Goal: Information Seeking & Learning: Learn about a topic

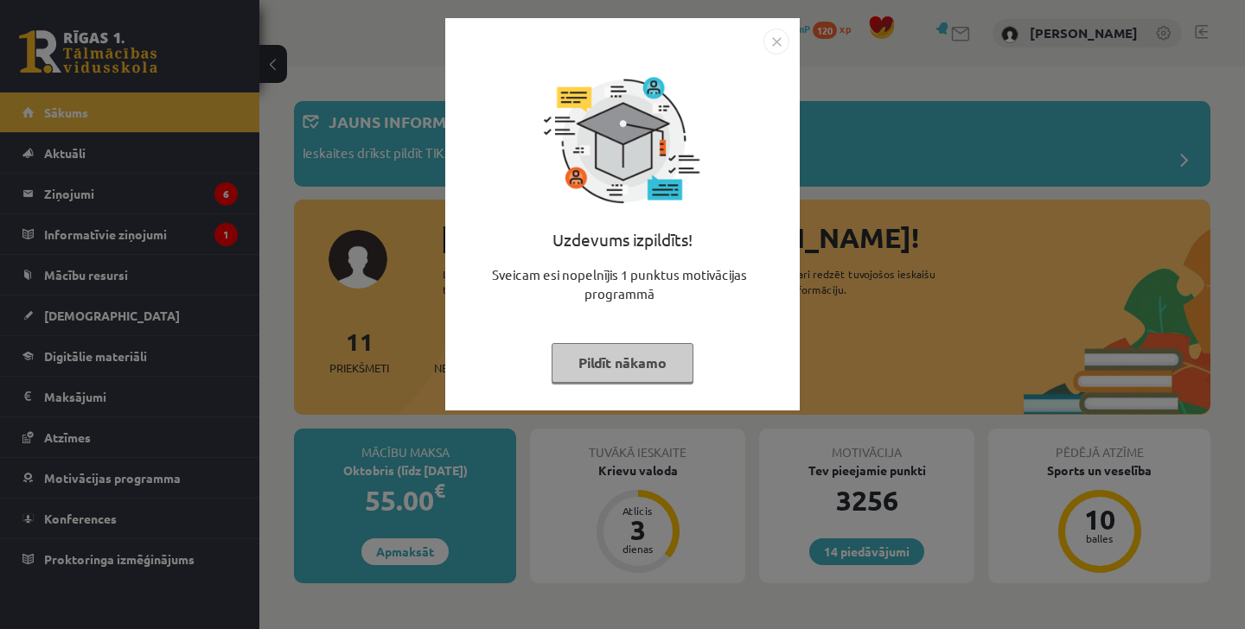
click at [768, 35] on img "Close" at bounding box center [776, 42] width 26 height 26
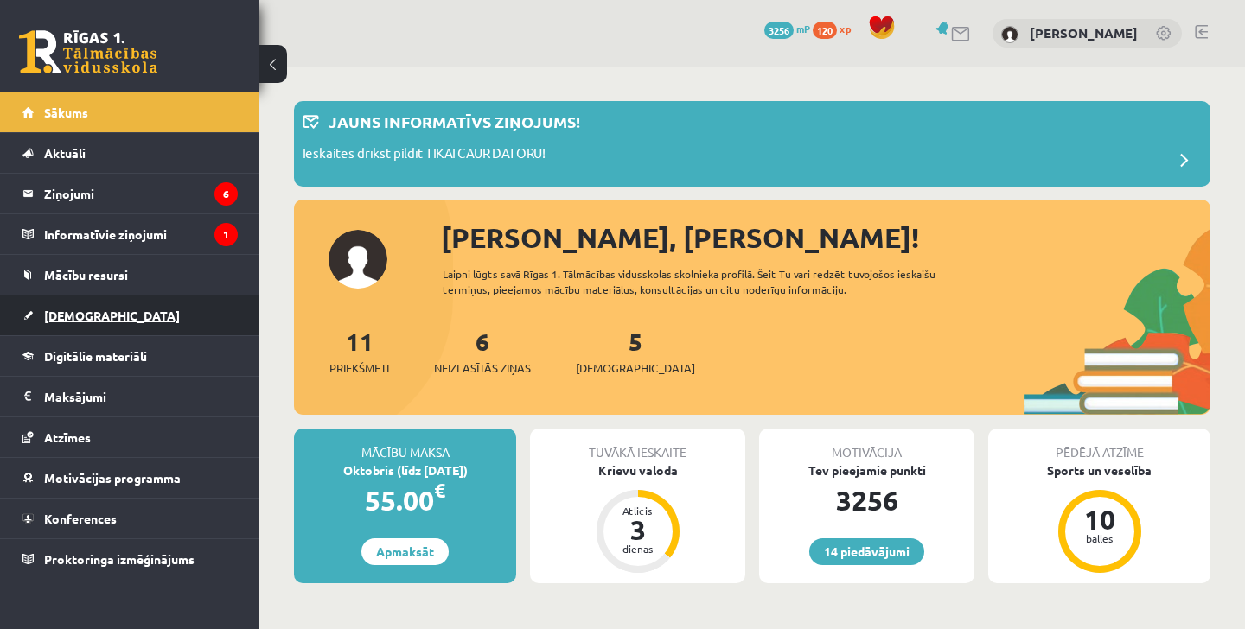
click at [156, 309] on link "[DEMOGRAPHIC_DATA]" at bounding box center [129, 316] width 215 height 40
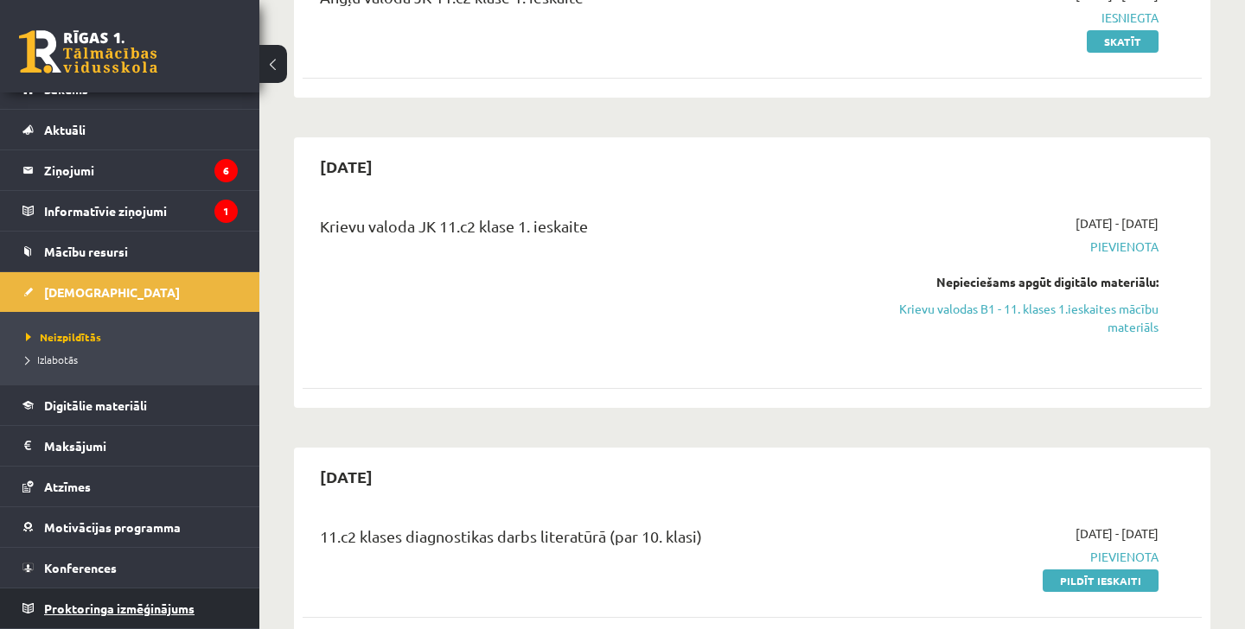
scroll to position [22, 0]
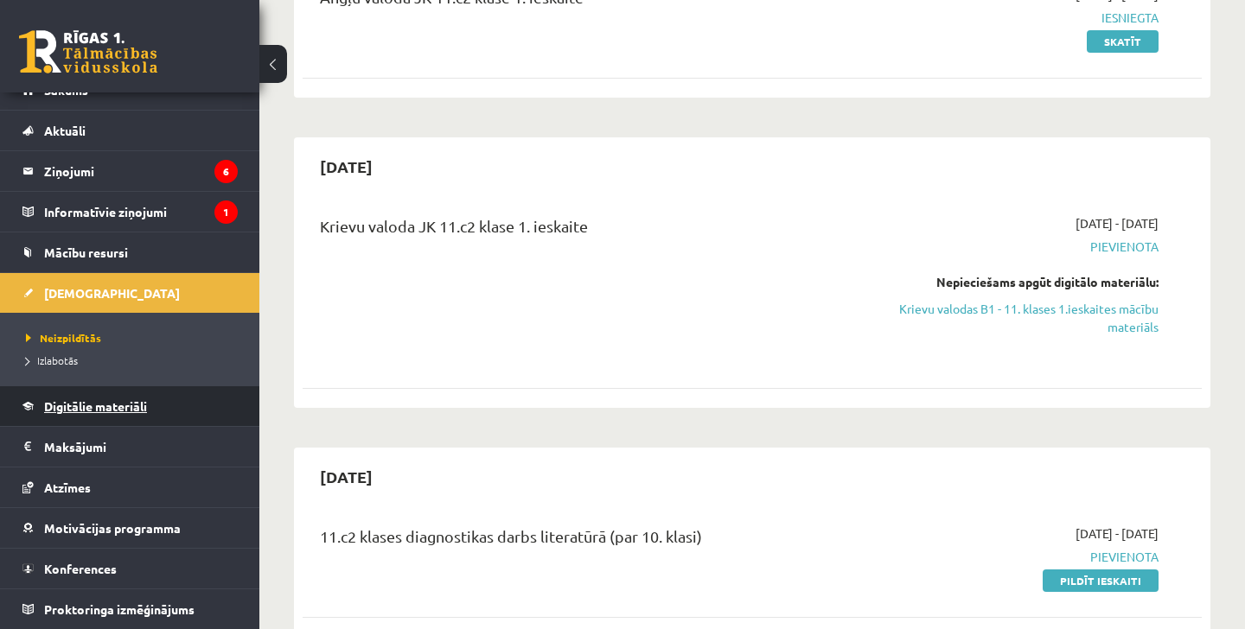
click at [160, 404] on link "Digitālie materiāli" at bounding box center [129, 406] width 215 height 40
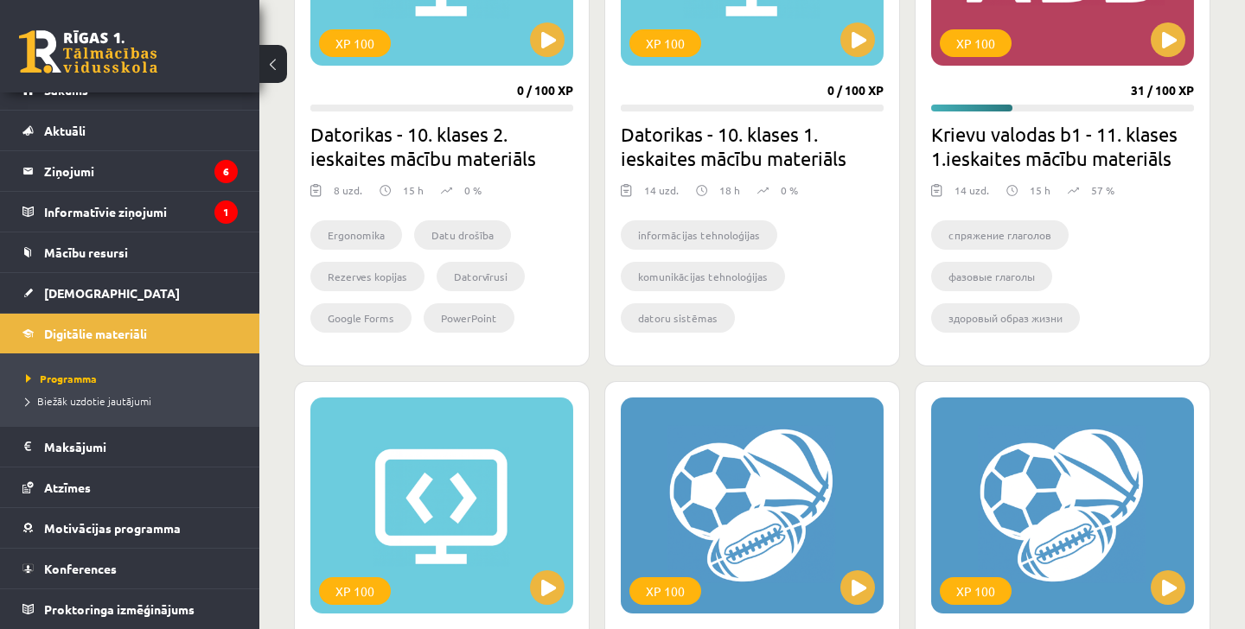
scroll to position [651, 0]
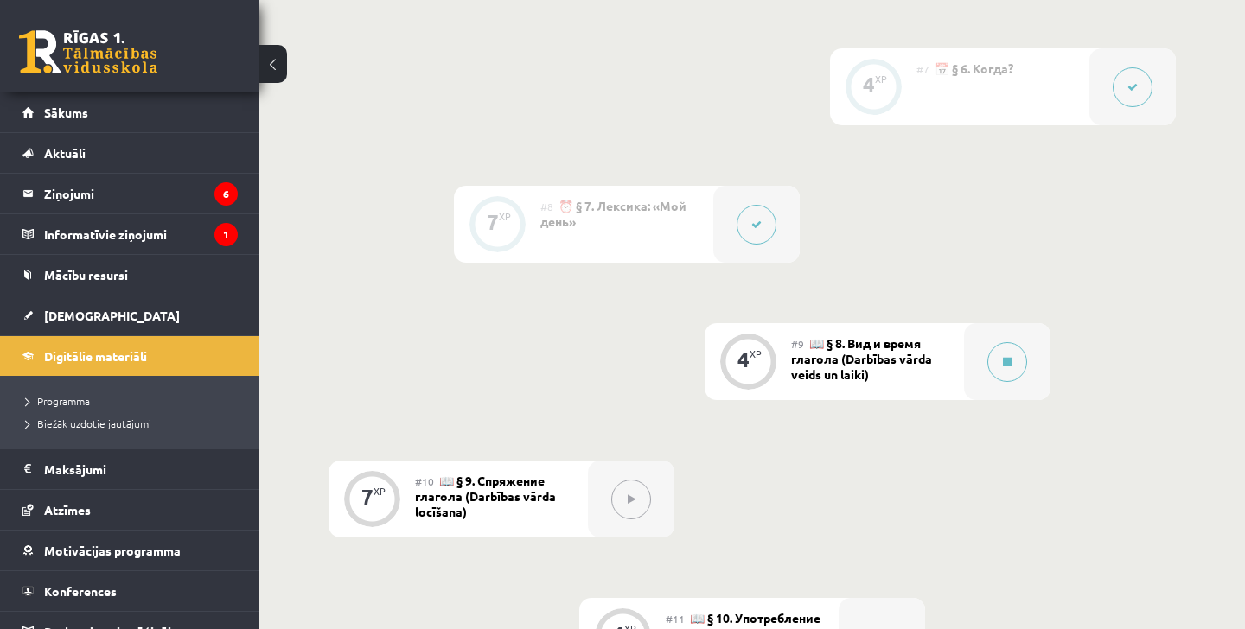
scroll to position [1432, 0]
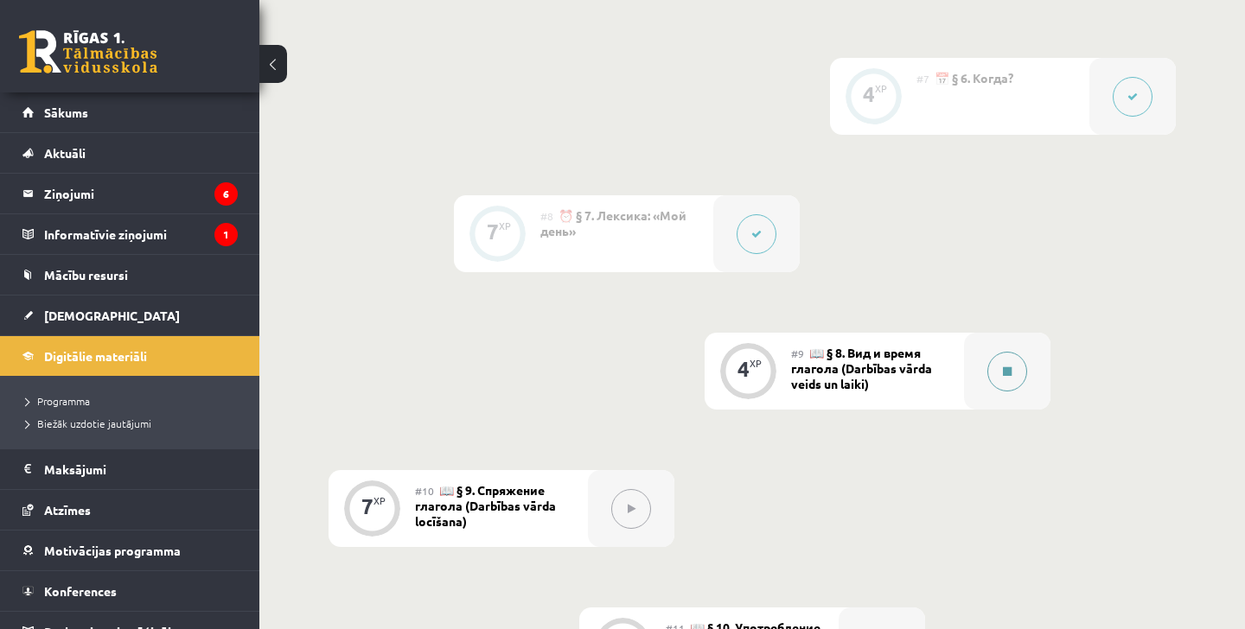
click at [1003, 373] on icon at bounding box center [1007, 372] width 9 height 10
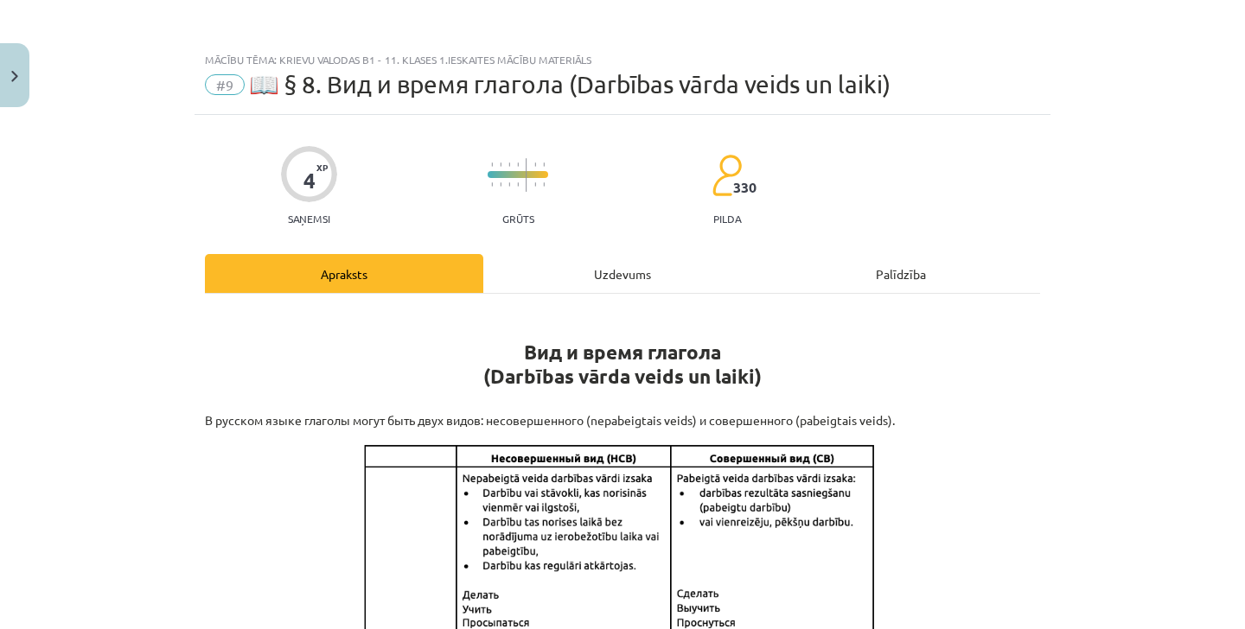
scroll to position [0, 0]
click at [608, 277] on div "Uzdevums" at bounding box center [622, 273] width 278 height 39
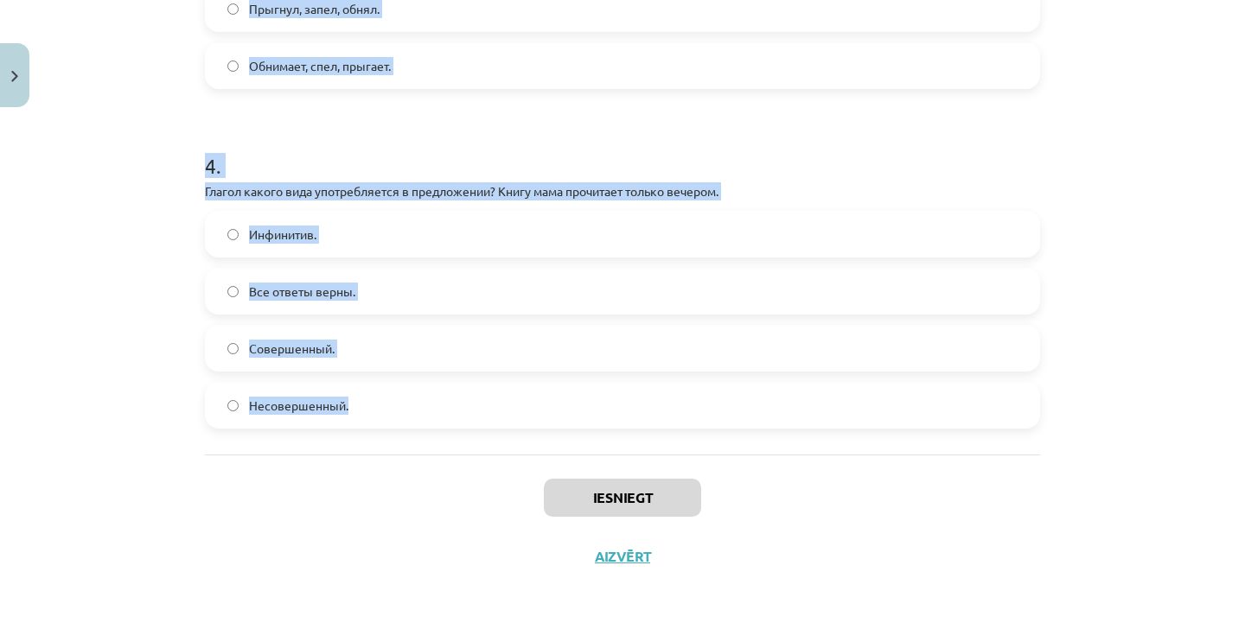
scroll to position [1517, 0]
drag, startPoint x: 202, startPoint y: 296, endPoint x: 563, endPoint y: 436, distance: 386.7
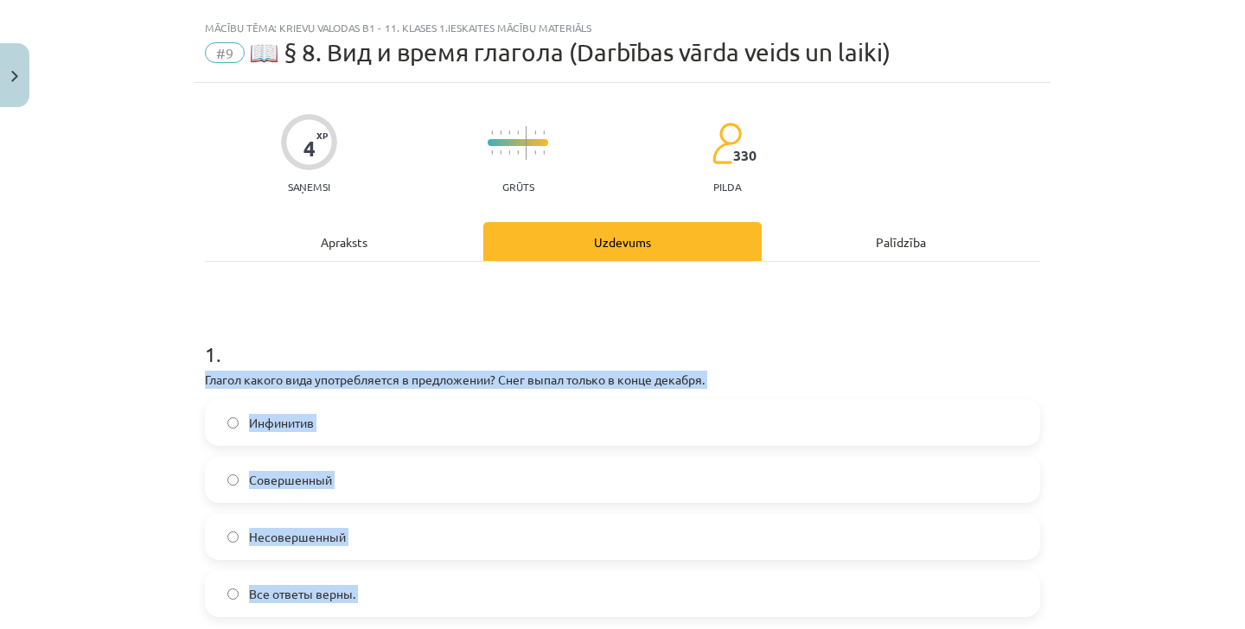
scroll to position [28, 0]
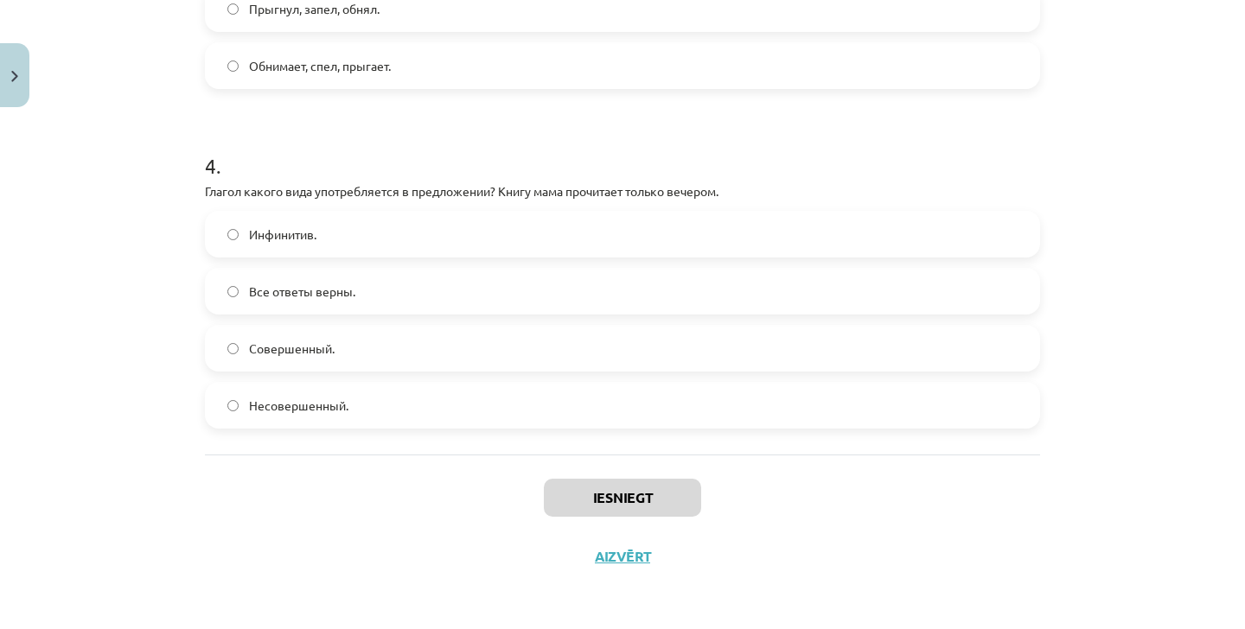
scroll to position [1729, 0]
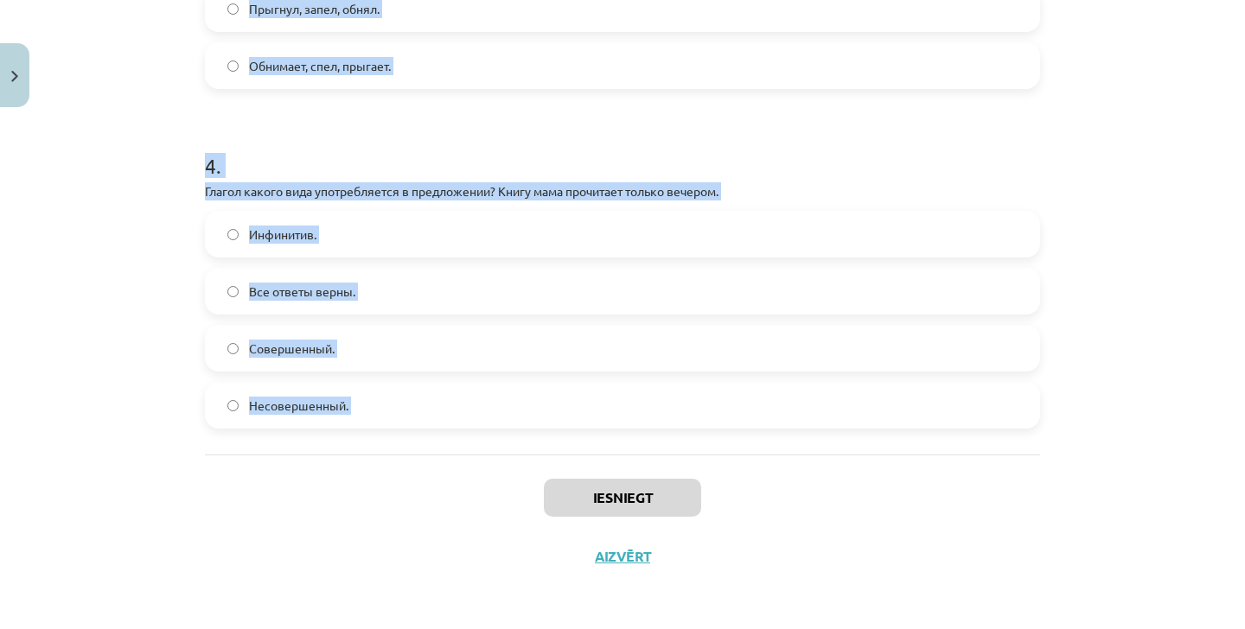
drag, startPoint x: 206, startPoint y: 354, endPoint x: 439, endPoint y: 462, distance: 256.8
copy form "1 . Глагол какого вида употребляется в предложении? Снег выпал только в конце д…"
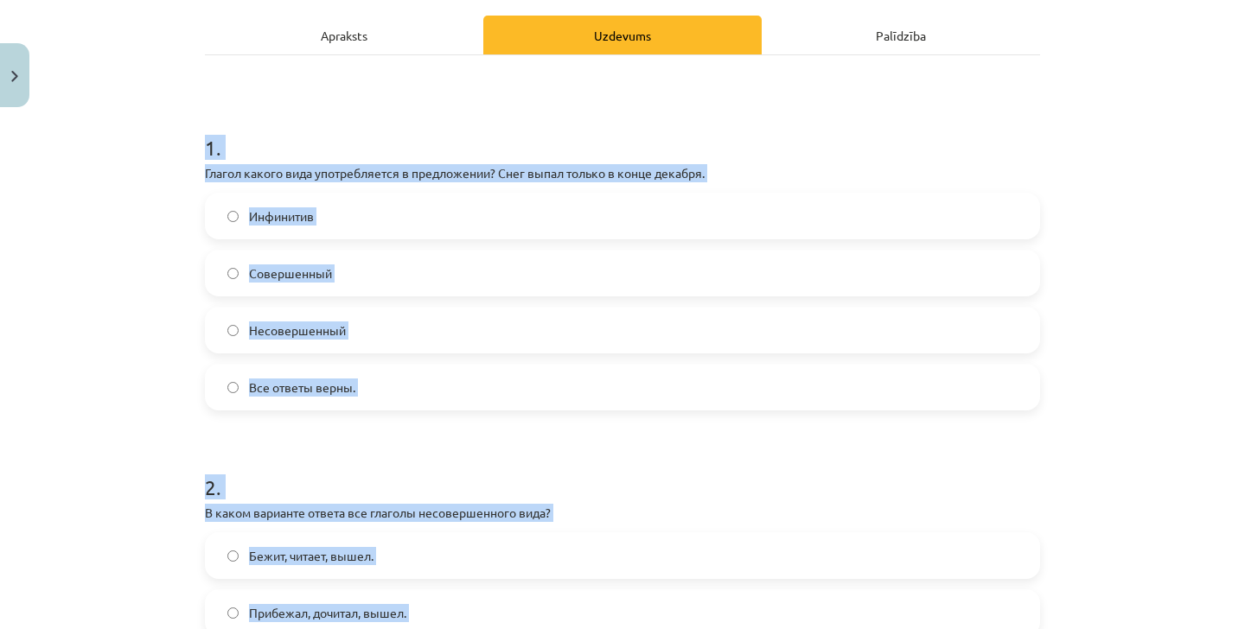
scroll to position [239, 0]
click at [329, 258] on label "Совершенный" at bounding box center [623, 273] width 832 height 43
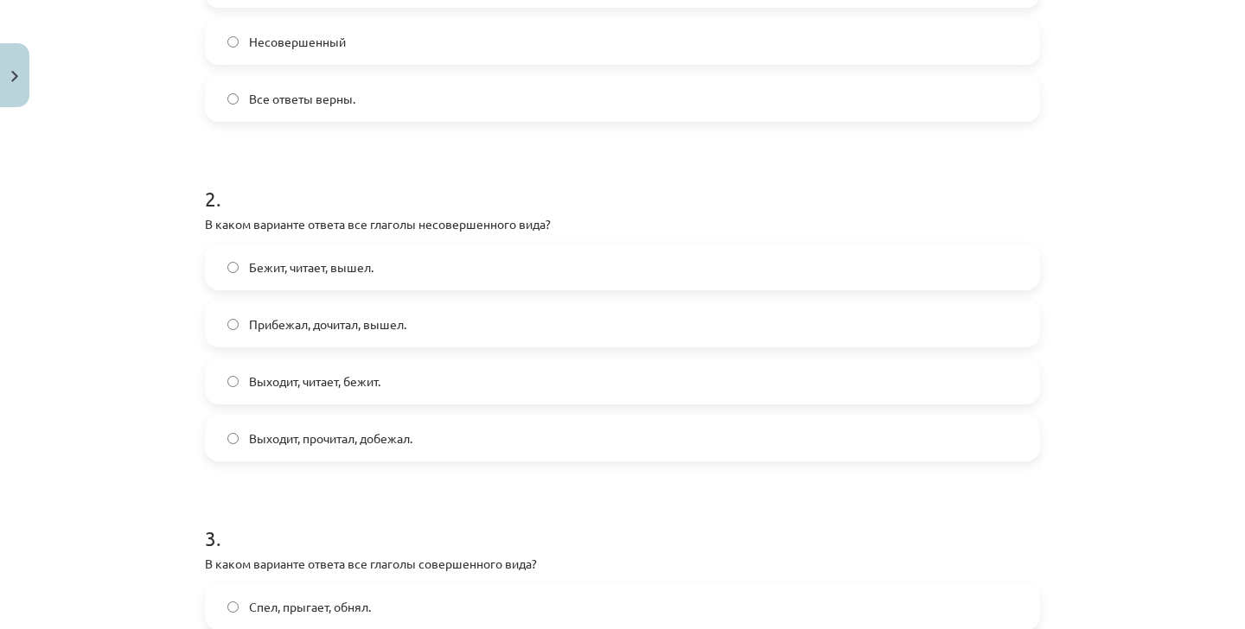
scroll to position [536, 0]
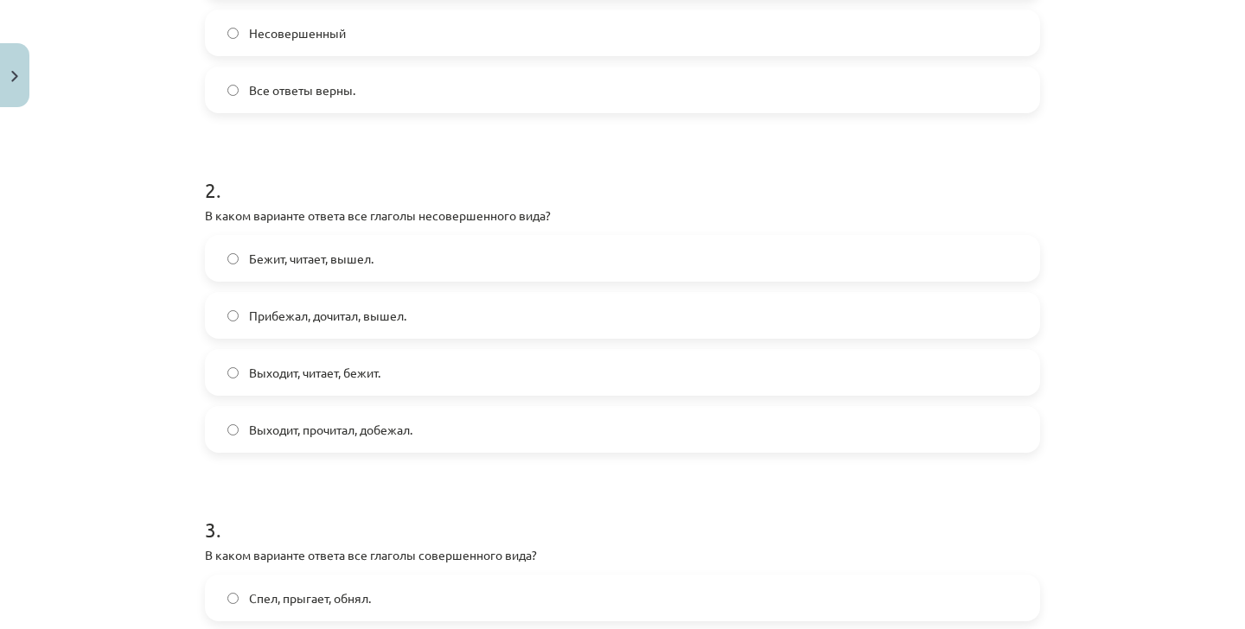
click at [334, 361] on label "Выходит, читает, бежит." at bounding box center [623, 372] width 832 height 43
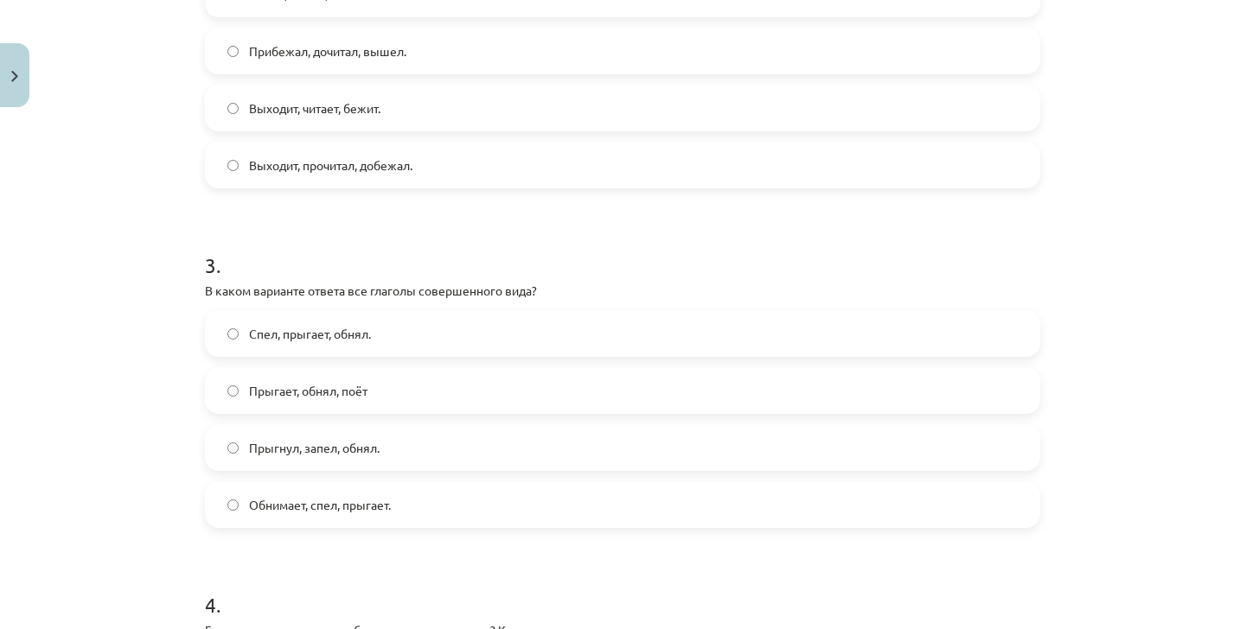
scroll to position [806, 0]
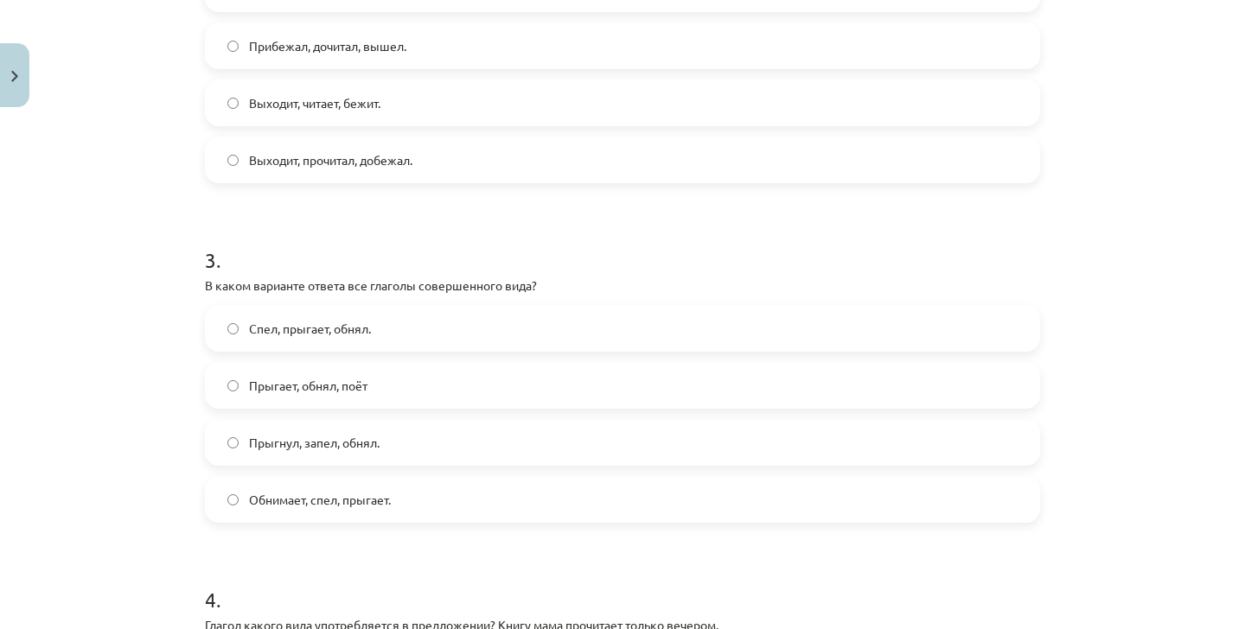
click at [338, 442] on span "Прыгнул, запел, обнял." at bounding box center [314, 443] width 131 height 18
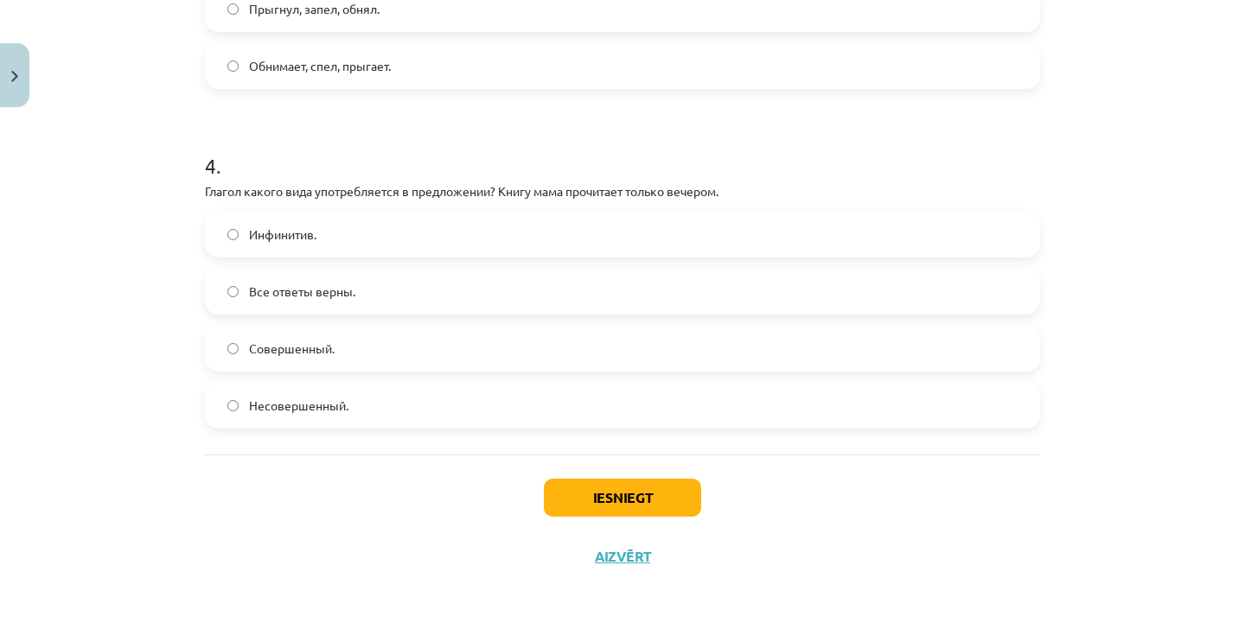
scroll to position [1242, 0]
click at [335, 344] on label "Совершенный." at bounding box center [623, 348] width 832 height 43
click at [625, 488] on button "Iesniegt" at bounding box center [622, 498] width 157 height 38
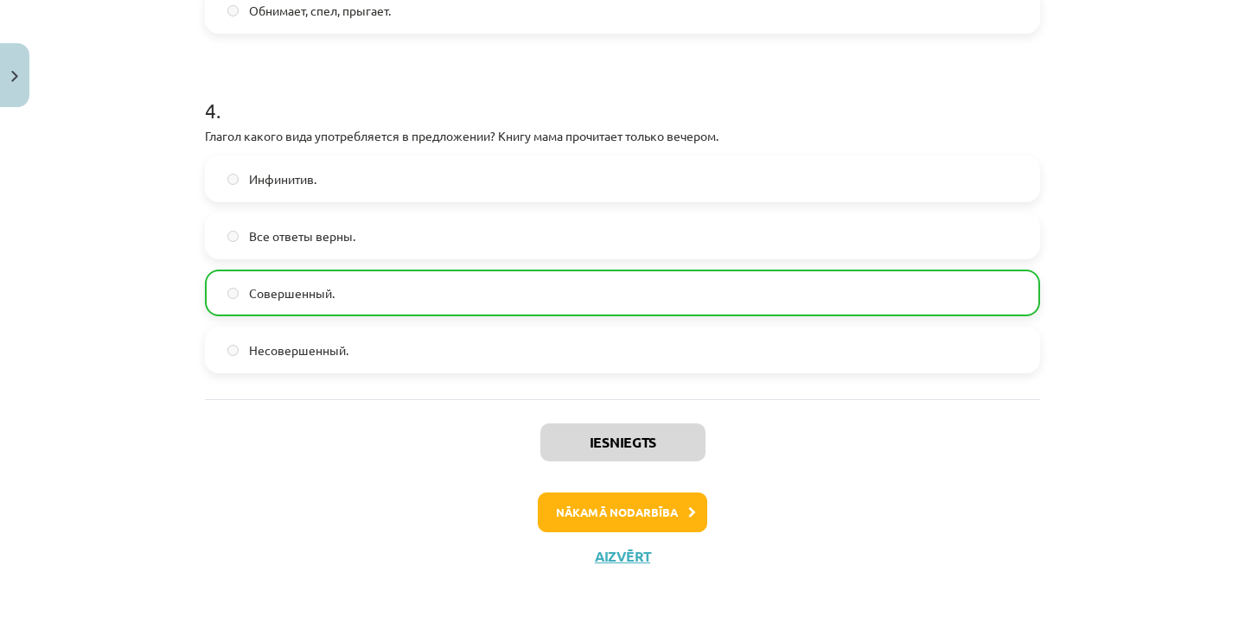
click at [660, 517] on button "Nākamā nodarbība" at bounding box center [622, 513] width 169 height 40
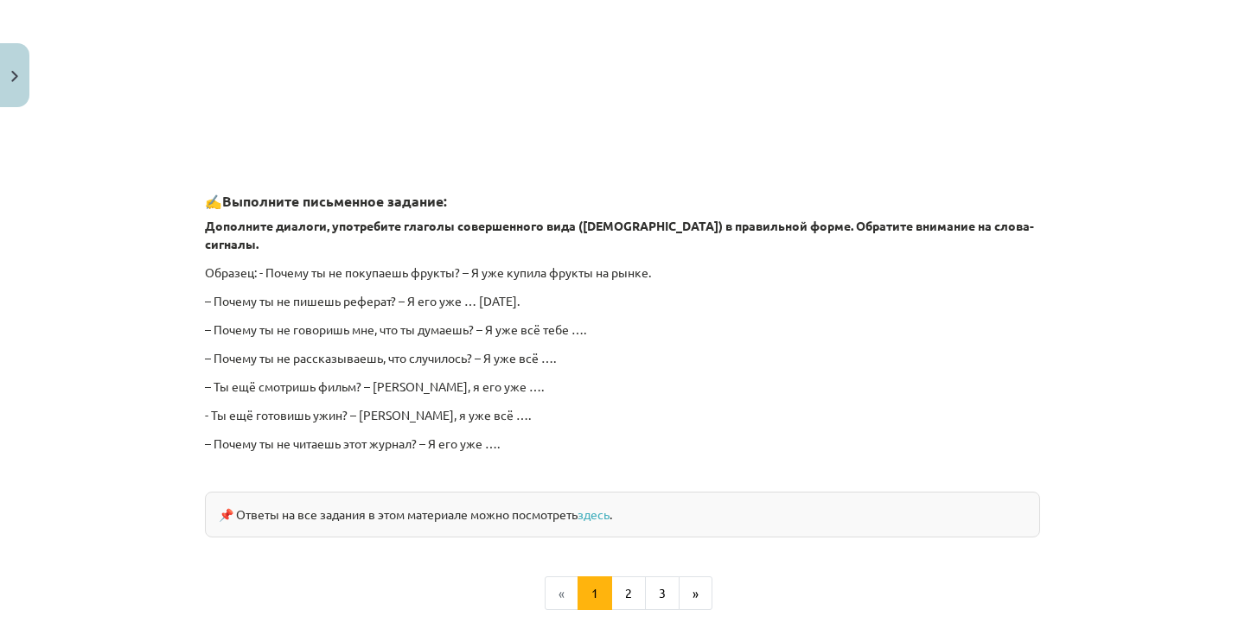
scroll to position [43, 0]
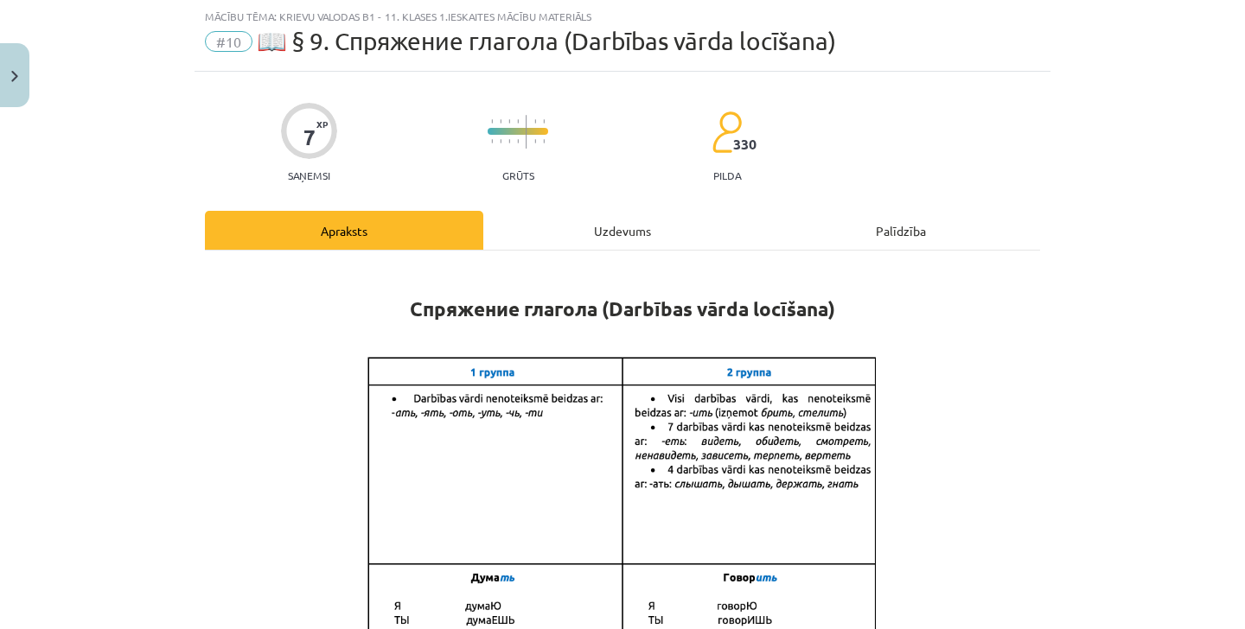
click at [600, 233] on div "Uzdevums" at bounding box center [622, 230] width 278 height 39
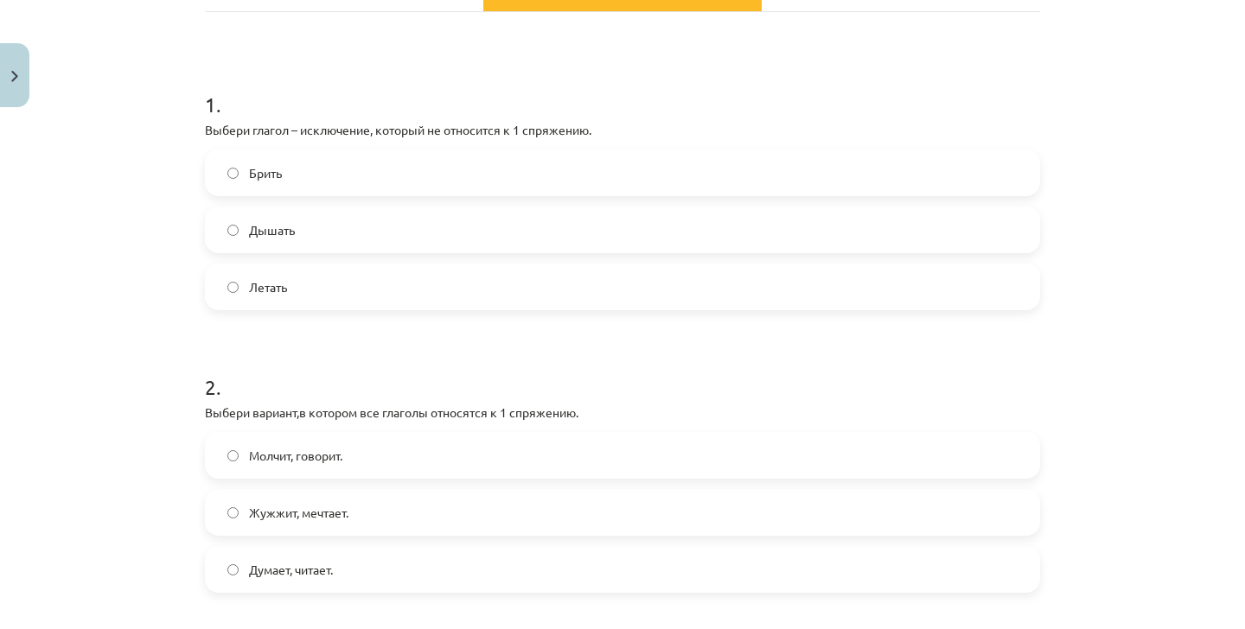
scroll to position [274, 0]
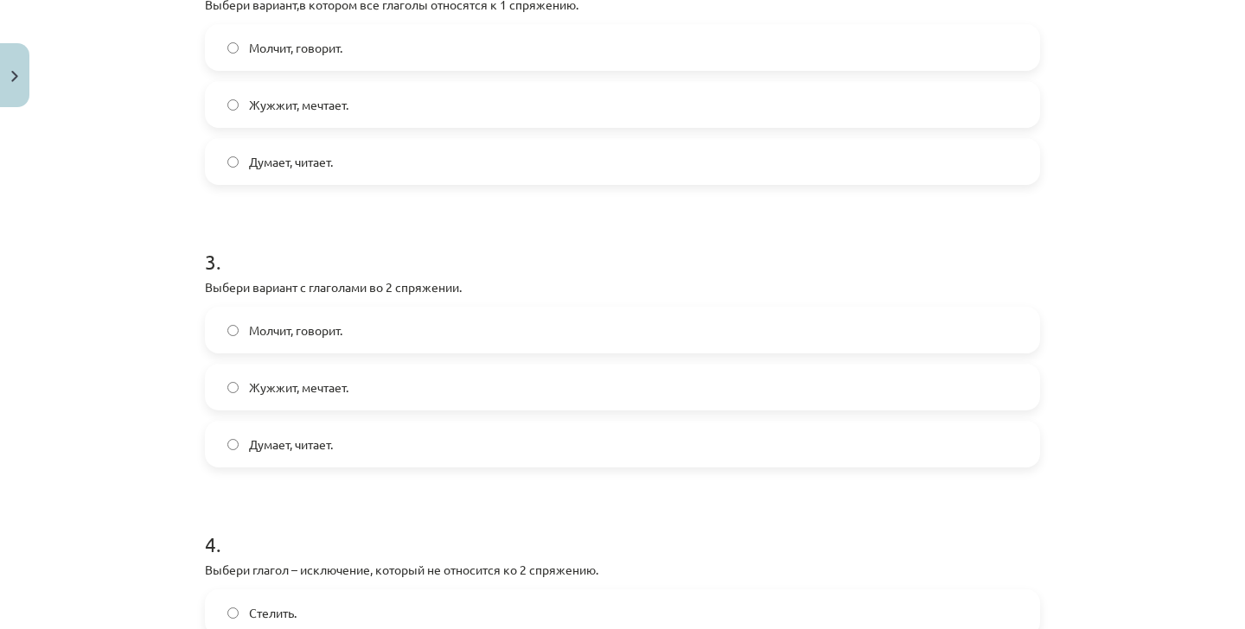
drag, startPoint x: 201, startPoint y: 106, endPoint x: 396, endPoint y: 646, distance: 573.4
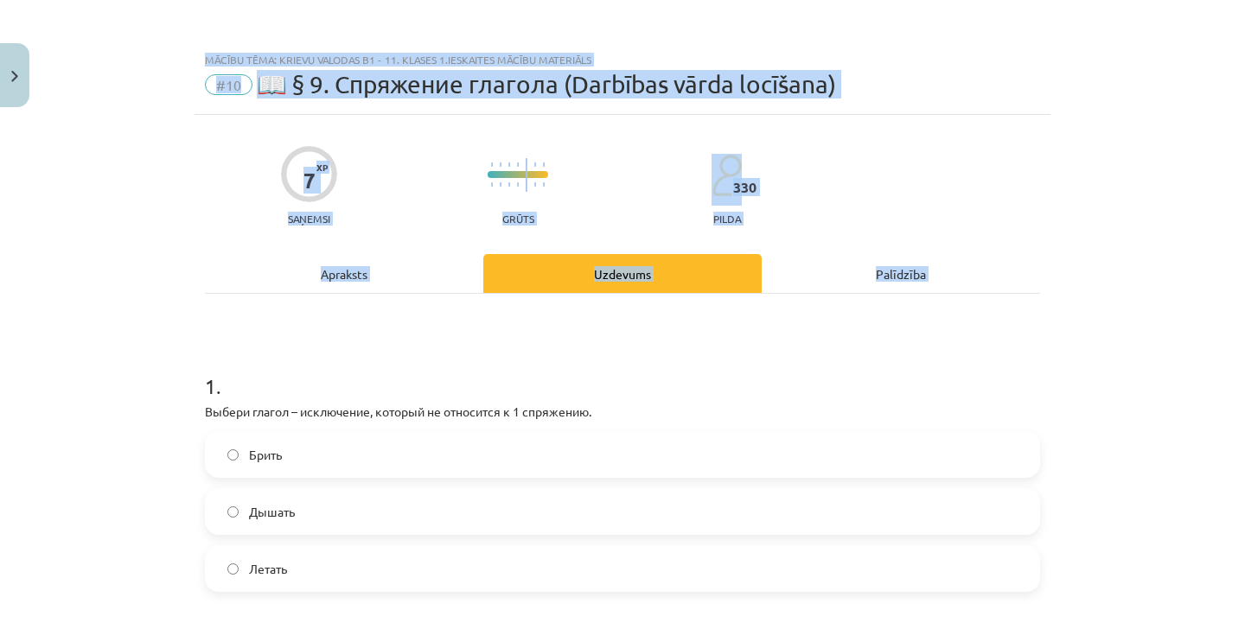
scroll to position [0, 0]
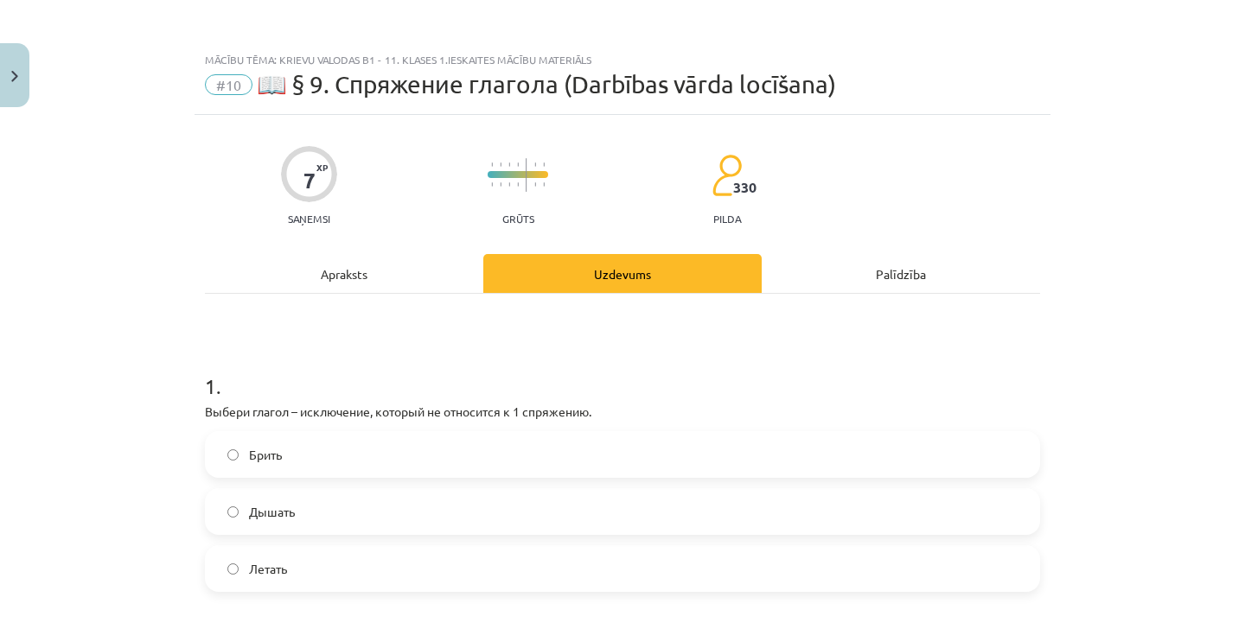
click at [269, 386] on h1 "1 ." at bounding box center [622, 371] width 835 height 54
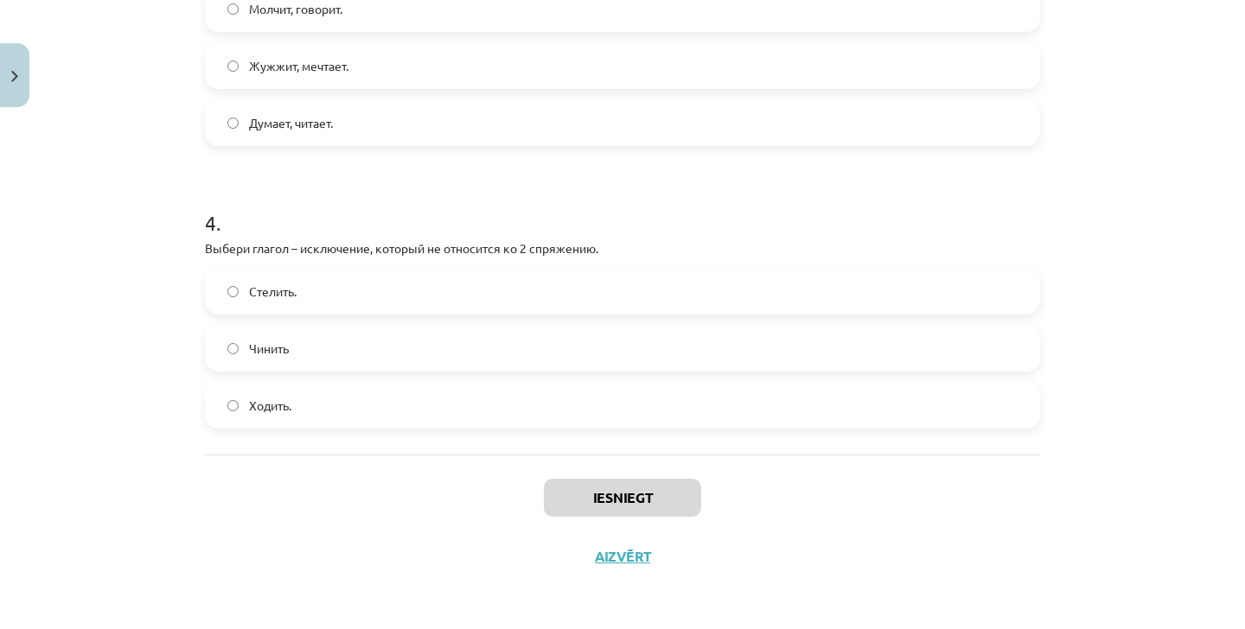
scroll to position [1808, 0]
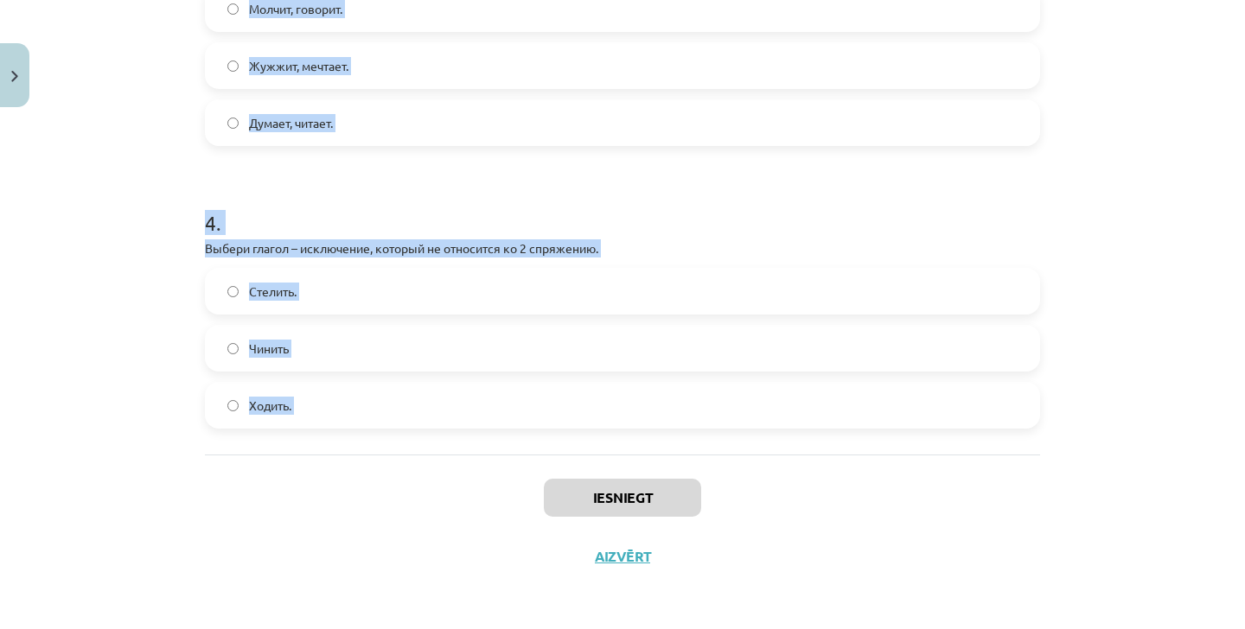
drag, startPoint x: 208, startPoint y: 380, endPoint x: 366, endPoint y: 481, distance: 186.6
copy form "1 . Выбери глагол – исключение, который не относится к 1 спряжению. Брить Дышат…"
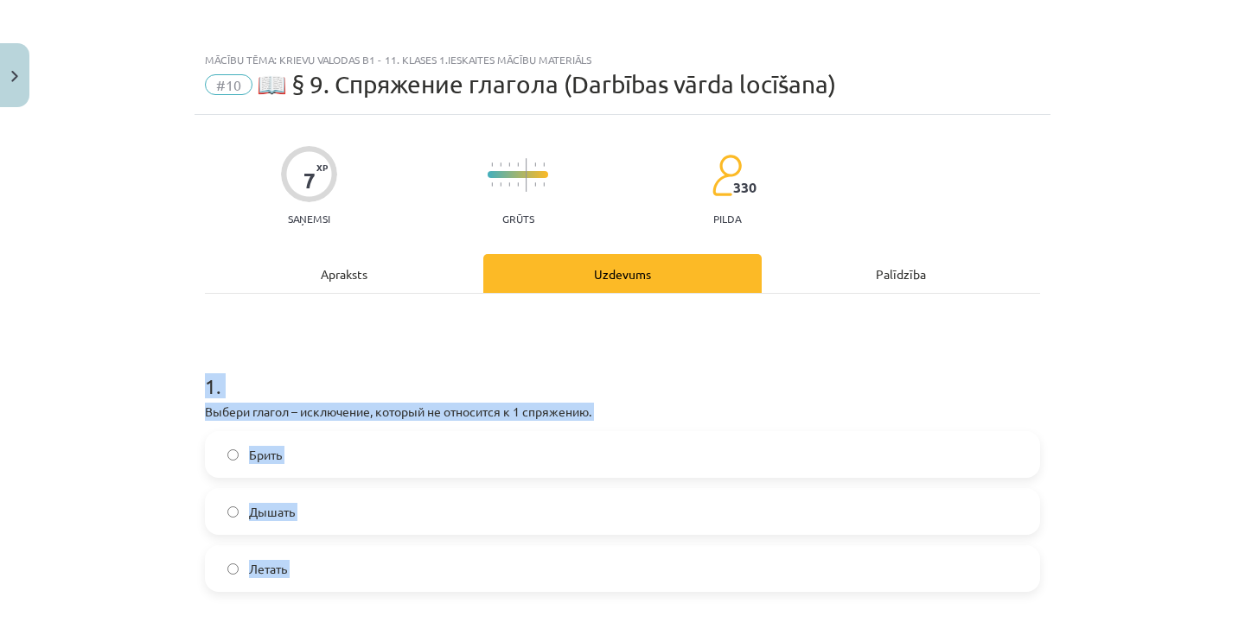
scroll to position [0, 0]
click at [443, 373] on h1 "1 ." at bounding box center [622, 371] width 835 height 54
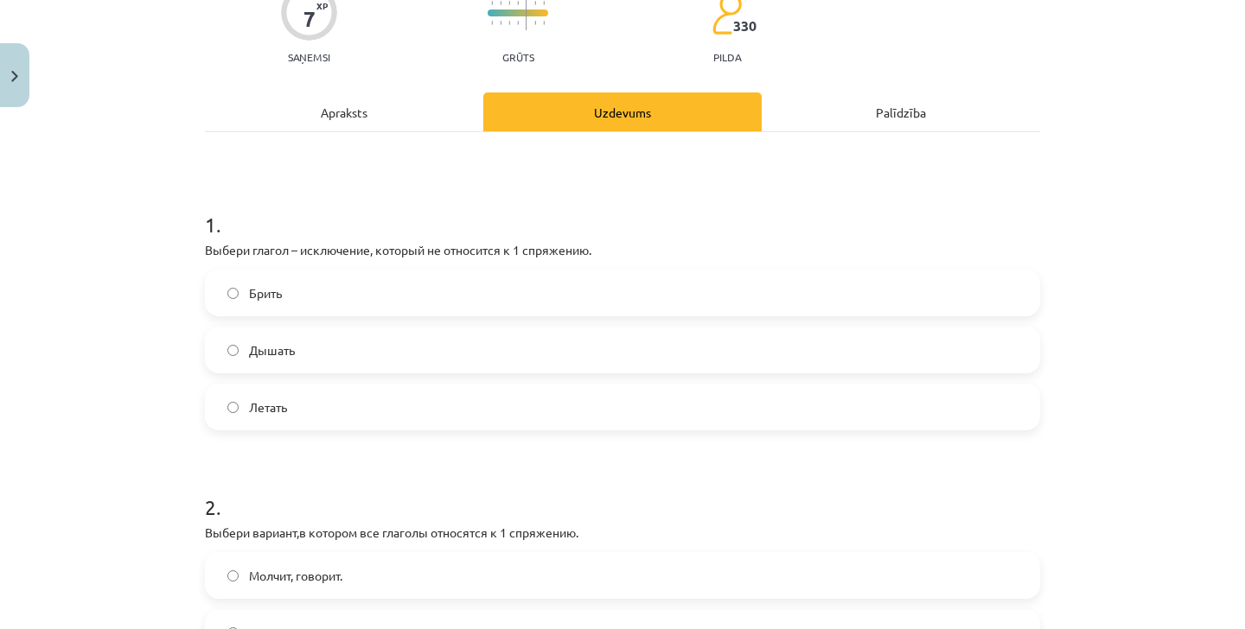
scroll to position [160, 0]
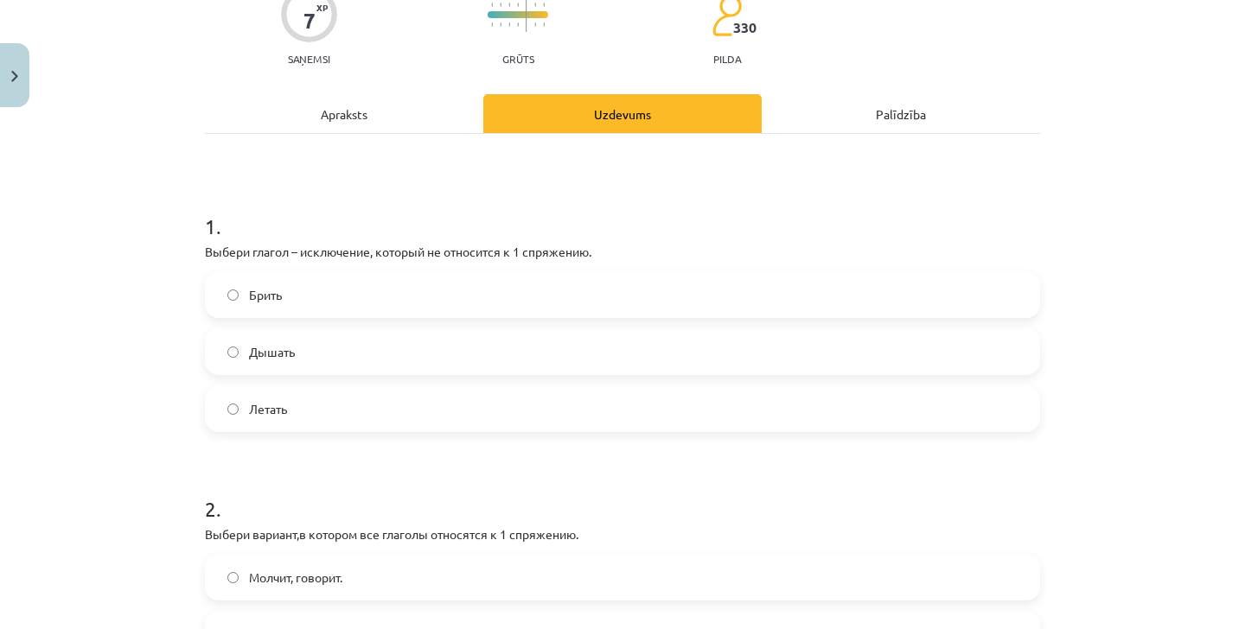
click at [323, 314] on label "Брить" at bounding box center [623, 294] width 832 height 43
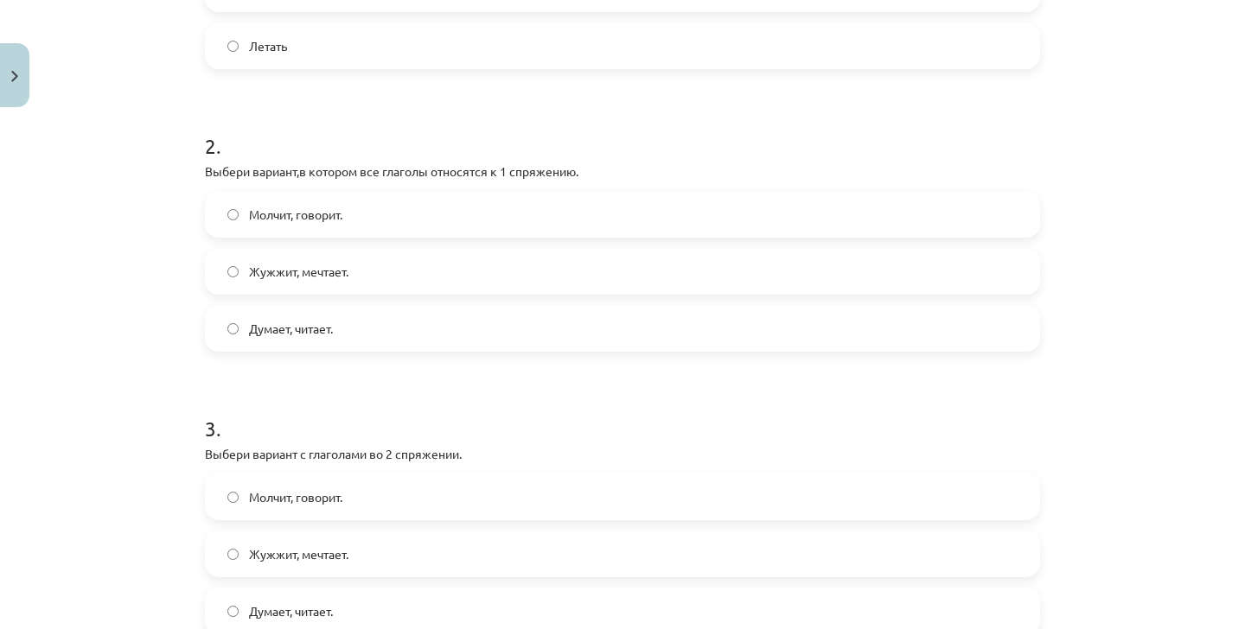
scroll to position [531, 0]
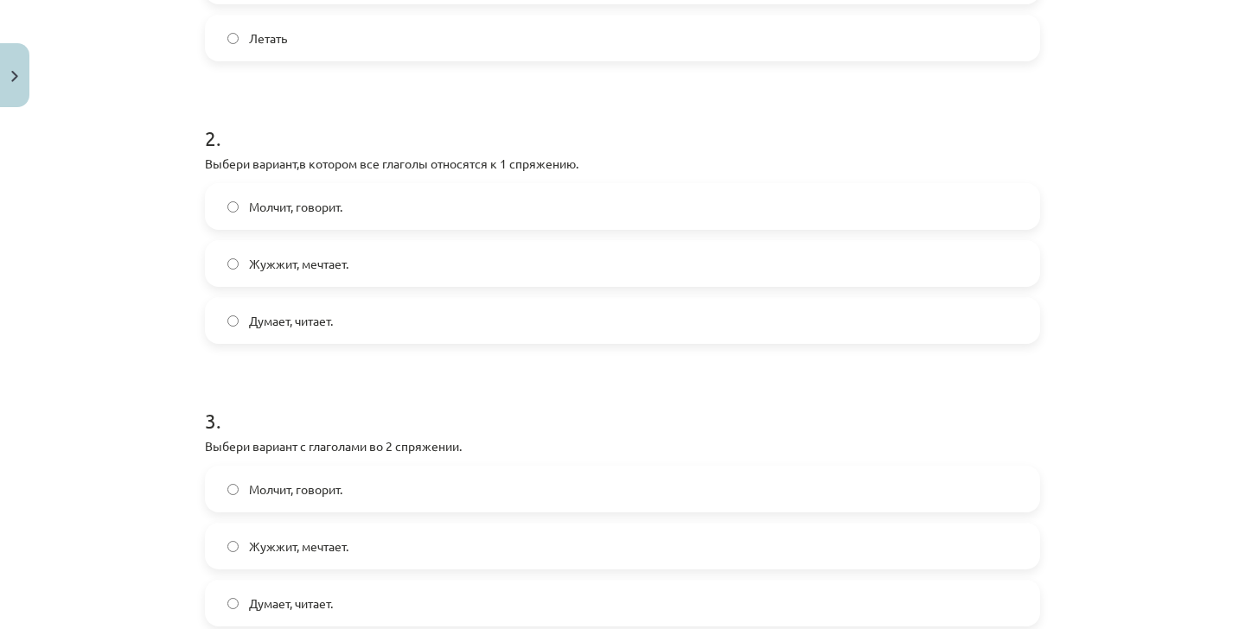
click at [371, 324] on label "Думает, читает." at bounding box center [623, 320] width 832 height 43
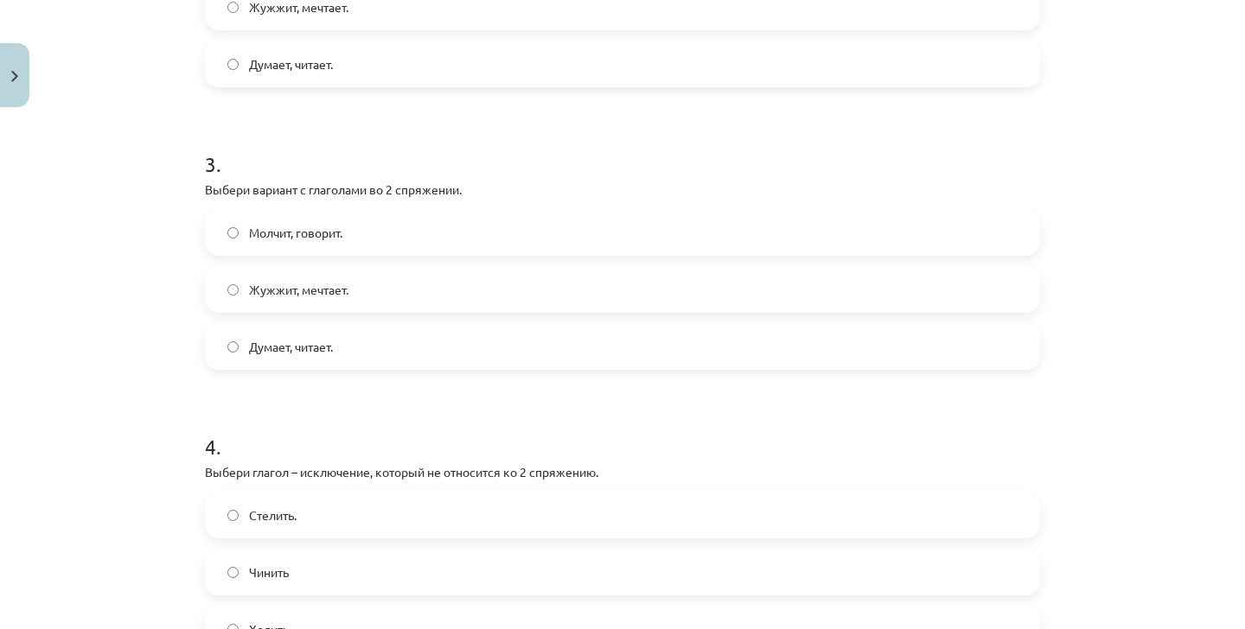
scroll to position [821, 0]
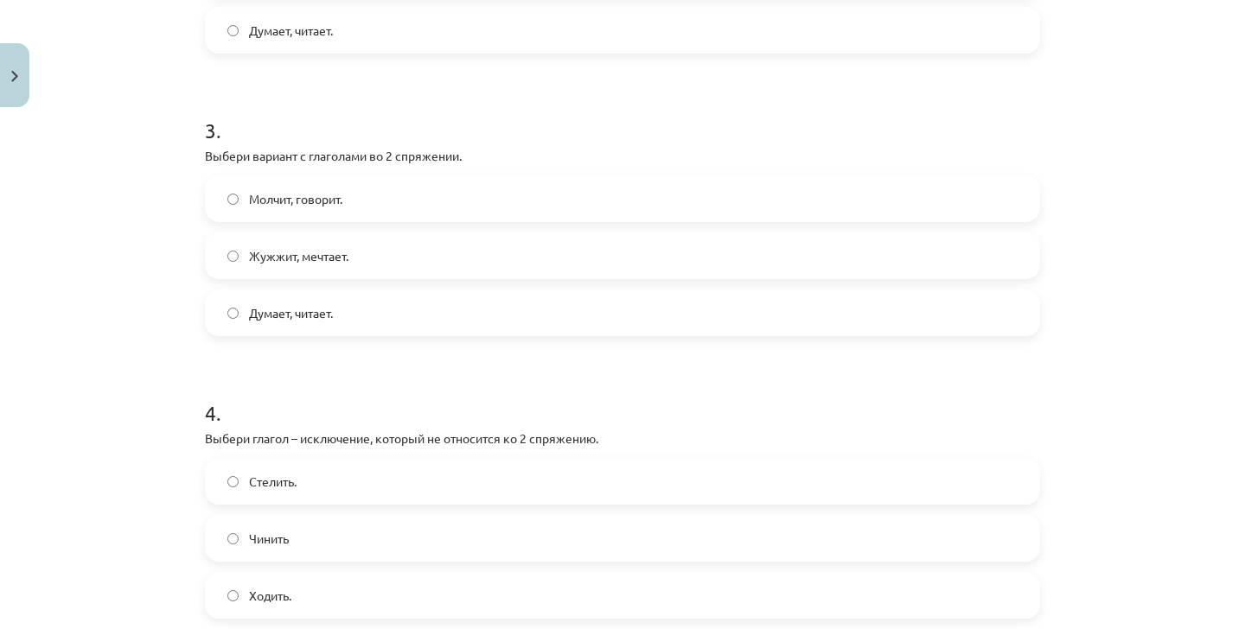
click at [348, 184] on label "Молчит, говорит." at bounding box center [623, 198] width 832 height 43
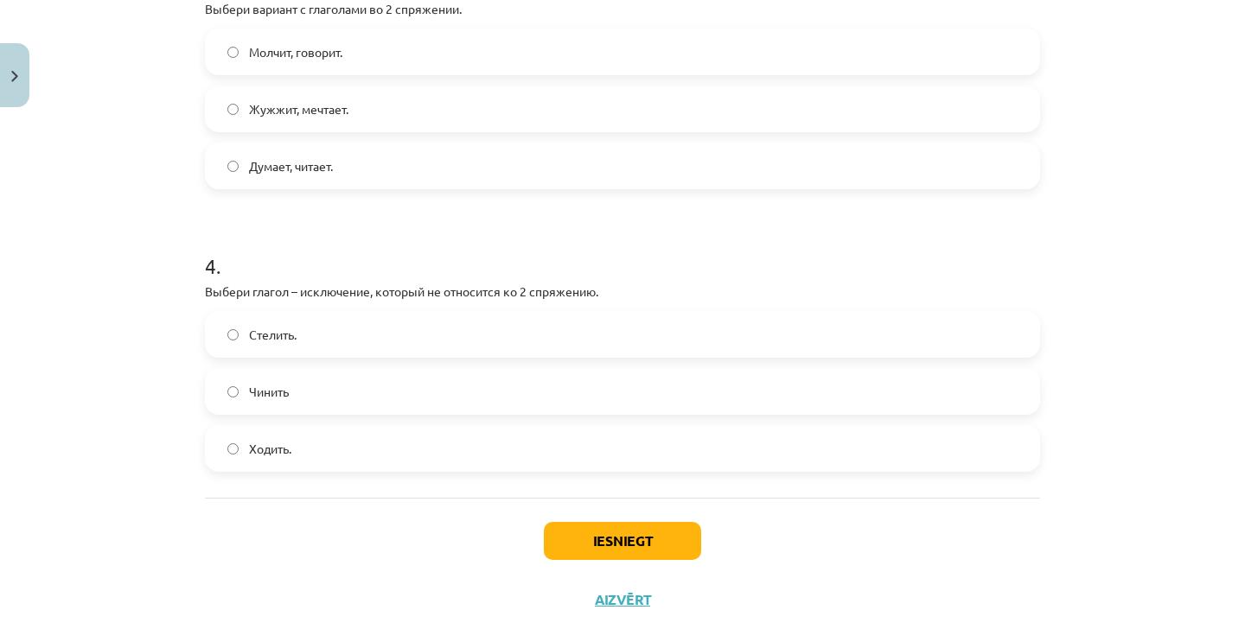
scroll to position [999, 0]
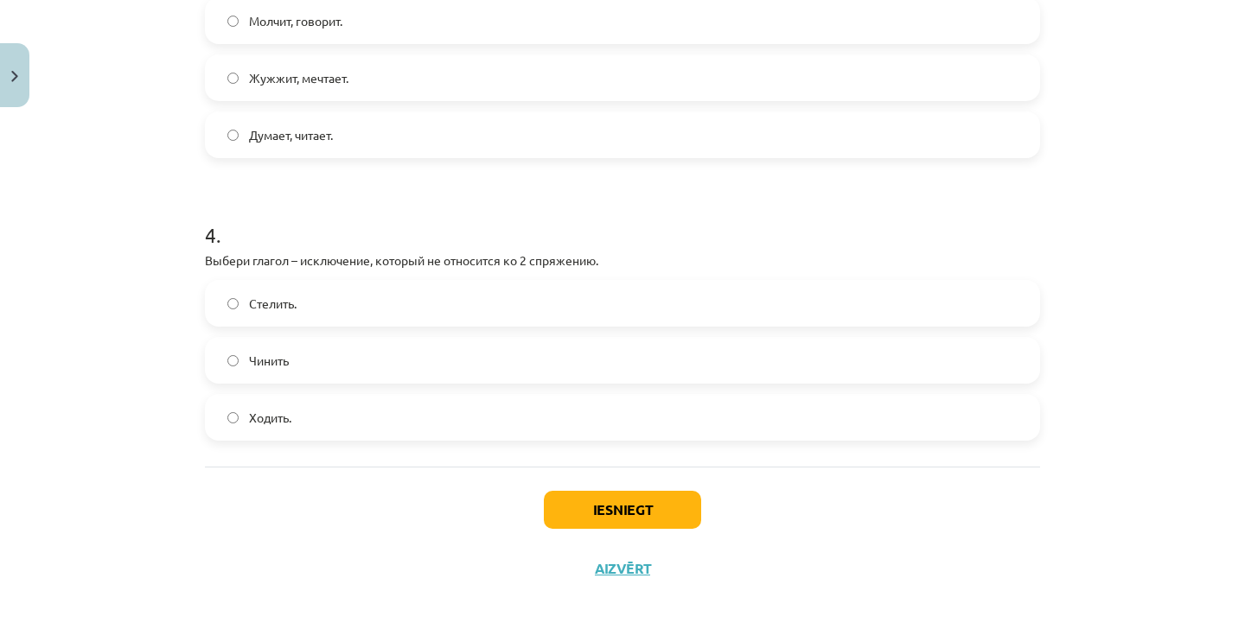
click at [319, 427] on label "Ходить." at bounding box center [623, 417] width 832 height 43
click at [608, 501] on button "Iesniegt" at bounding box center [622, 510] width 157 height 38
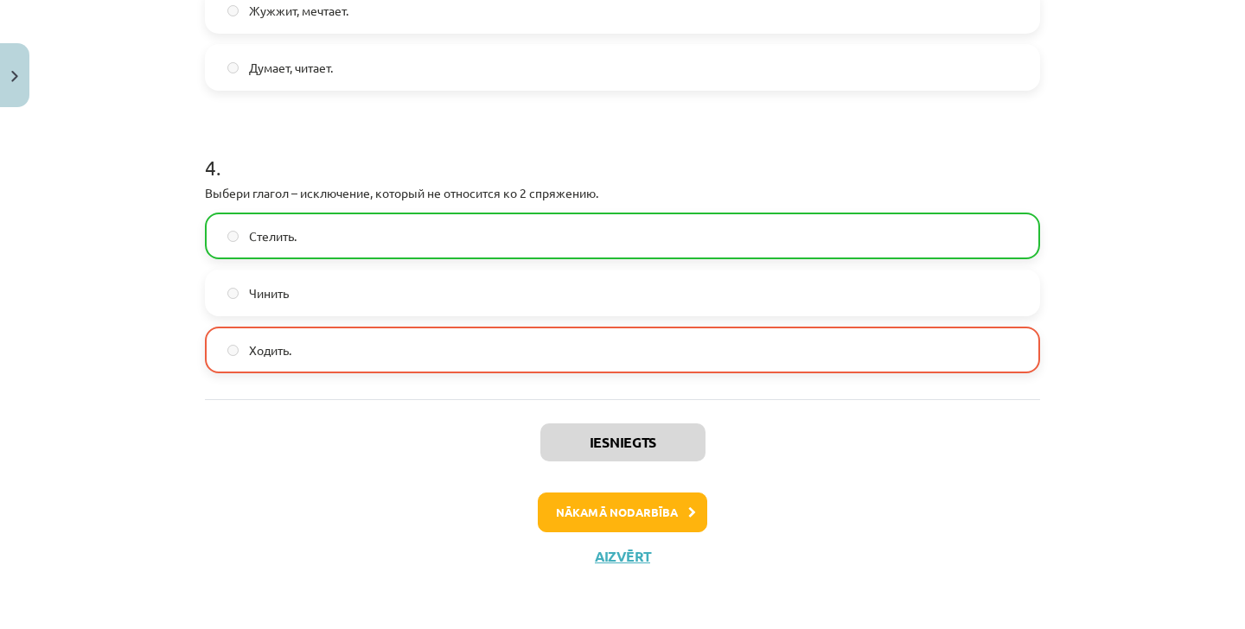
scroll to position [1068, 0]
click at [618, 519] on button "Nākamā nodarbība" at bounding box center [622, 513] width 169 height 40
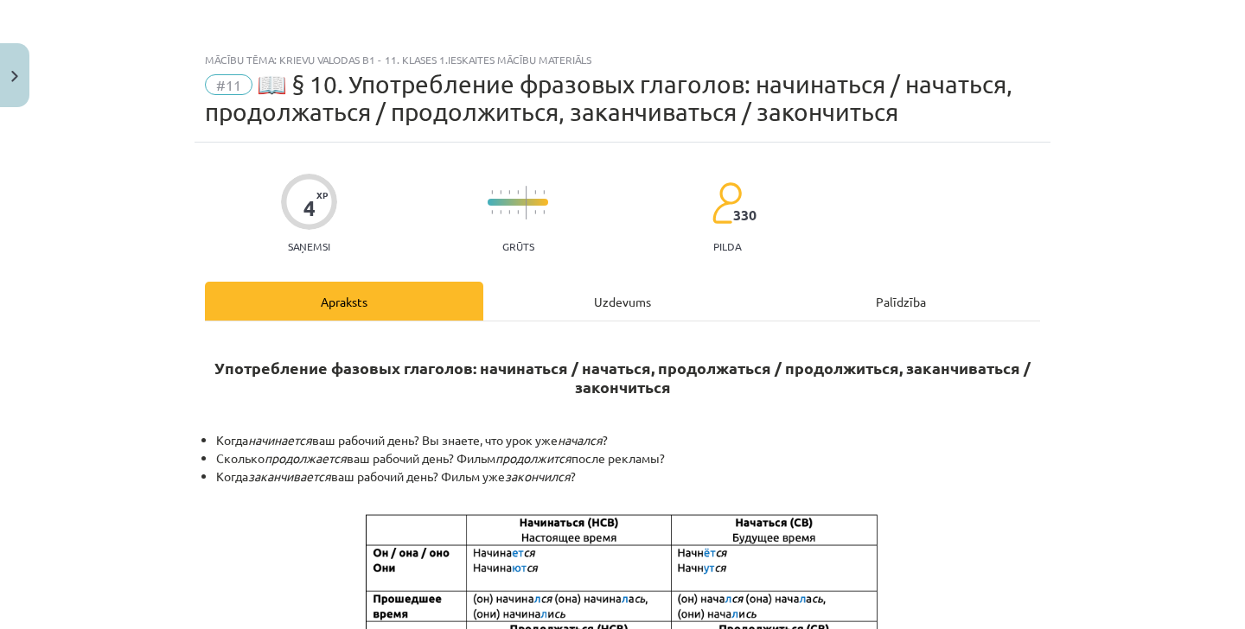
scroll to position [0, 0]
click at [619, 300] on div "Uzdevums" at bounding box center [622, 301] width 278 height 39
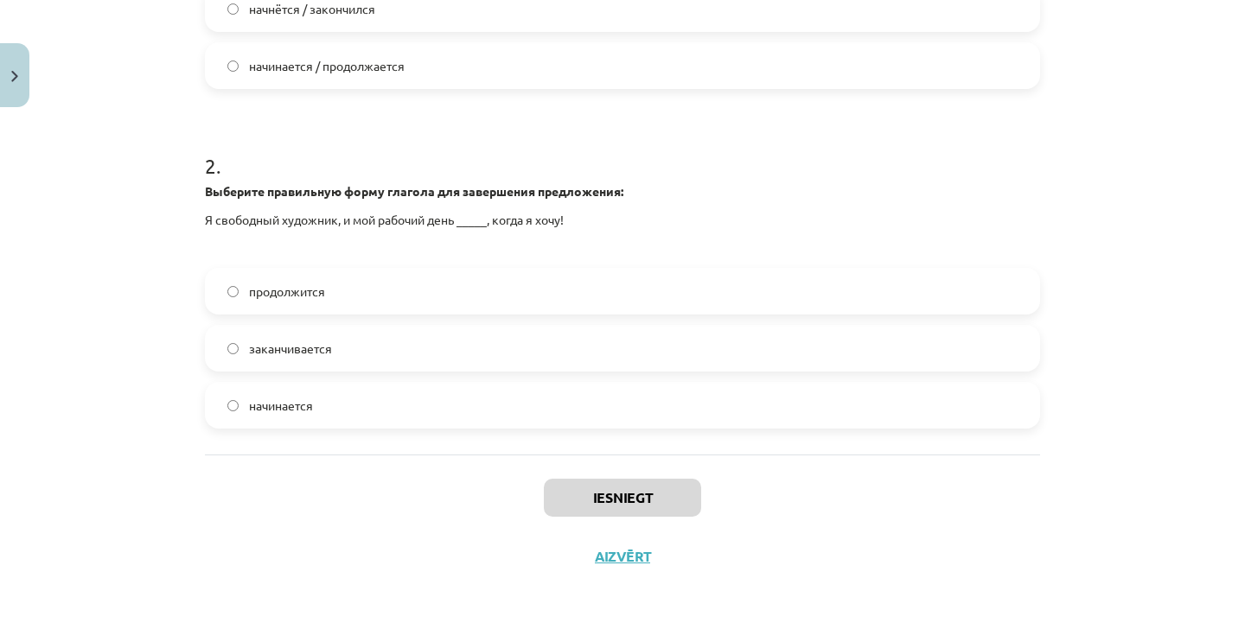
scroll to position [2181, 0]
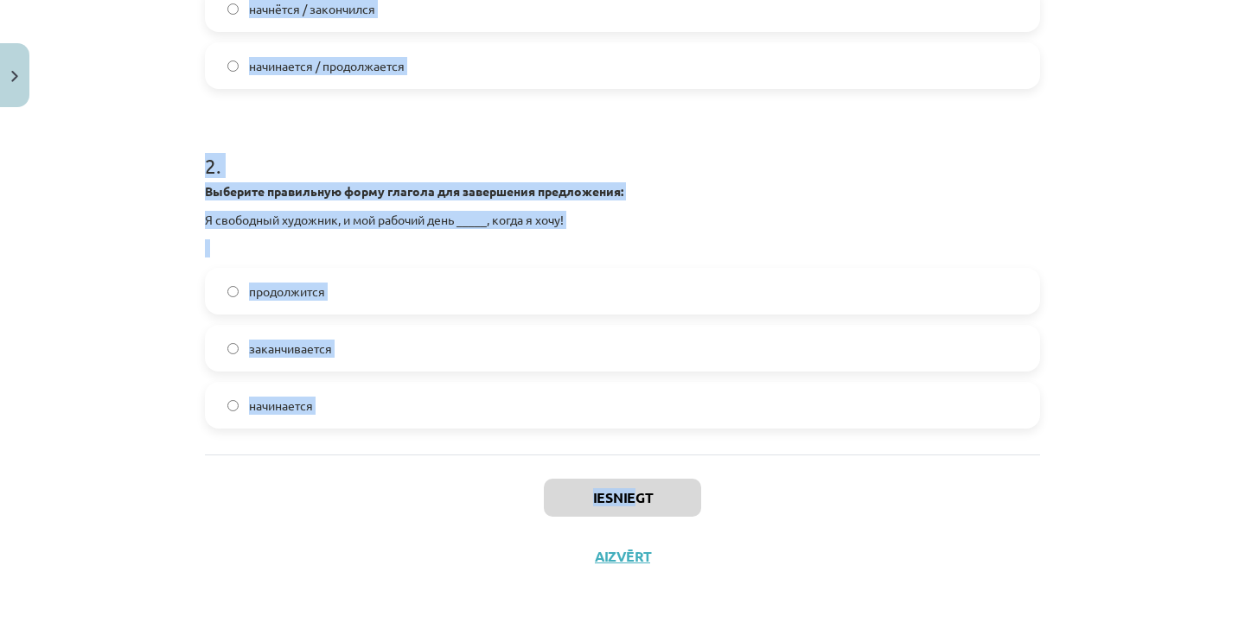
click at [636, 495] on div "4 XP Saņemsi Grūts 330 pilda Apraksts Uzdevums Palīdzība 1 . Выберите правильну…" at bounding box center [622, 84] width 856 height 1003
copy div "1 . Выберите правильную форму глагола для завершения диалога: — Когда _____ кон…"
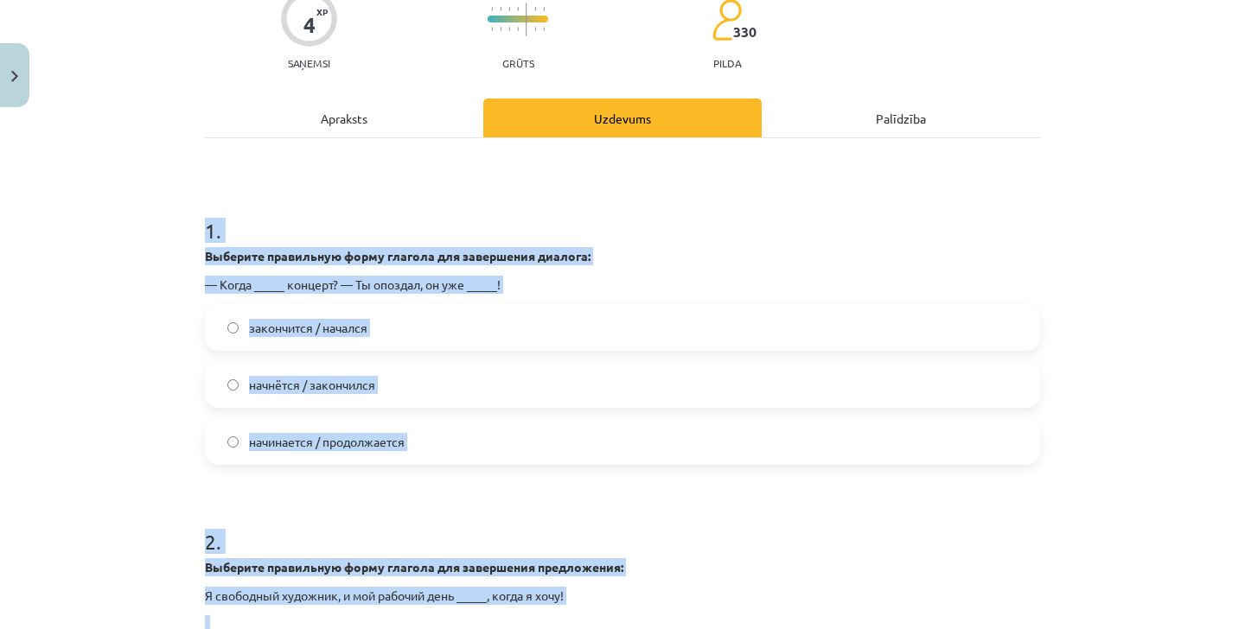
scroll to position [200, 0]
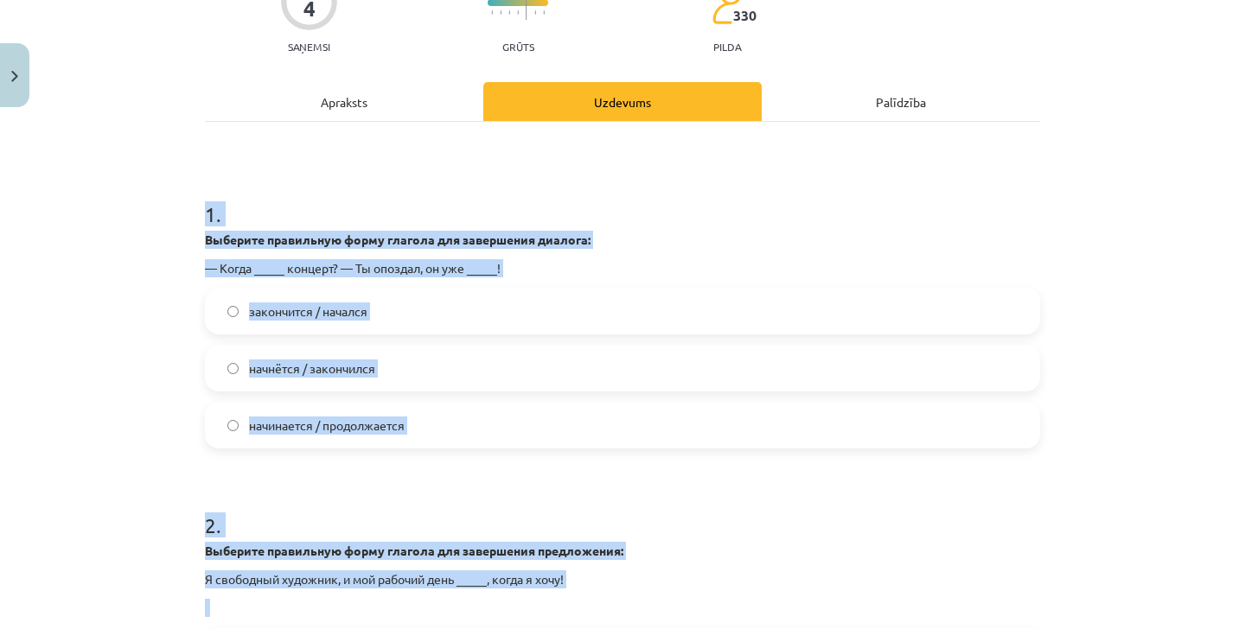
click at [389, 321] on label "закончится / начался" at bounding box center [623, 311] width 832 height 43
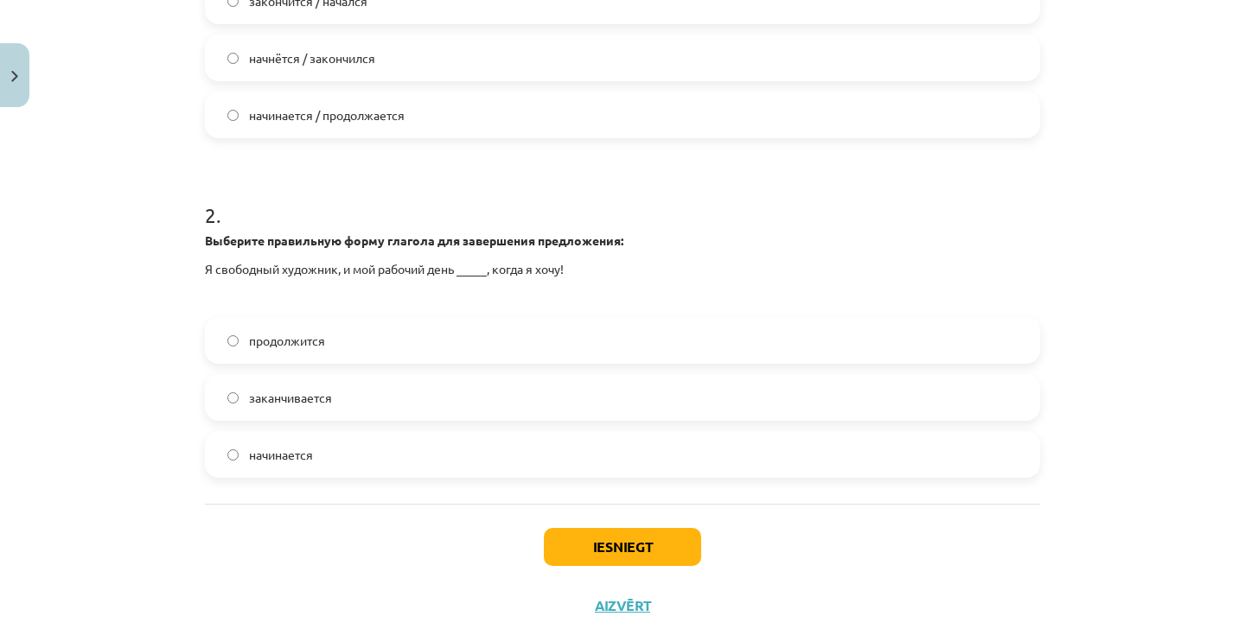
scroll to position [509, 0]
click at [309, 451] on span "начинается" at bounding box center [281, 456] width 64 height 18
click at [617, 538] on button "Iesniegt" at bounding box center [622, 548] width 157 height 38
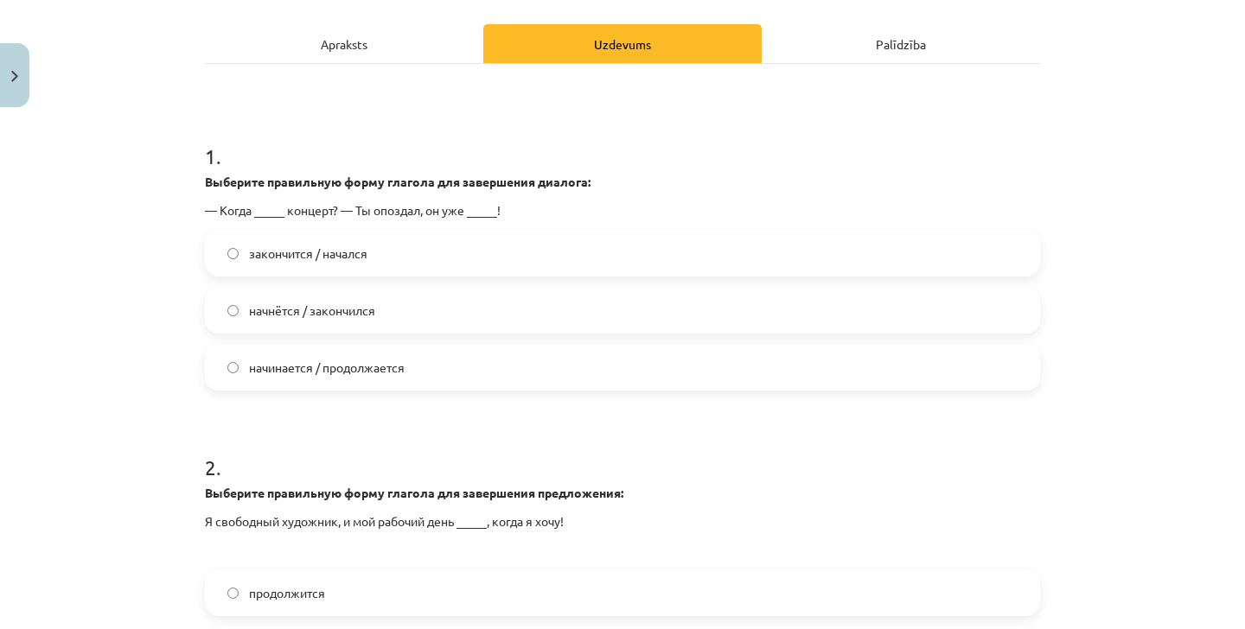
scroll to position [257, 0]
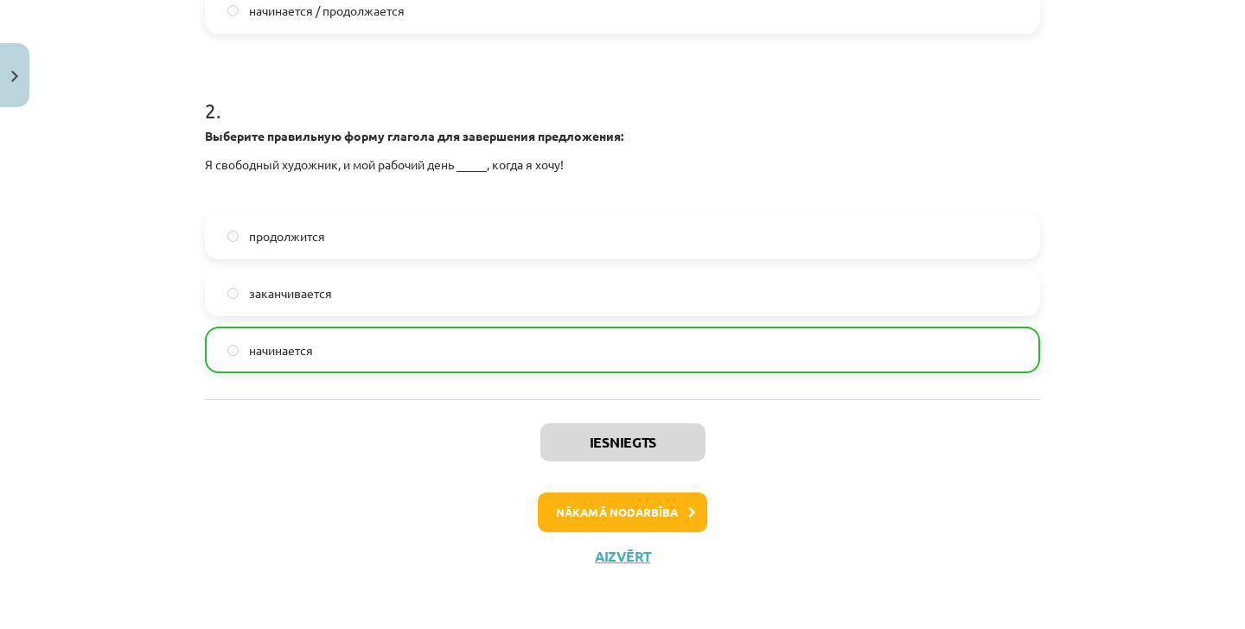
click at [681, 515] on button "Nākamā nodarbība" at bounding box center [622, 513] width 169 height 40
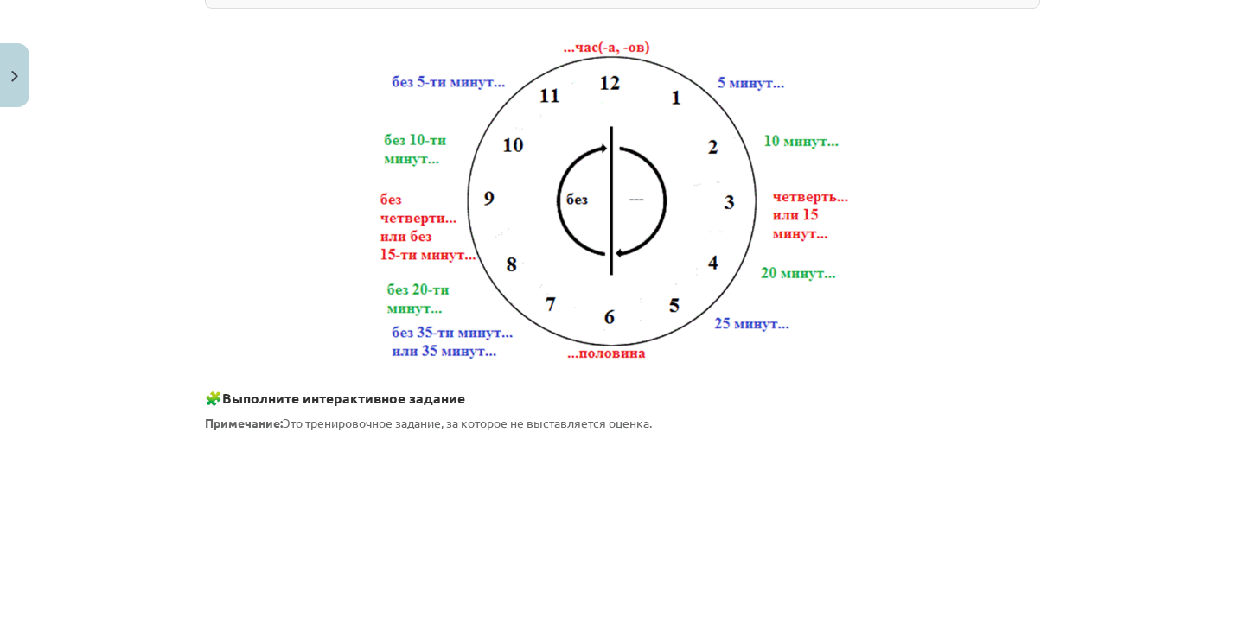
scroll to position [43, 0]
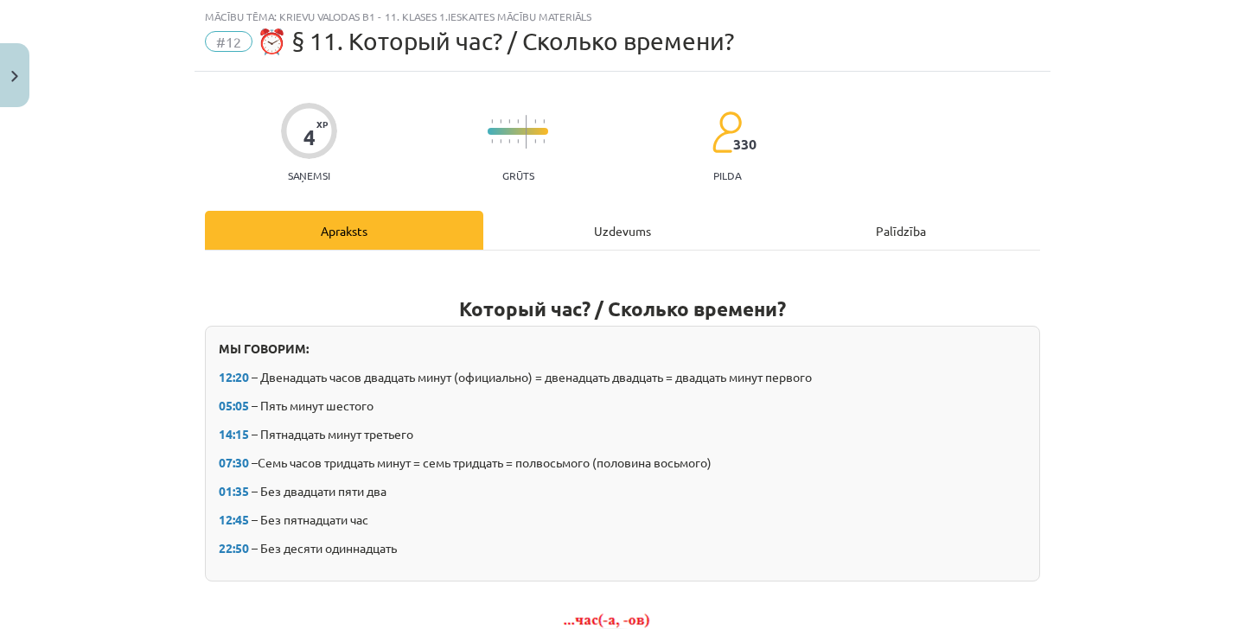
click at [646, 219] on div "Uzdevums" at bounding box center [622, 230] width 278 height 39
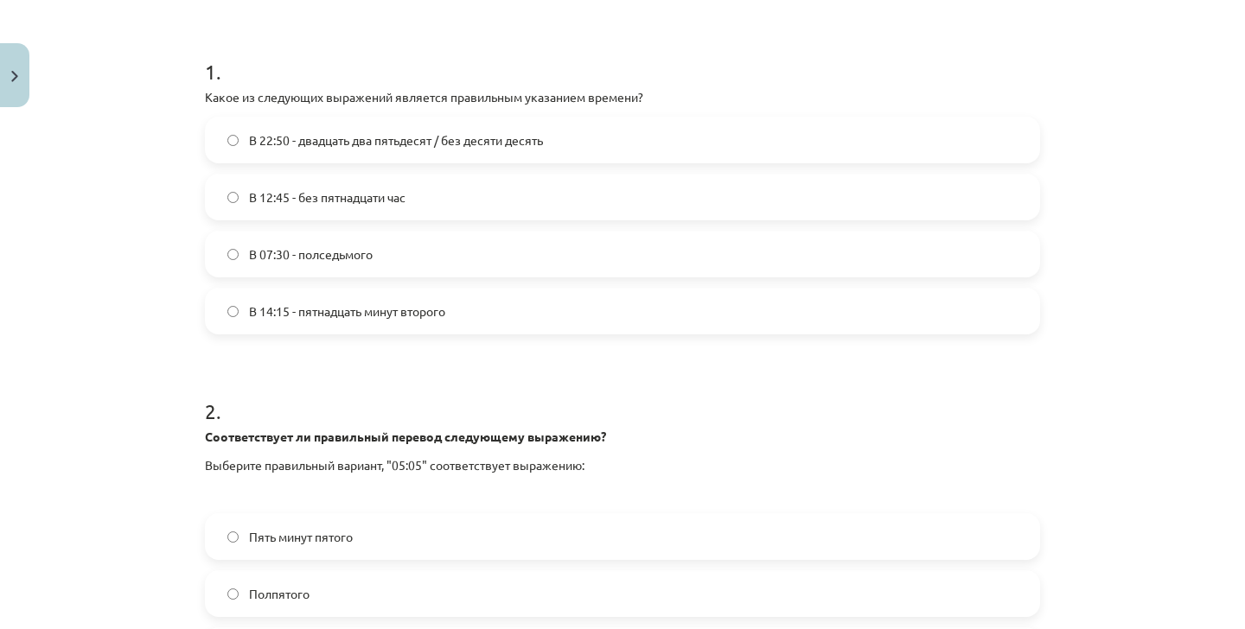
scroll to position [309, 0]
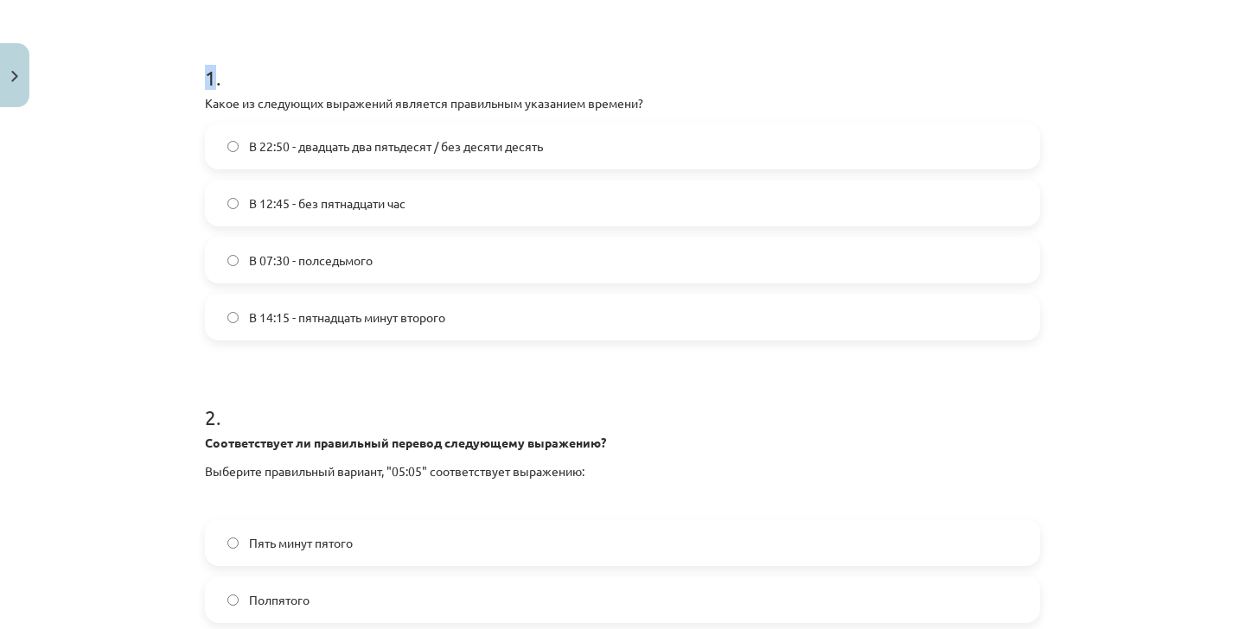
click at [327, 373] on form "1 . Какое из следующих выражений является правильным указанием времени? В 22:50…" at bounding box center [622, 357] width 835 height 645
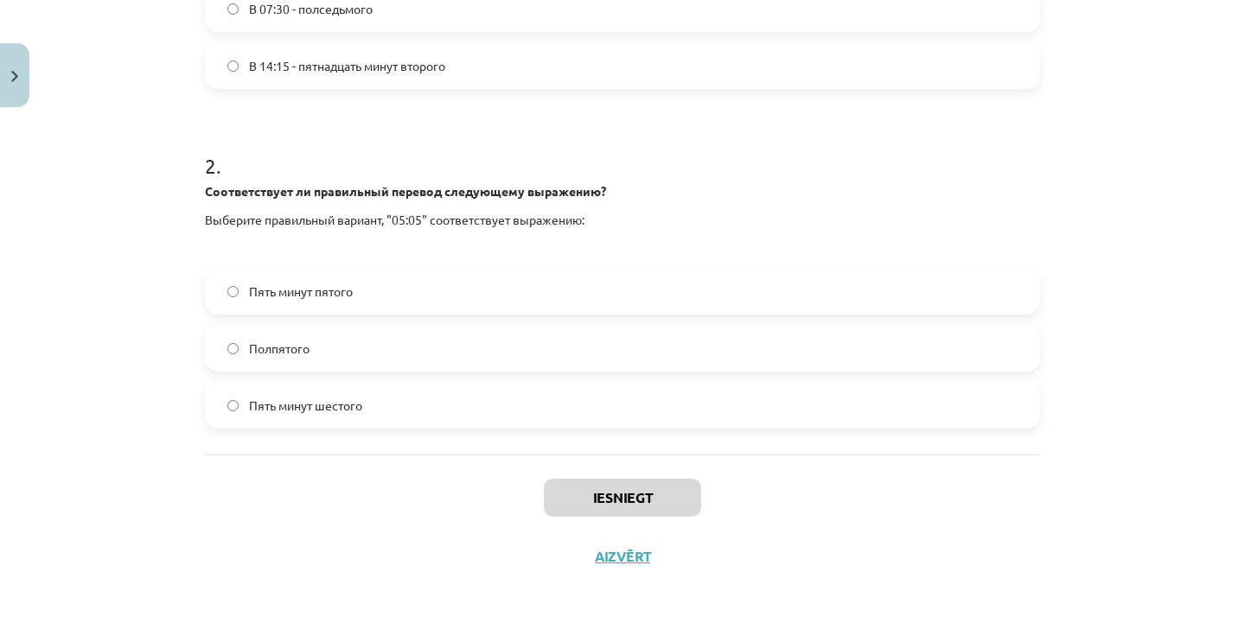
scroll to position [2223, 0]
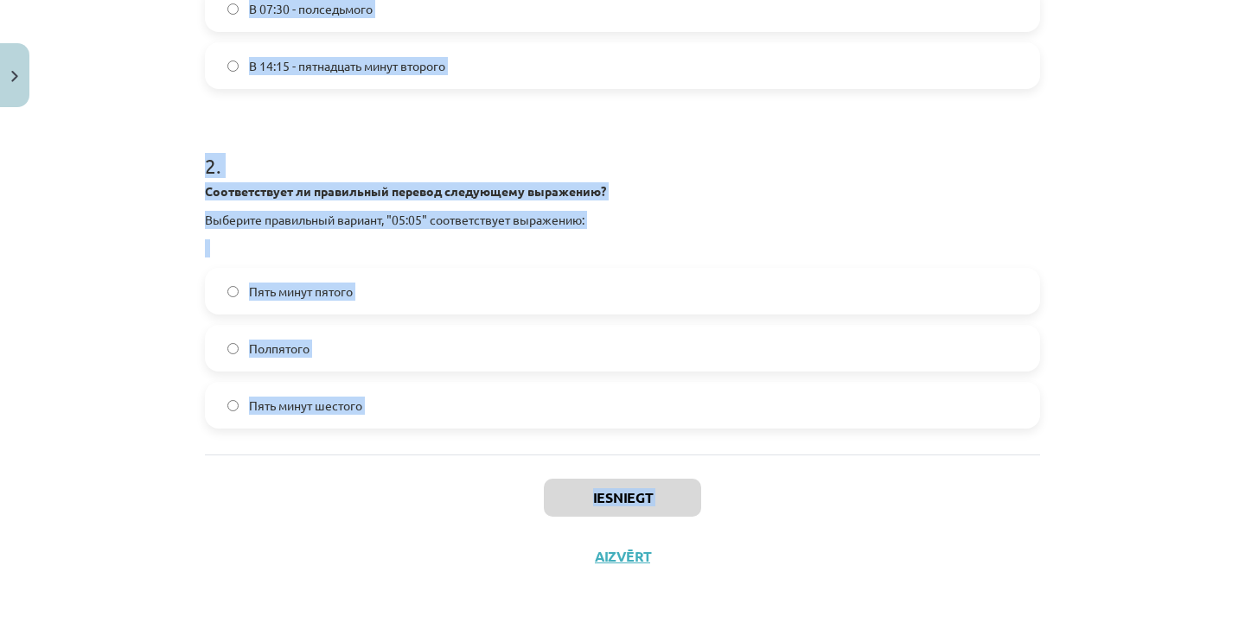
drag, startPoint x: 200, startPoint y: 69, endPoint x: 824, endPoint y: 515, distance: 767.1
click at [824, 515] on div "4 XP Saņemsi Grūts 330 pilda Apraksts Uzdevums Palīdzība 1 . Какое из следующих…" at bounding box center [622, 70] width 856 height 1031
click at [811, 270] on label "Пять минут пятого" at bounding box center [623, 291] width 832 height 43
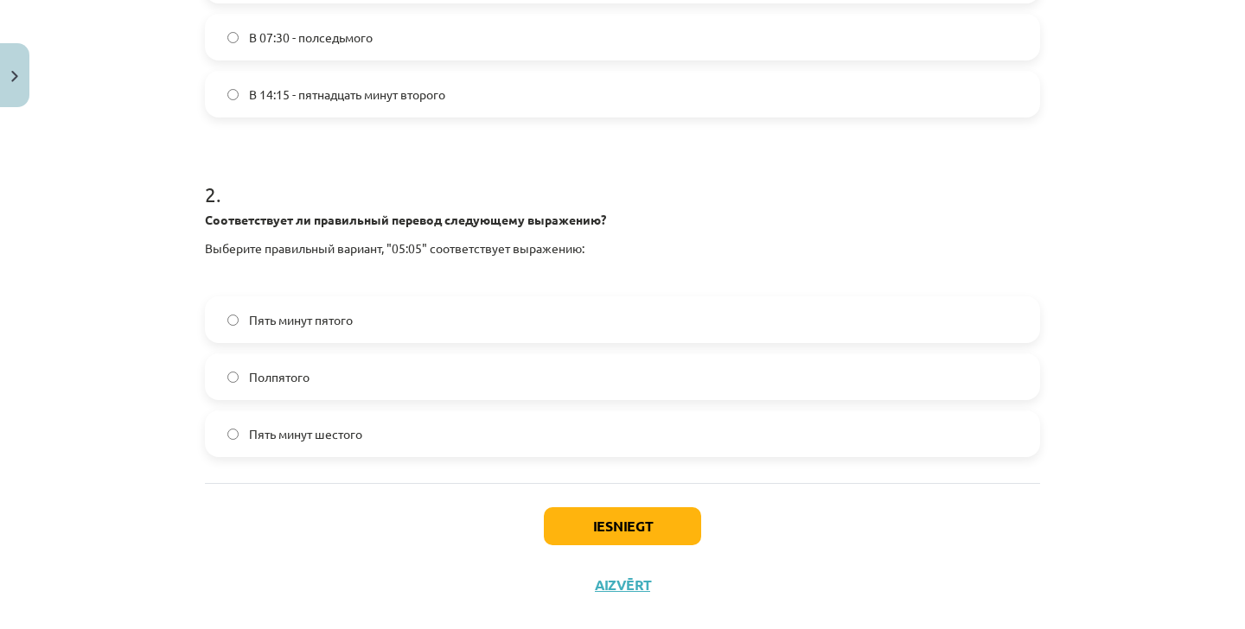
scroll to position [554, 0]
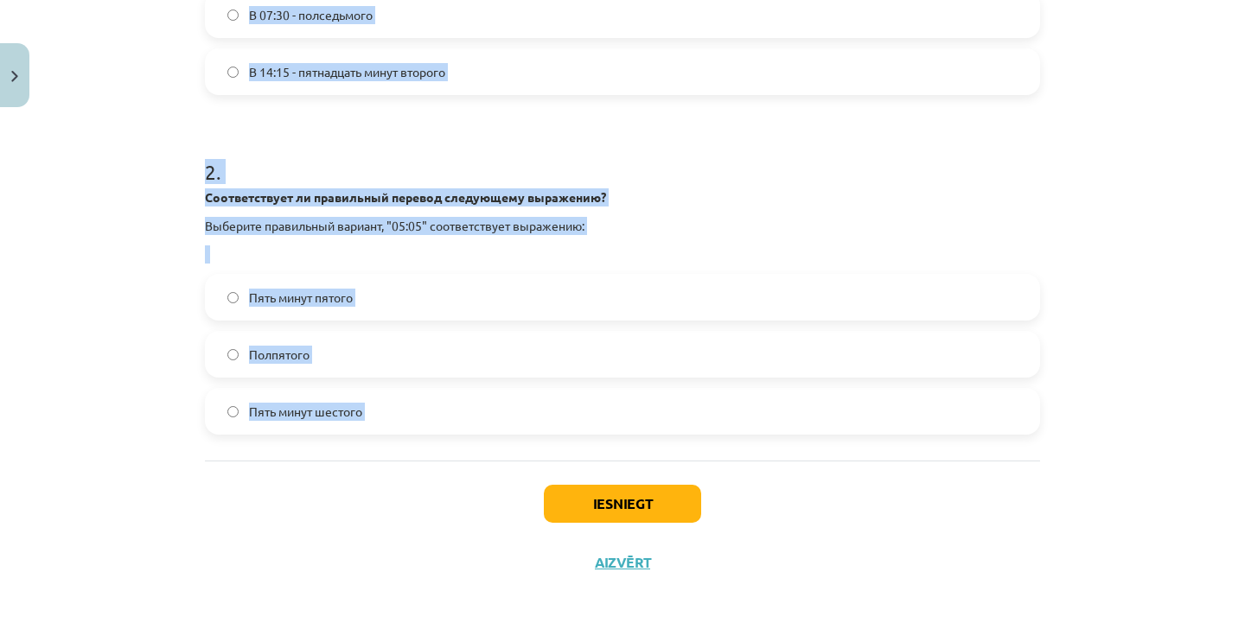
drag, startPoint x: 203, startPoint y: 381, endPoint x: 503, endPoint y: 463, distance: 311.0
click at [503, 463] on div "4 XP Saņemsi Grūts 330 pilda Apraksts Uzdevums Palīdzība 1 . Какое из следующих…" at bounding box center [622, 76] width 856 height 1031
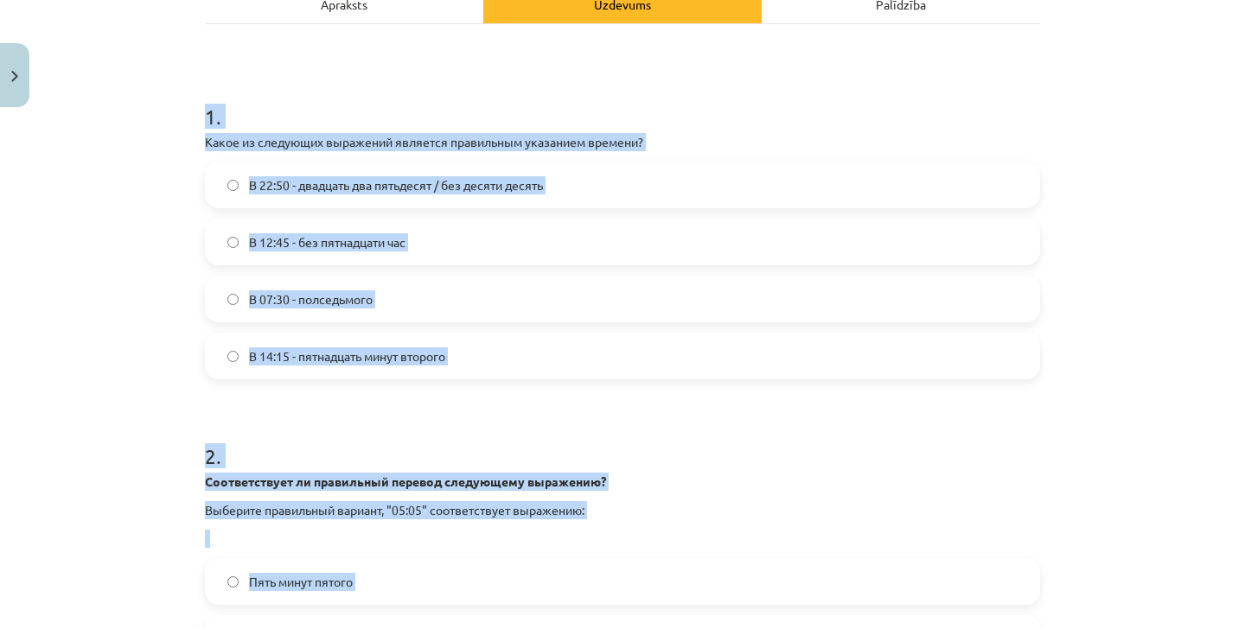
scroll to position [261, 0]
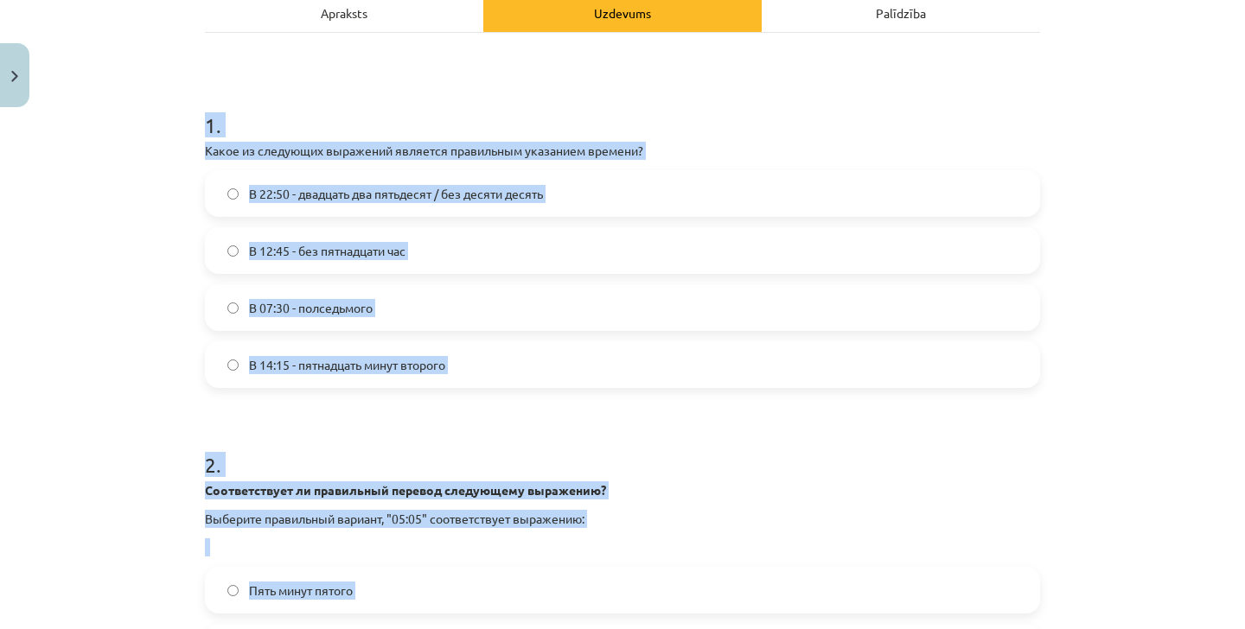
copy form "1 . Какое из следующих выражений является правильным указанием времени? В 22:50…"
click at [354, 231] on label "В 12:45 - без пятнадцати час" at bounding box center [623, 250] width 832 height 43
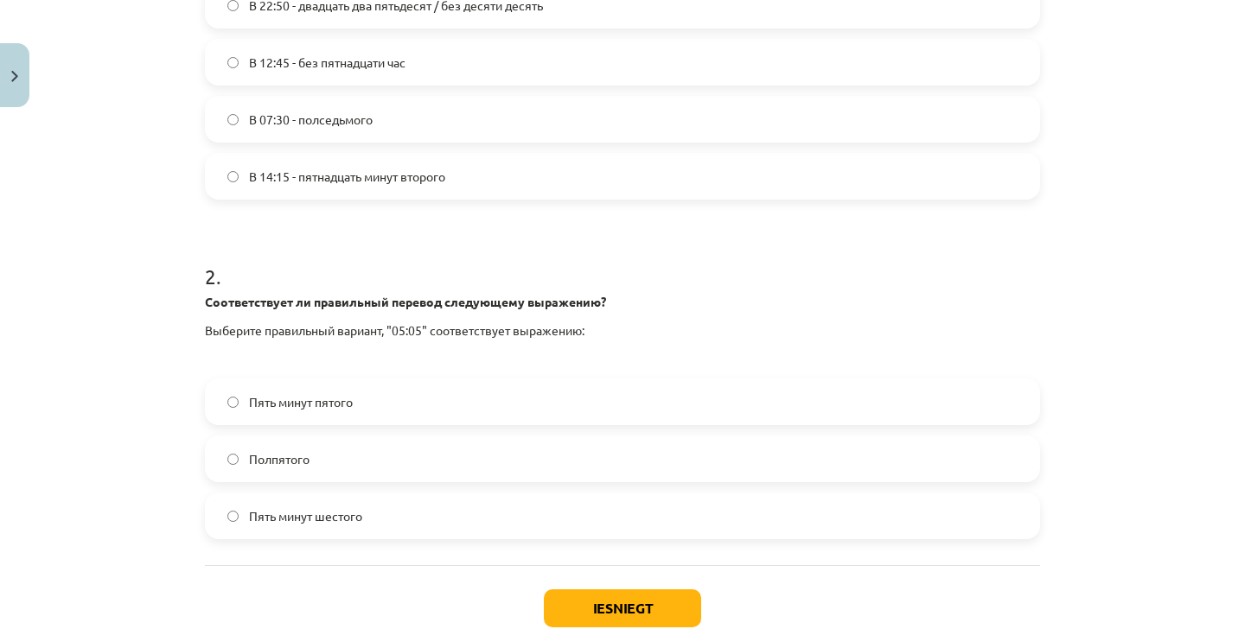
scroll to position [482, 0]
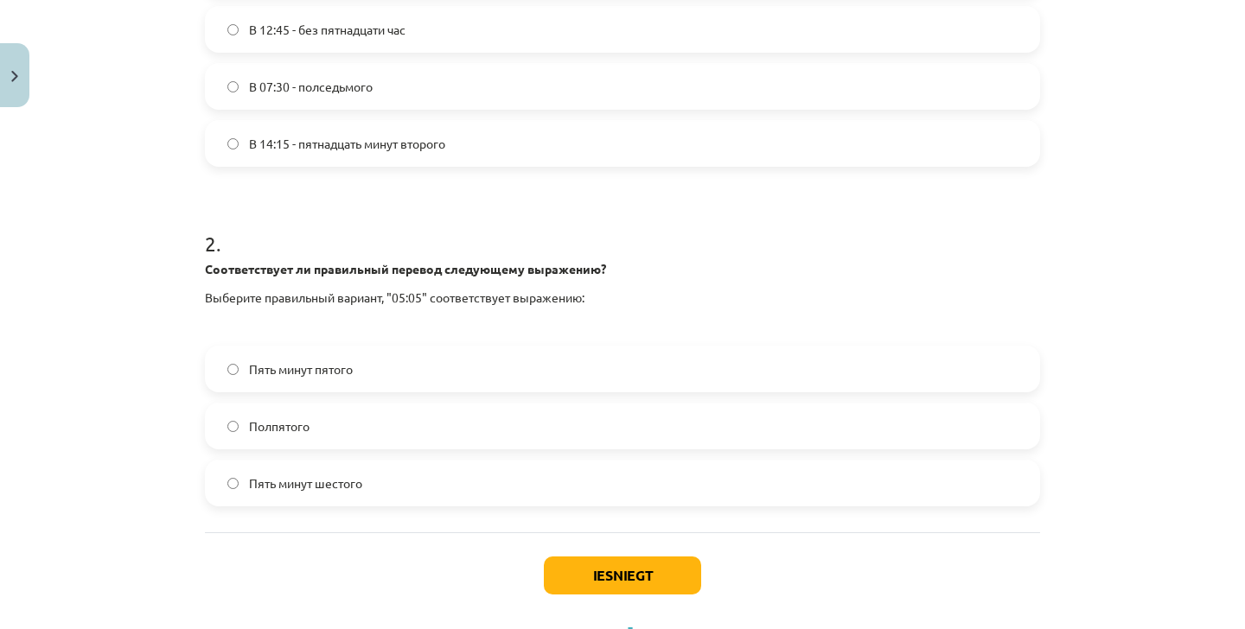
click at [398, 492] on label "Пять минут шестого" at bounding box center [623, 483] width 832 height 43
click at [646, 560] on button "Iesniegt" at bounding box center [622, 576] width 157 height 38
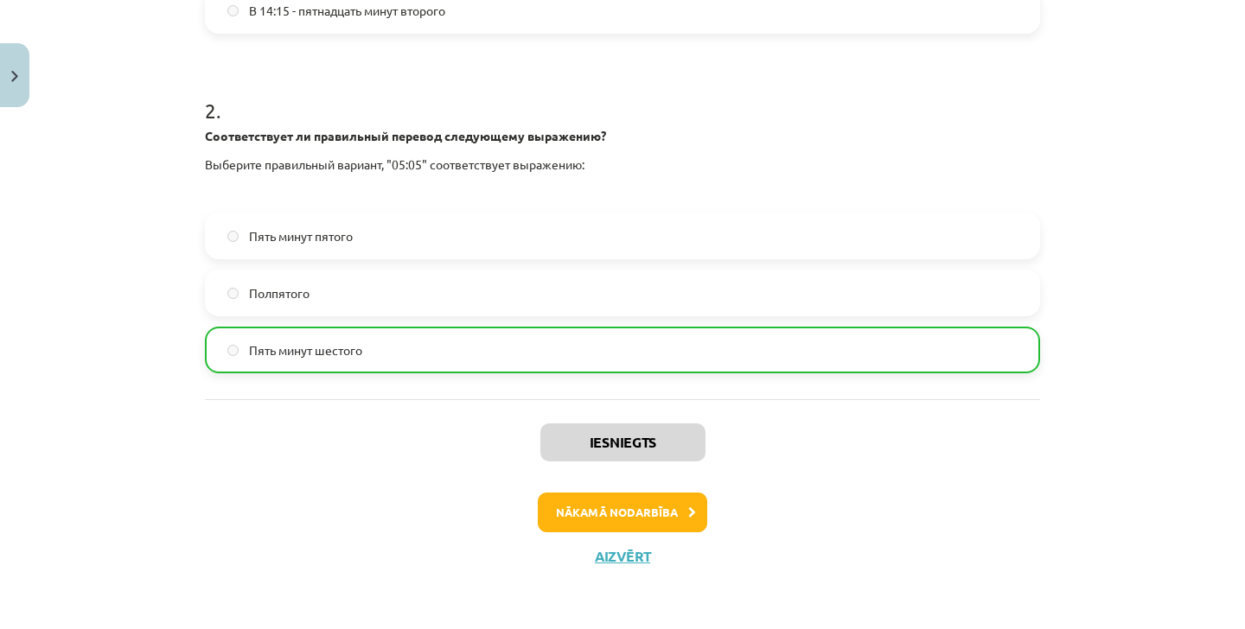
scroll to position [617, 0]
click at [680, 525] on button "Nākamā nodarbība" at bounding box center [622, 513] width 169 height 40
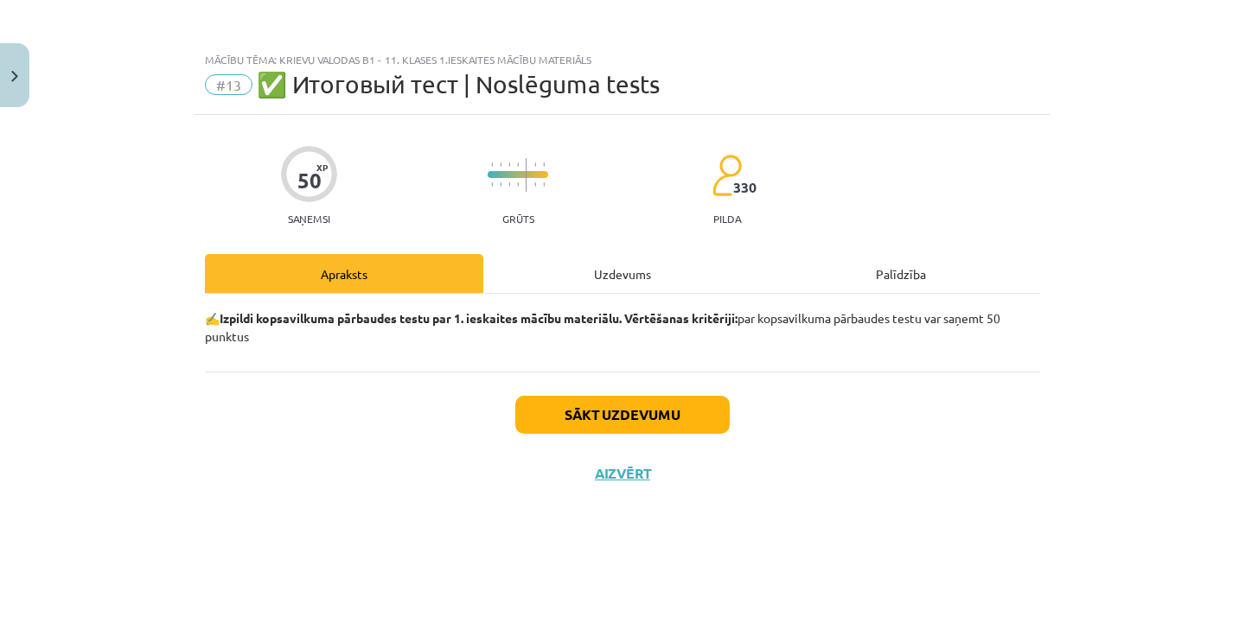
scroll to position [0, 0]
click at [616, 258] on div "Uzdevums" at bounding box center [622, 273] width 278 height 39
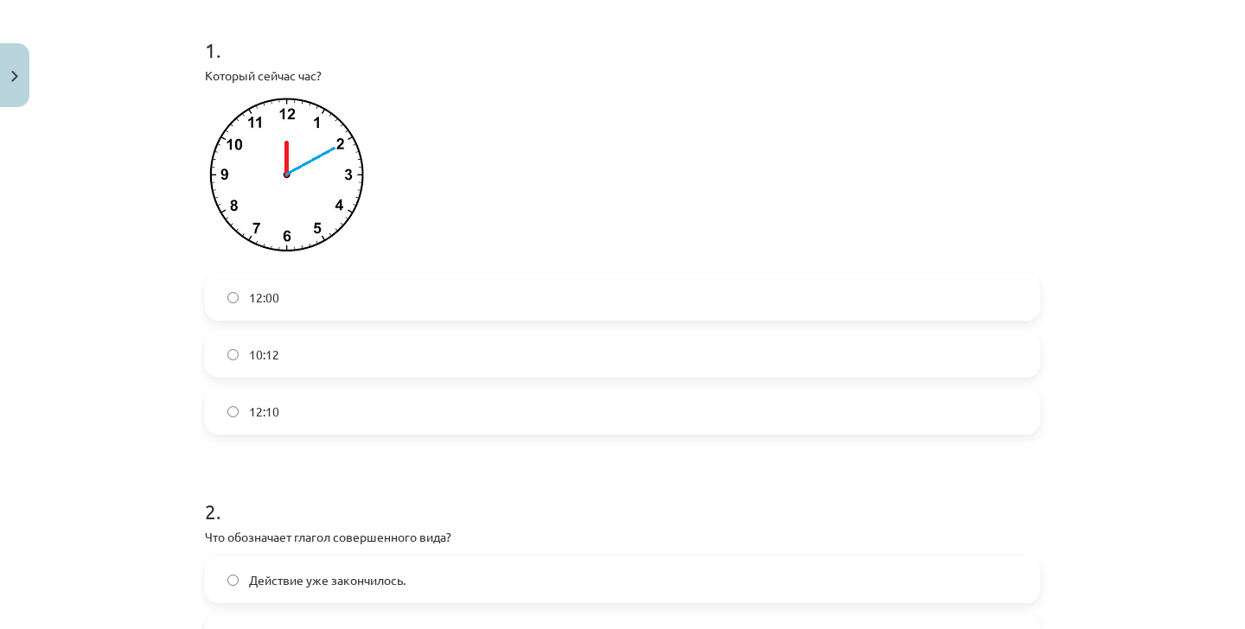
scroll to position [331, 0]
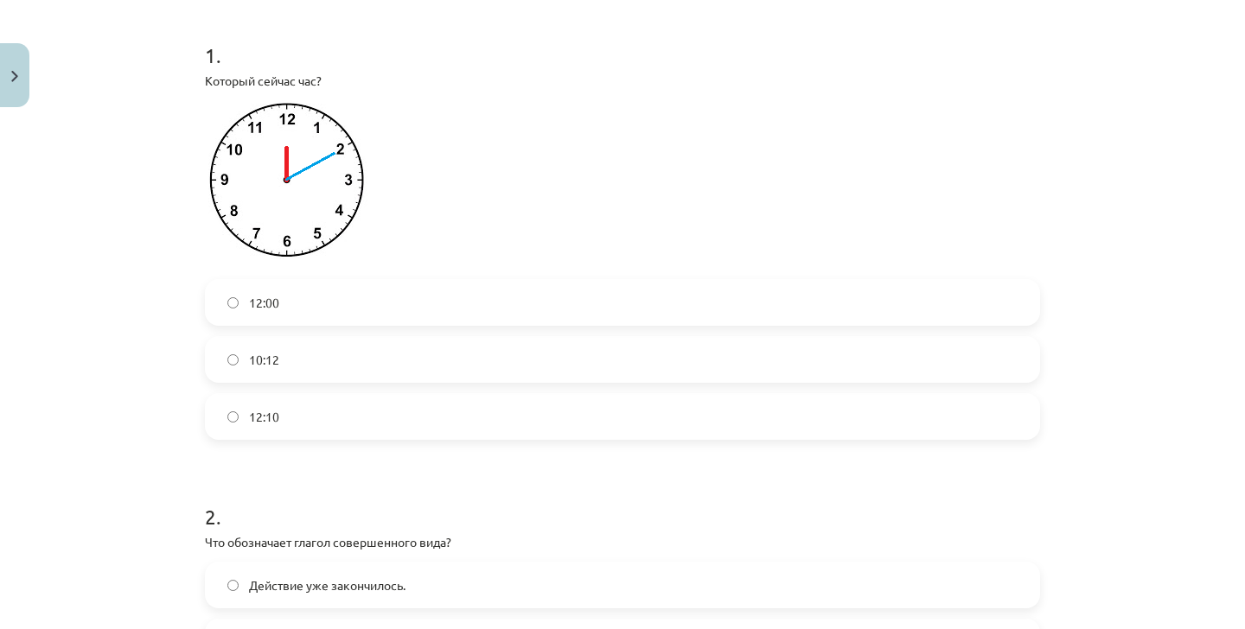
click at [556, 405] on label "12:10" at bounding box center [623, 416] width 832 height 43
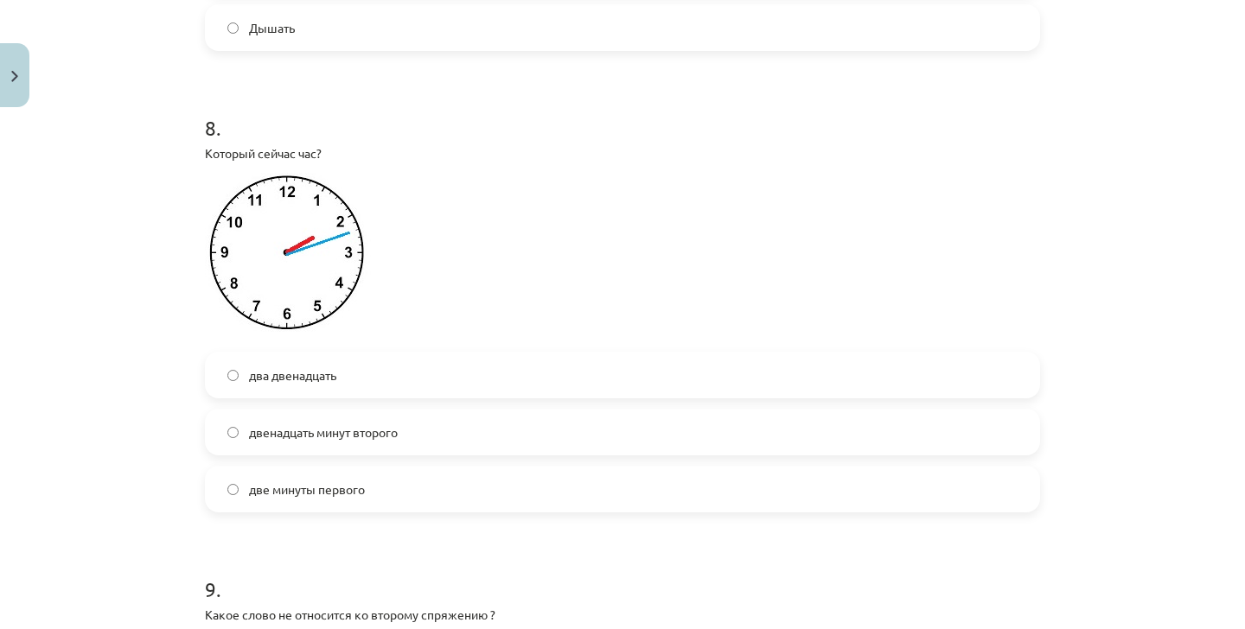
scroll to position [2745, 0]
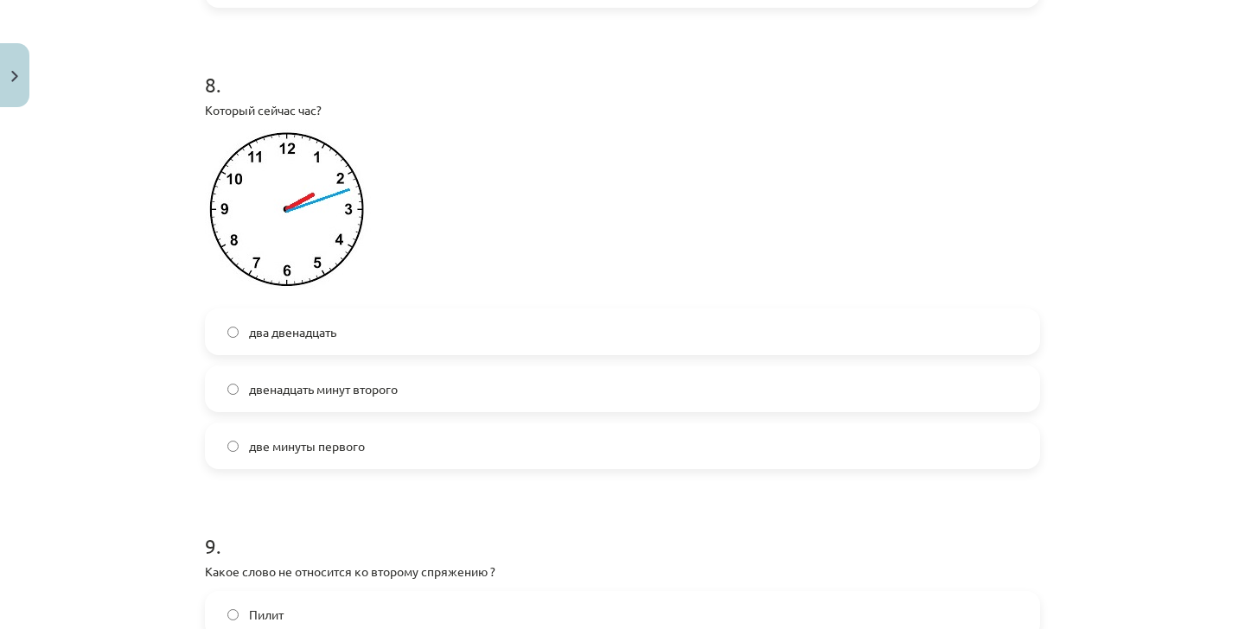
drag, startPoint x: 207, startPoint y: 325, endPoint x: 642, endPoint y: 68, distance: 504.9
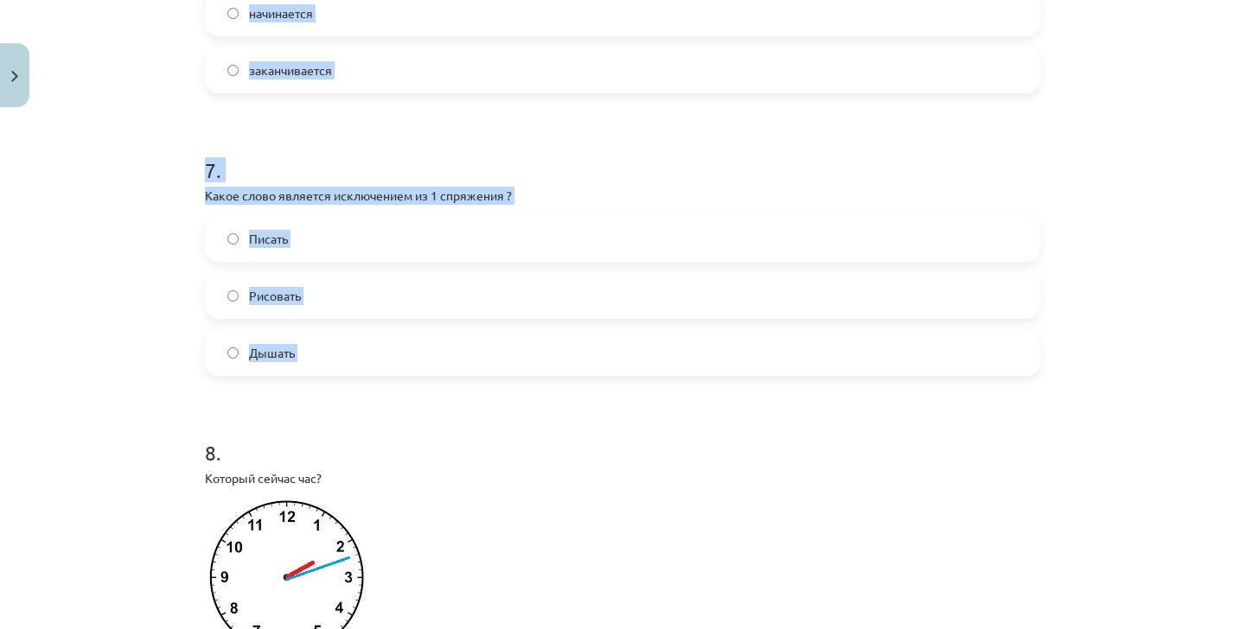
scroll to position [2378, 0]
copy form "2 . Что обозначает глагол совершенного вида? Действие уже закончилось. Все отве…"
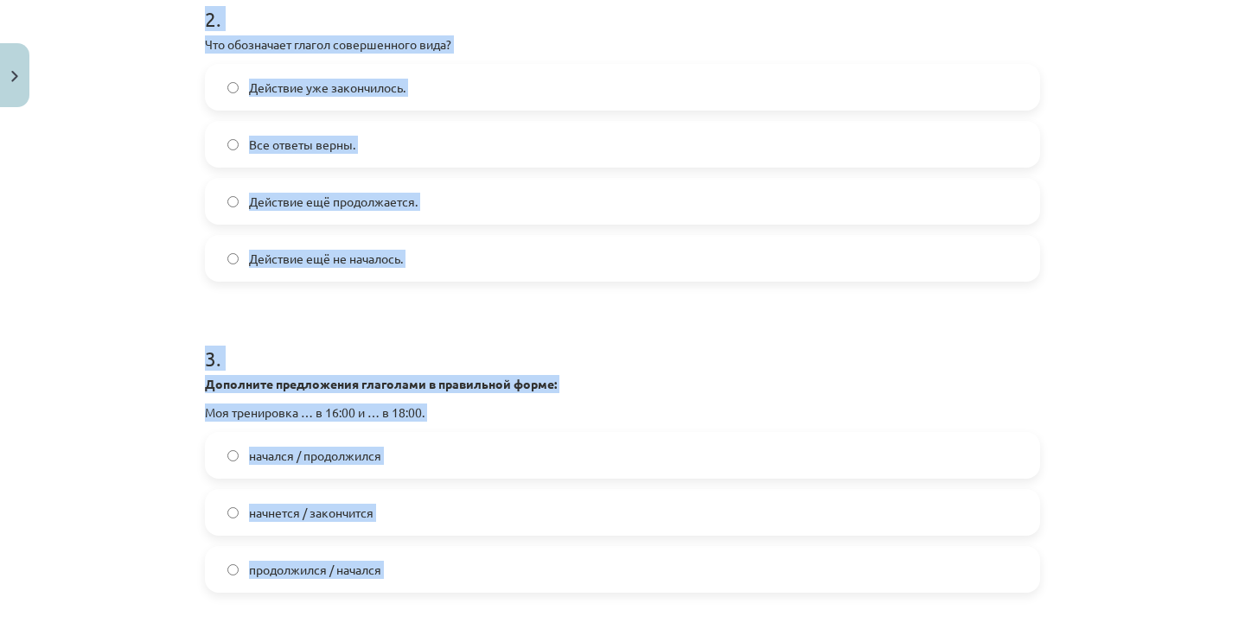
scroll to position [820, 0]
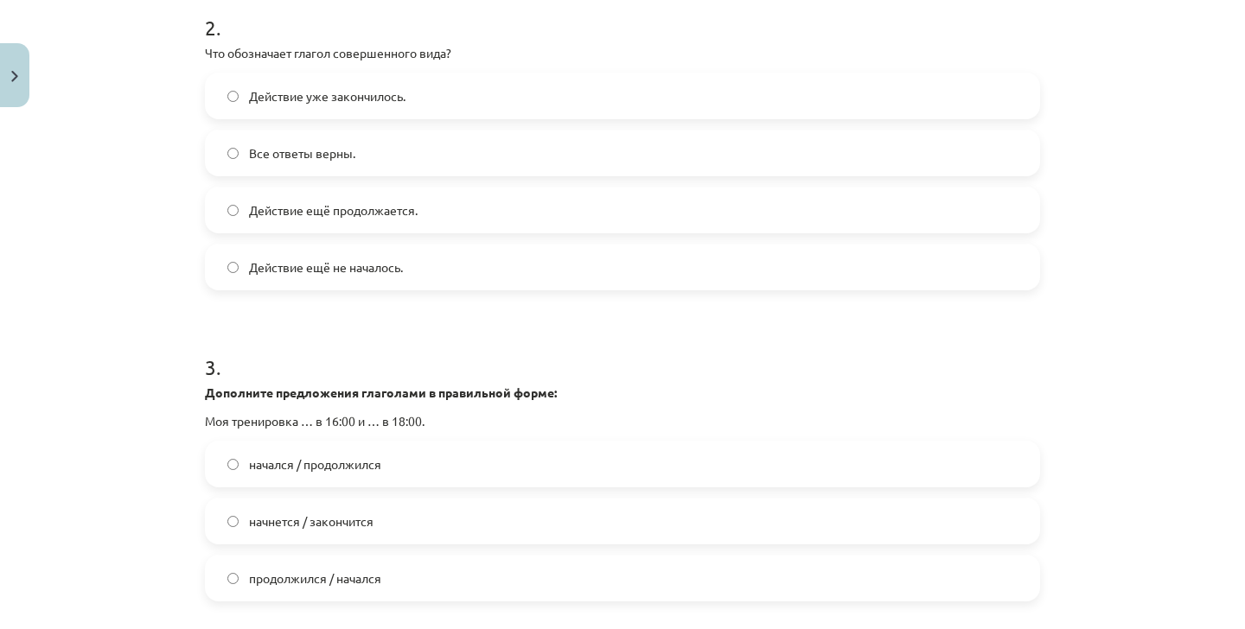
click at [185, 247] on div "Mācību tēma: Krievu valodas b1 - 11. klases 1.ieskaites mācību materiāls #13 ✅ …" at bounding box center [622, 314] width 1245 height 629
click at [370, 95] on span "Действие уже закончилось." at bounding box center [327, 96] width 156 height 18
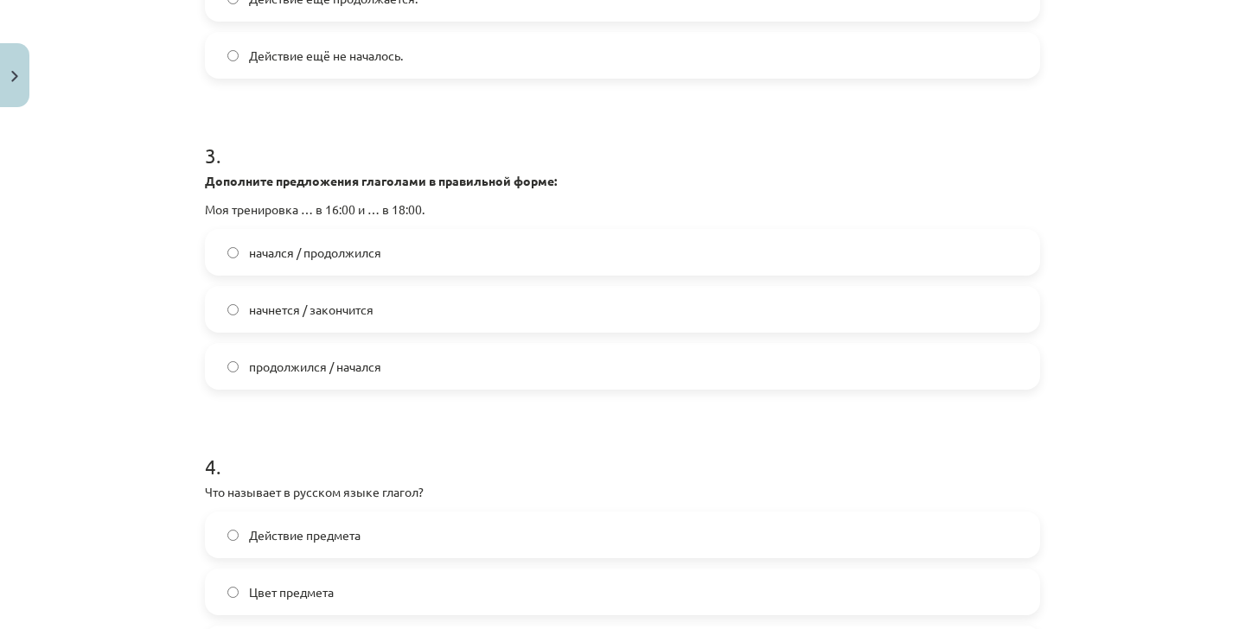
scroll to position [1066, 0]
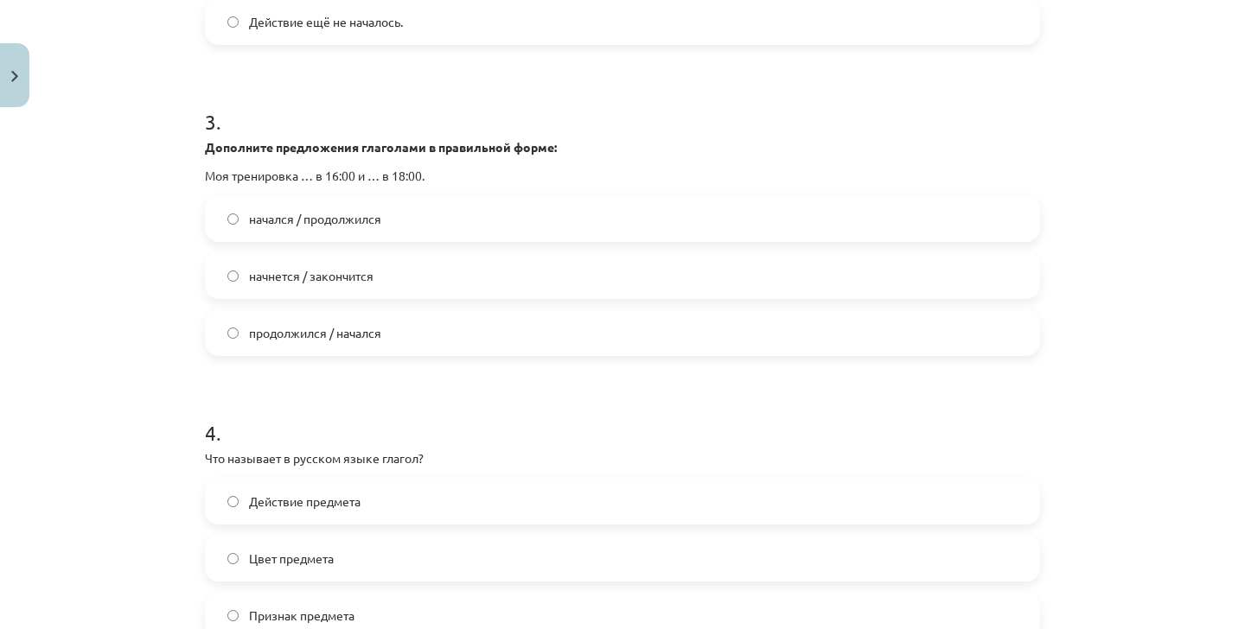
click at [360, 291] on label "начнется / закончится" at bounding box center [623, 275] width 832 height 43
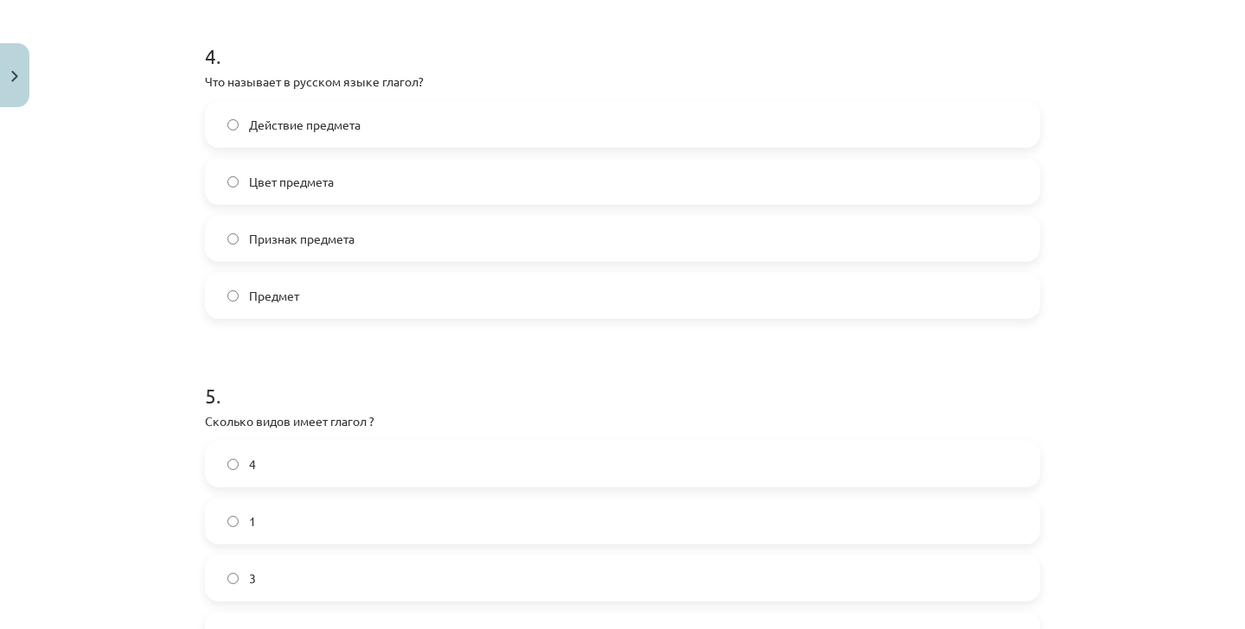
scroll to position [1439, 0]
click at [352, 131] on span "Действие предмета" at bounding box center [305, 128] width 112 height 18
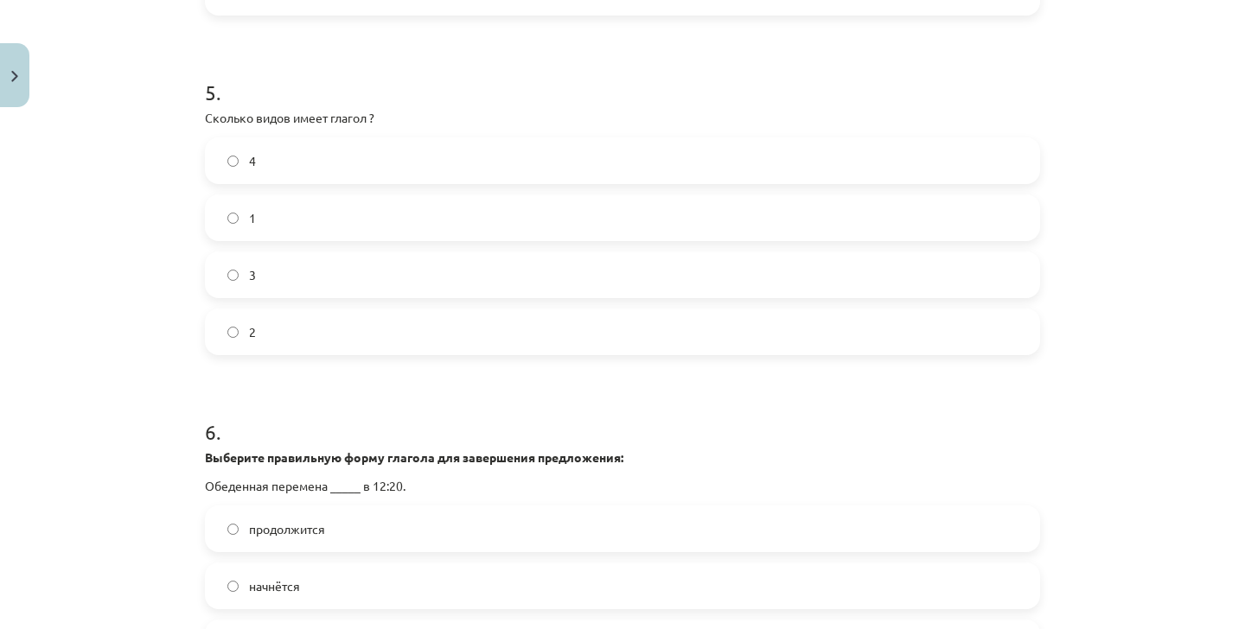
scroll to position [1746, 0]
click at [285, 335] on label "2" at bounding box center [623, 331] width 832 height 43
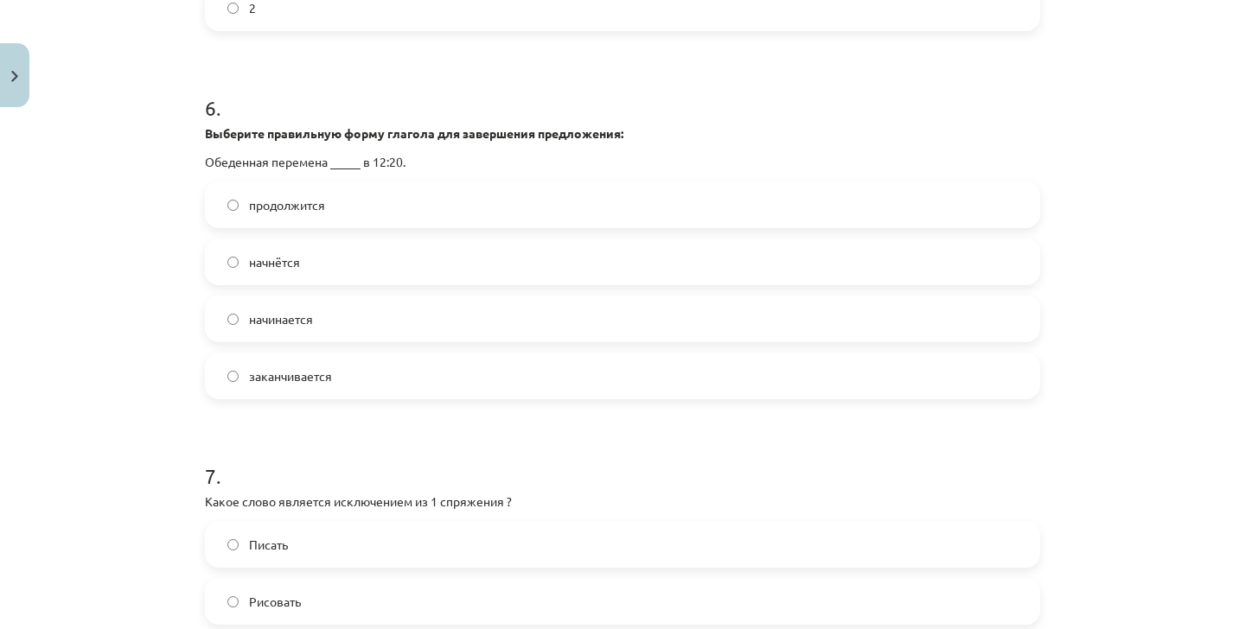
scroll to position [2065, 0]
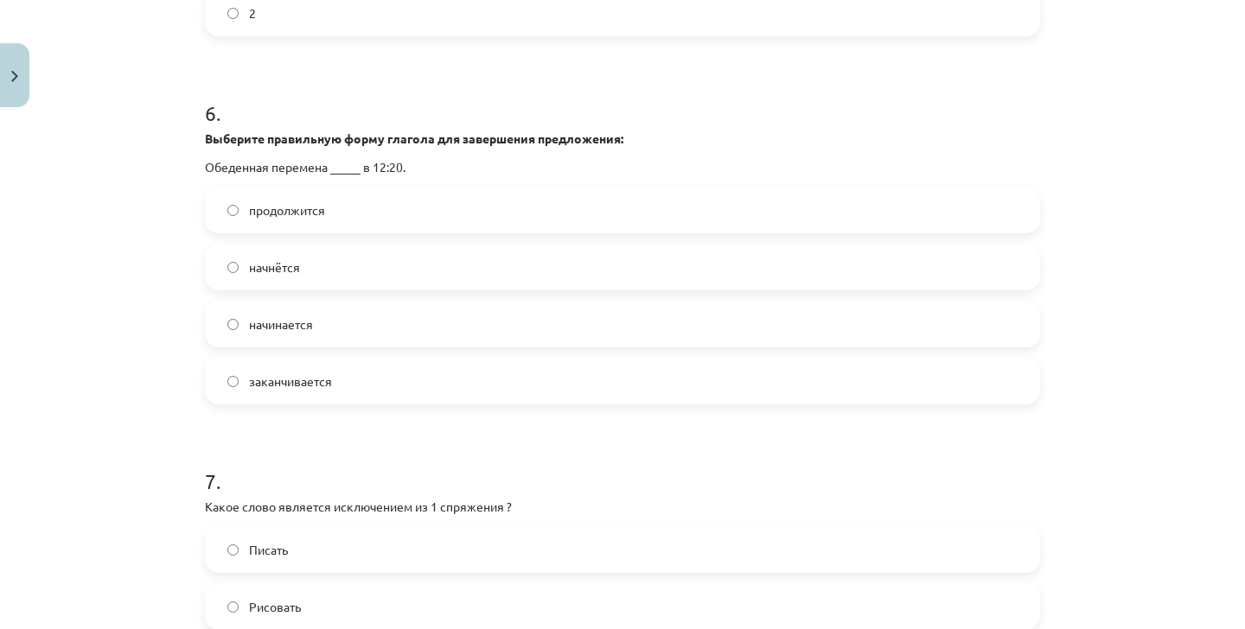
click at [340, 266] on label "начнётся" at bounding box center [623, 266] width 832 height 43
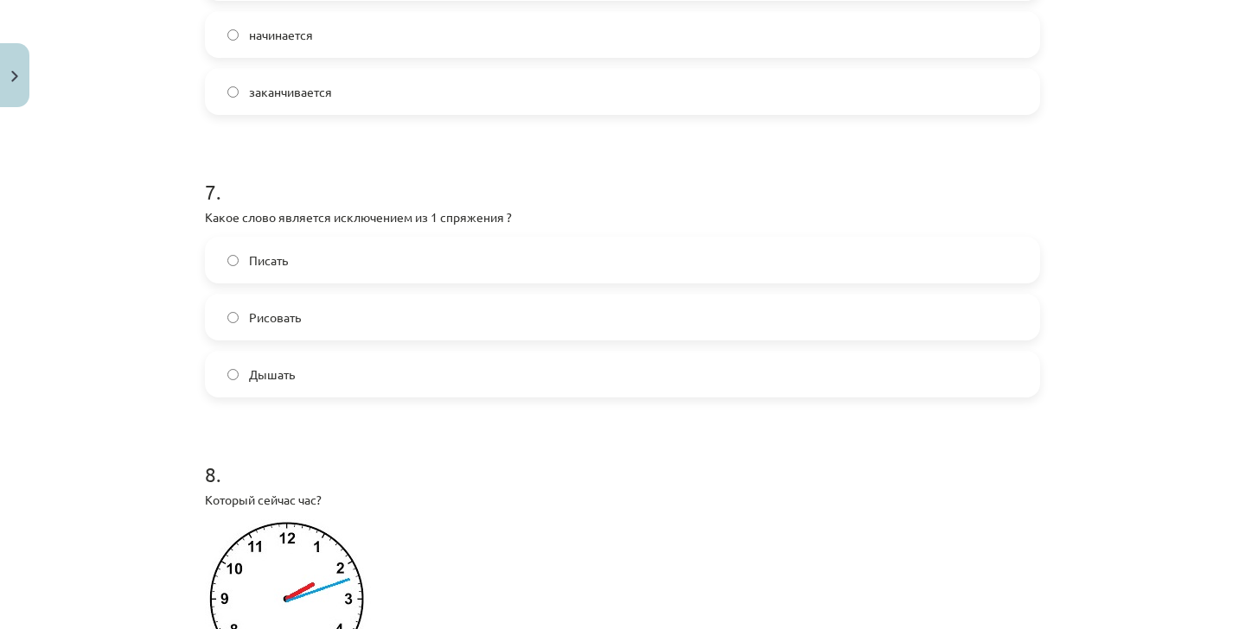
scroll to position [2362, 0]
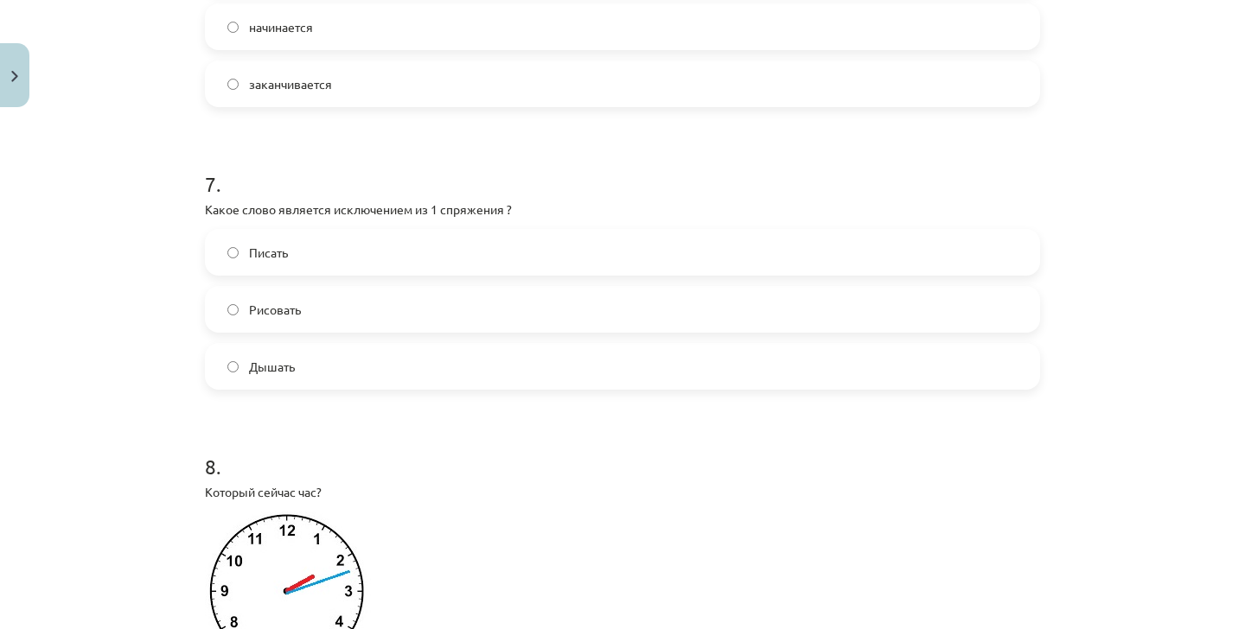
click at [252, 374] on span "Дышать" at bounding box center [272, 367] width 46 height 18
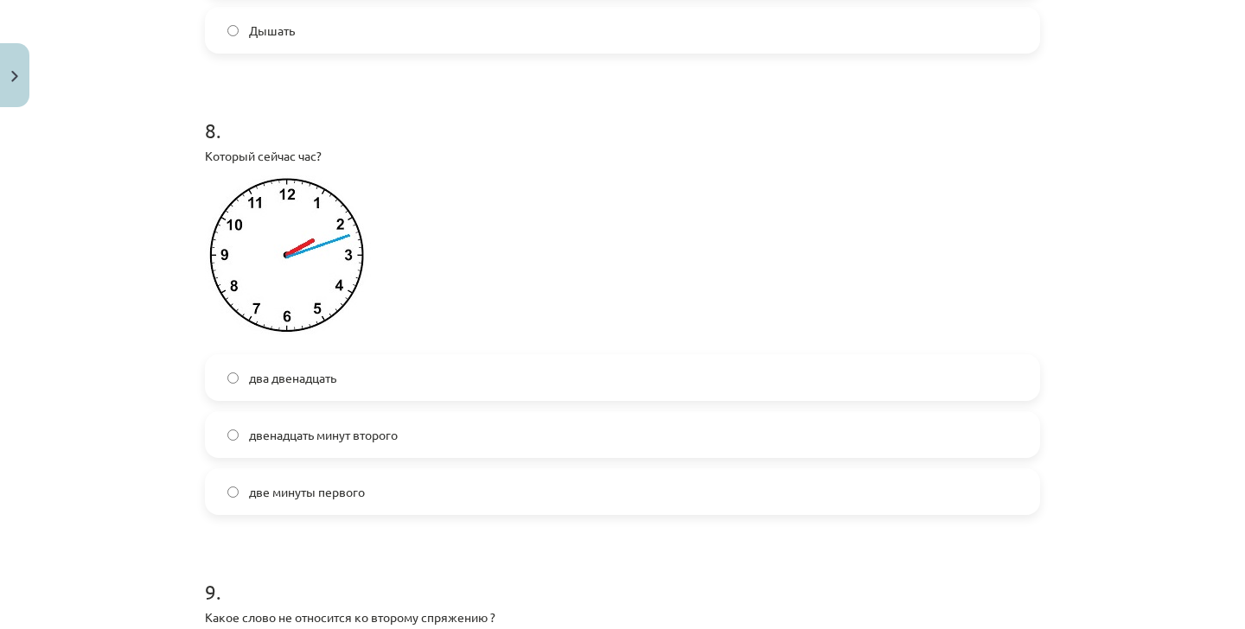
scroll to position [2698, 0]
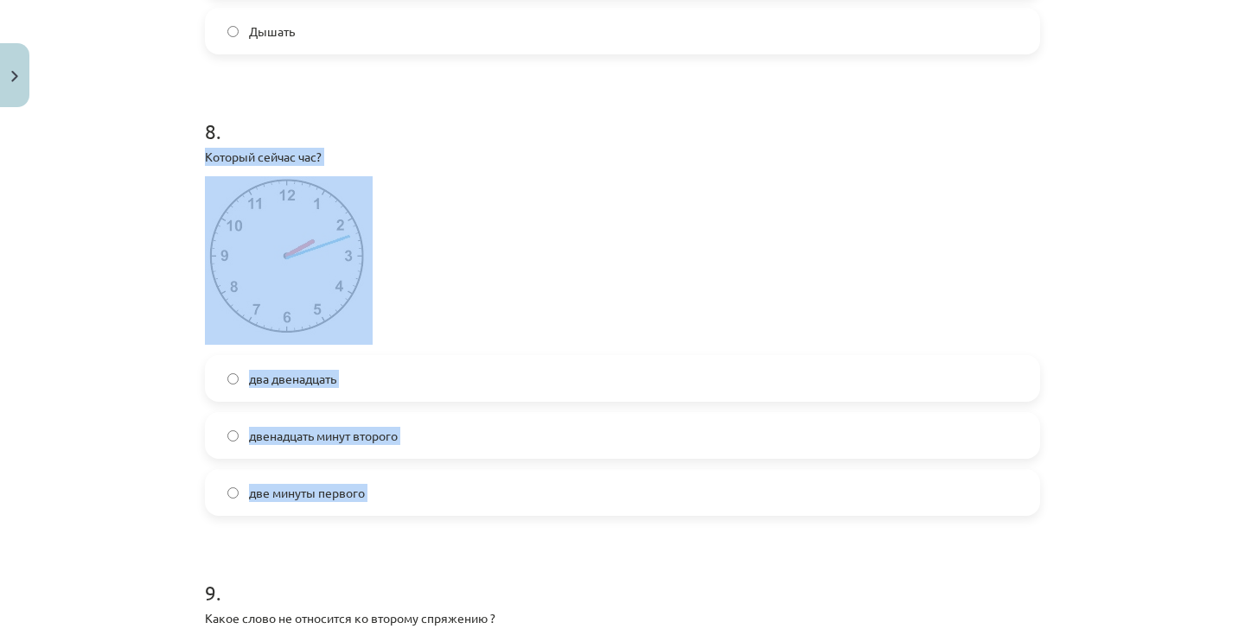
drag, startPoint x: 205, startPoint y: 156, endPoint x: 392, endPoint y: 521, distance: 410.2
copy div "Который сейчас час? два двенадцать двенадцать минут второго две минуты первого"
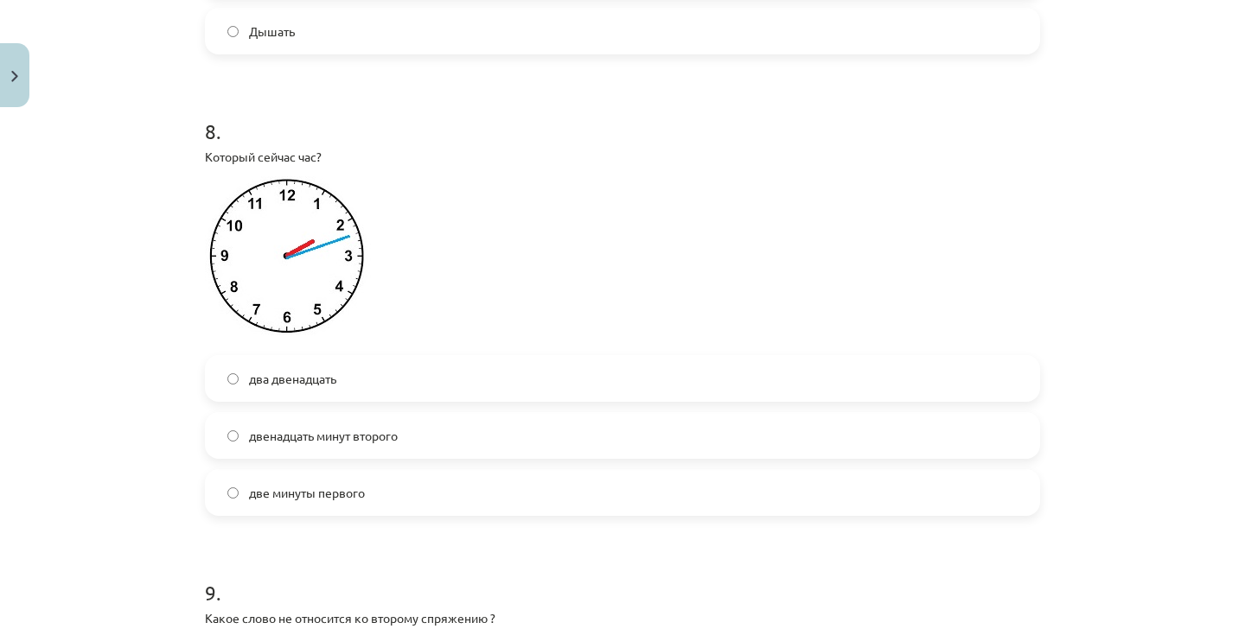
click at [154, 197] on div "Mācību tēma: Krievu valodas b1 - 11. klases 1.ieskaites mācību materiāls #13 ✅ …" at bounding box center [622, 314] width 1245 height 629
click at [339, 363] on label "два двенадцать" at bounding box center [623, 378] width 832 height 43
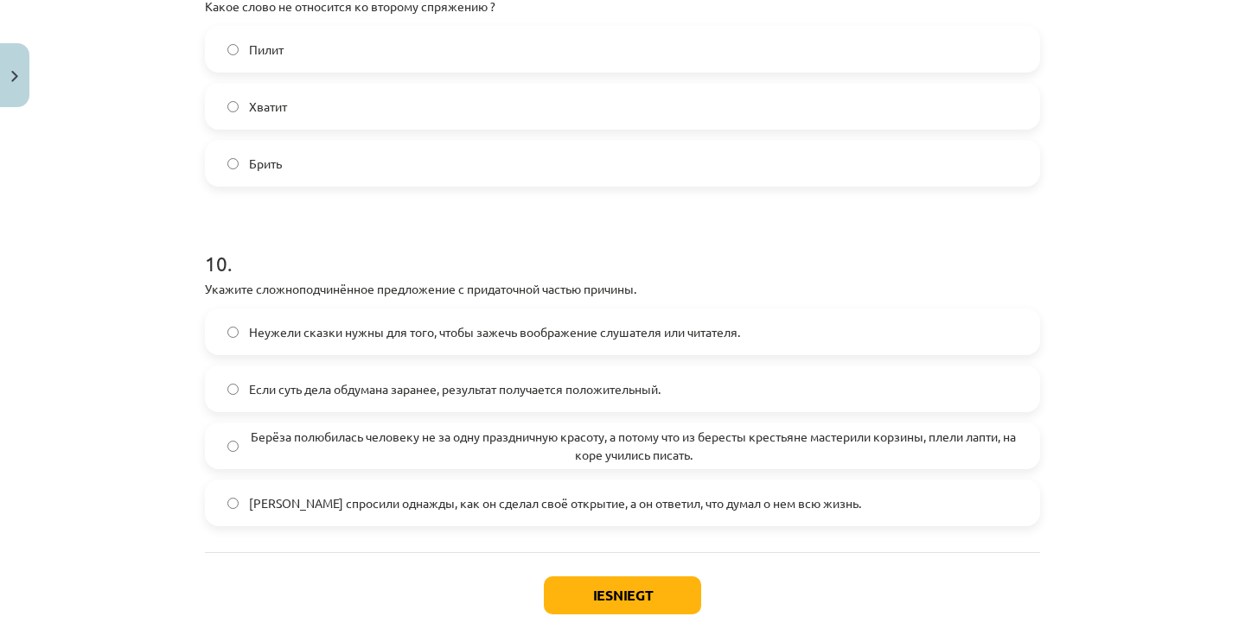
scroll to position [3318, 0]
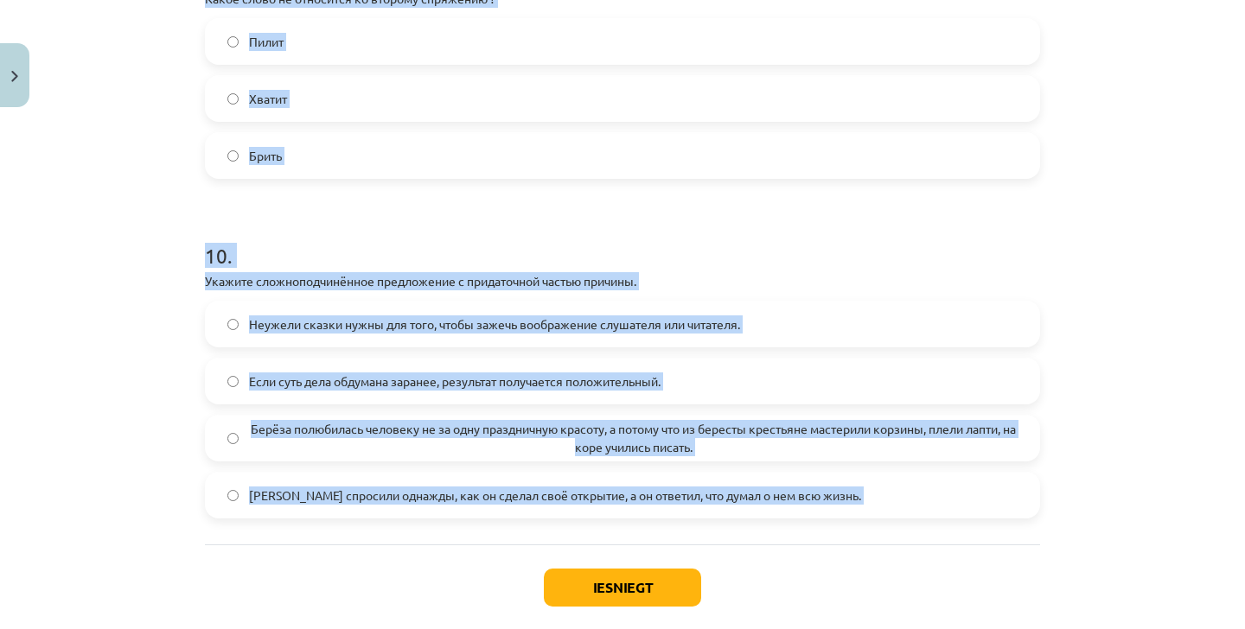
drag, startPoint x: 204, startPoint y: 237, endPoint x: 883, endPoint y: 559, distance: 752.0
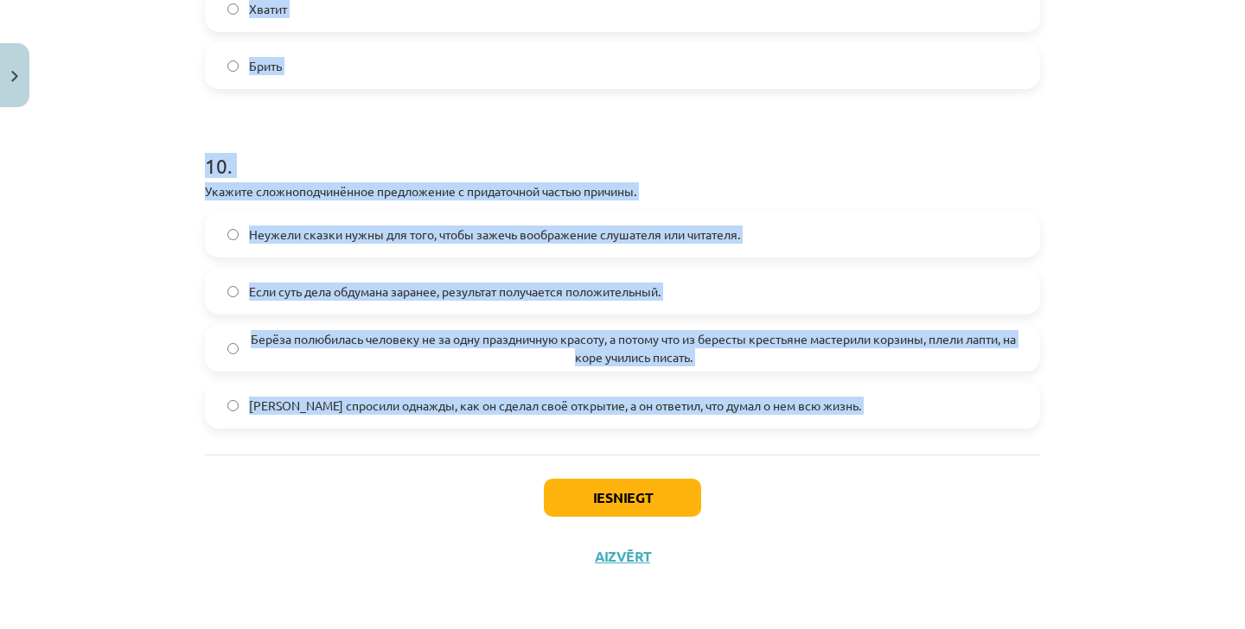
scroll to position [3410, 0]
copy form "9 . Какое слово не относится ко второму спряжению ? Пилит Хватит Брить 10 . Ука…"
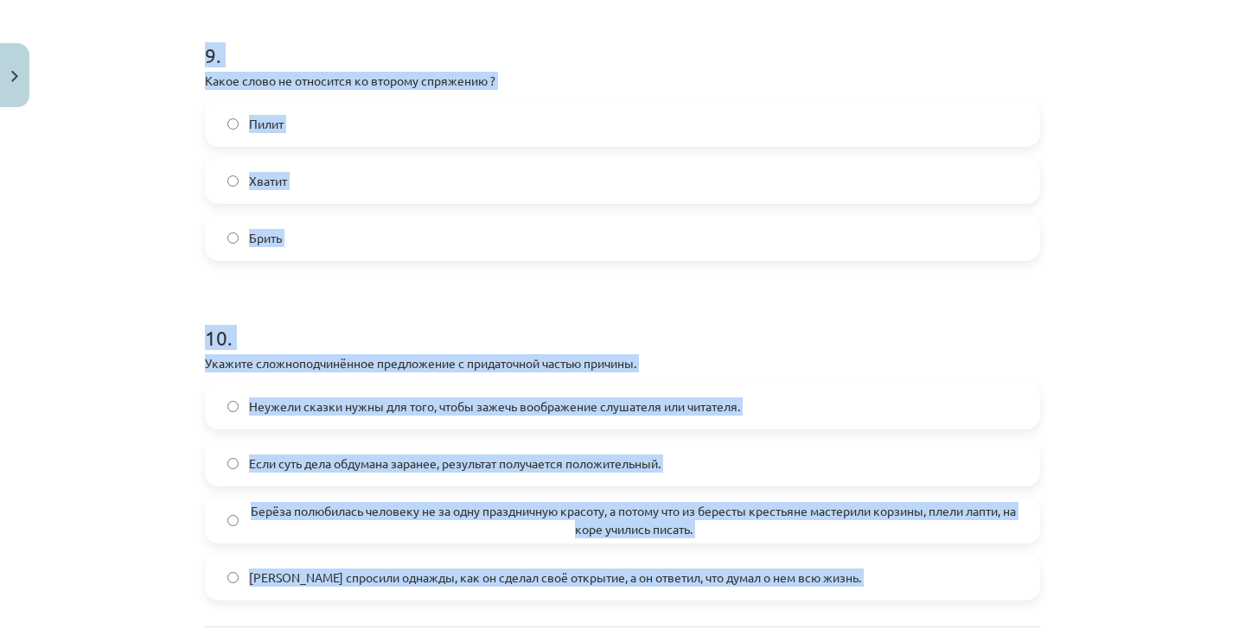
scroll to position [3233, 0]
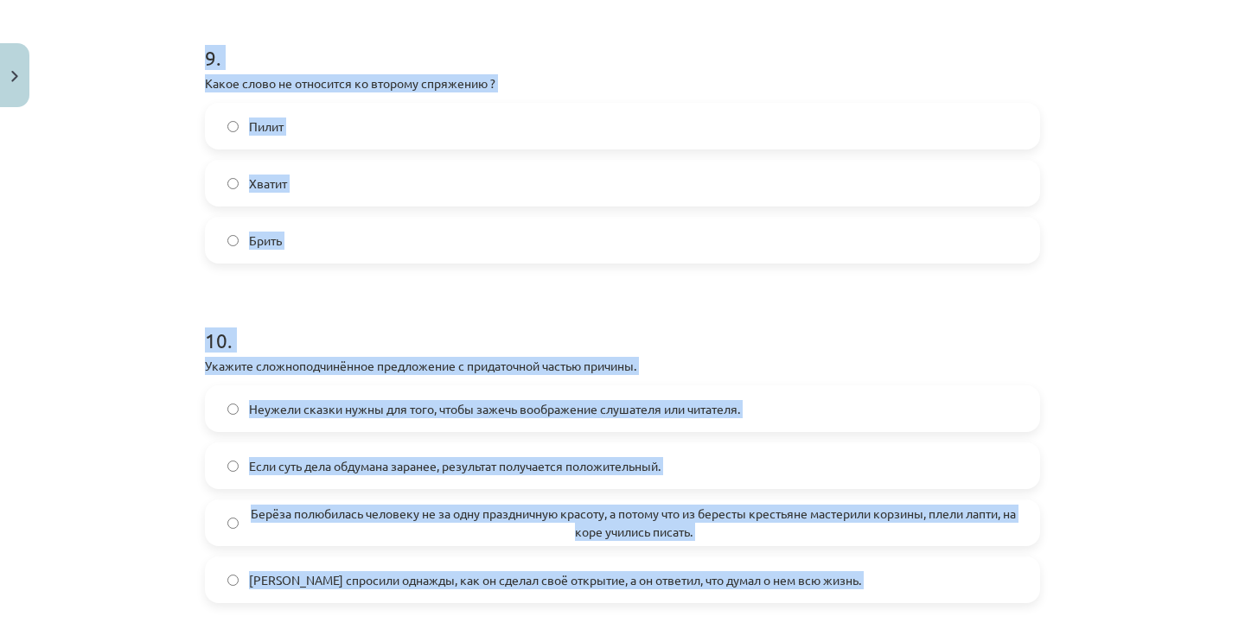
click at [288, 229] on label "Брить" at bounding box center [623, 240] width 832 height 43
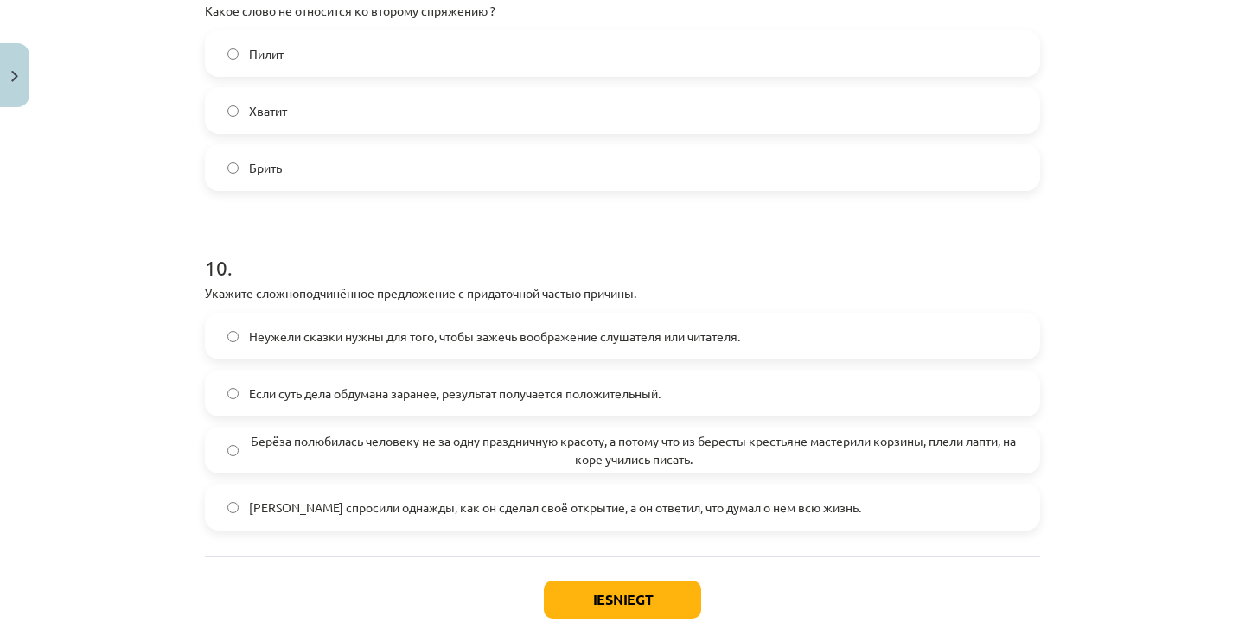
scroll to position [3306, 0]
click at [320, 431] on span "Берёза полюбилась человеку не за одну праздничную красоту, а потому что из бере…" at bounding box center [633, 449] width 768 height 36
click at [607, 602] on button "Iesniegt" at bounding box center [622, 599] width 157 height 38
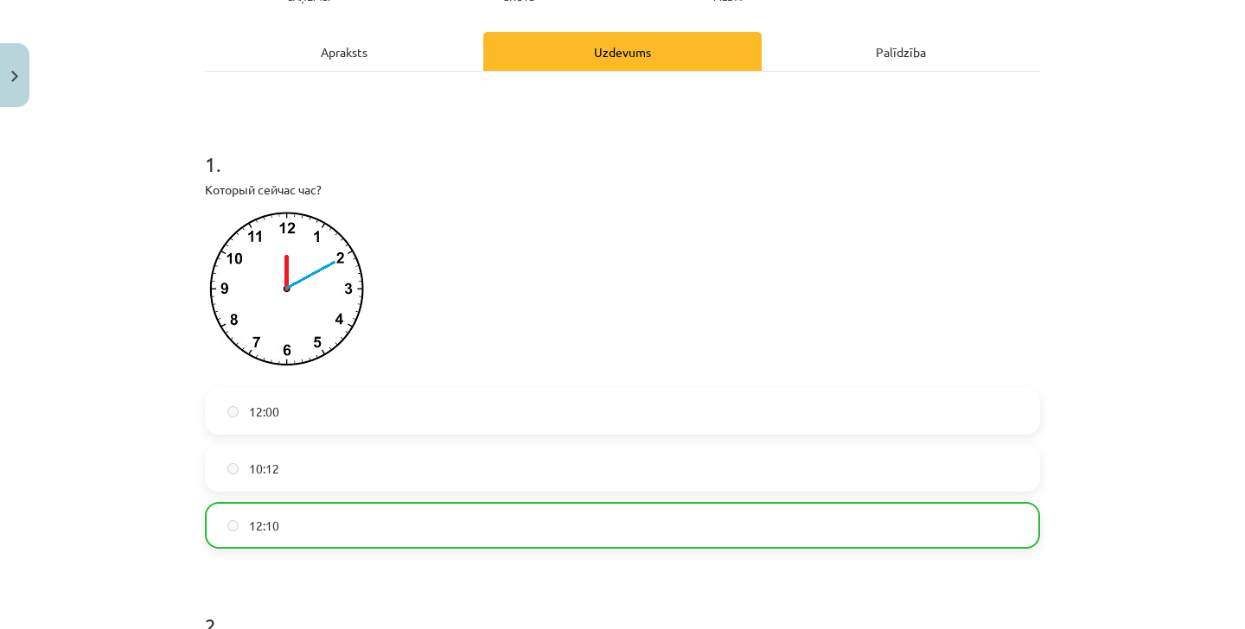
scroll to position [207, 0]
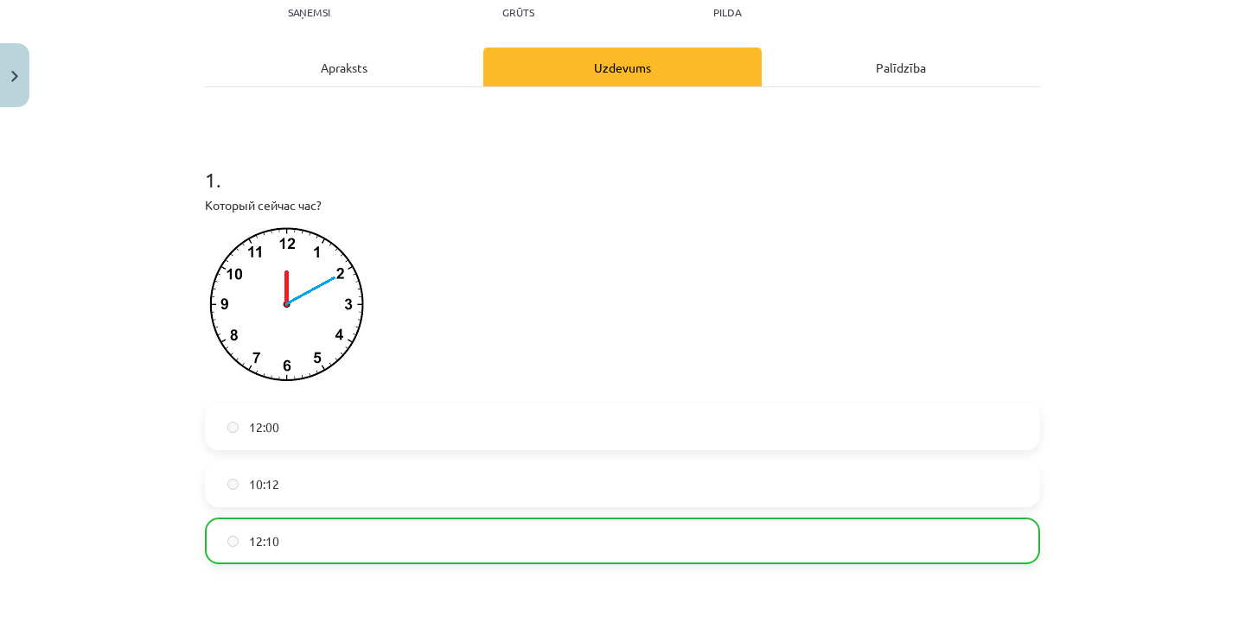
click at [285, 383] on img at bounding box center [289, 309] width 168 height 169
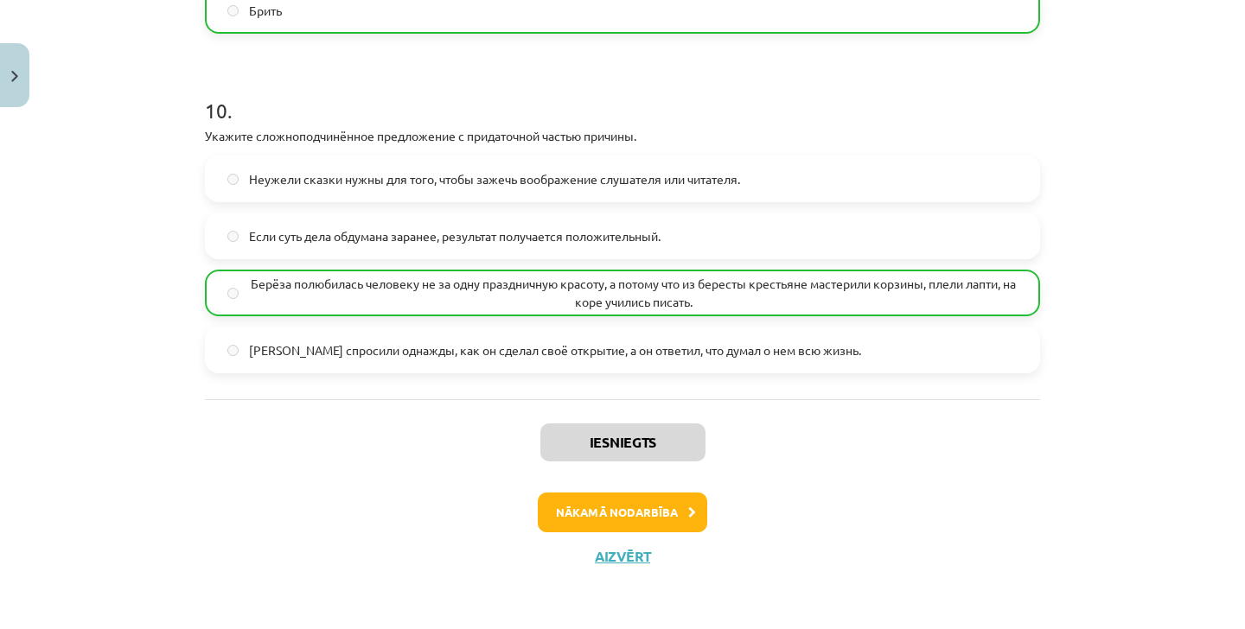
scroll to position [3465, 0]
click at [672, 500] on button "Nākamā nodarbība" at bounding box center [622, 513] width 169 height 40
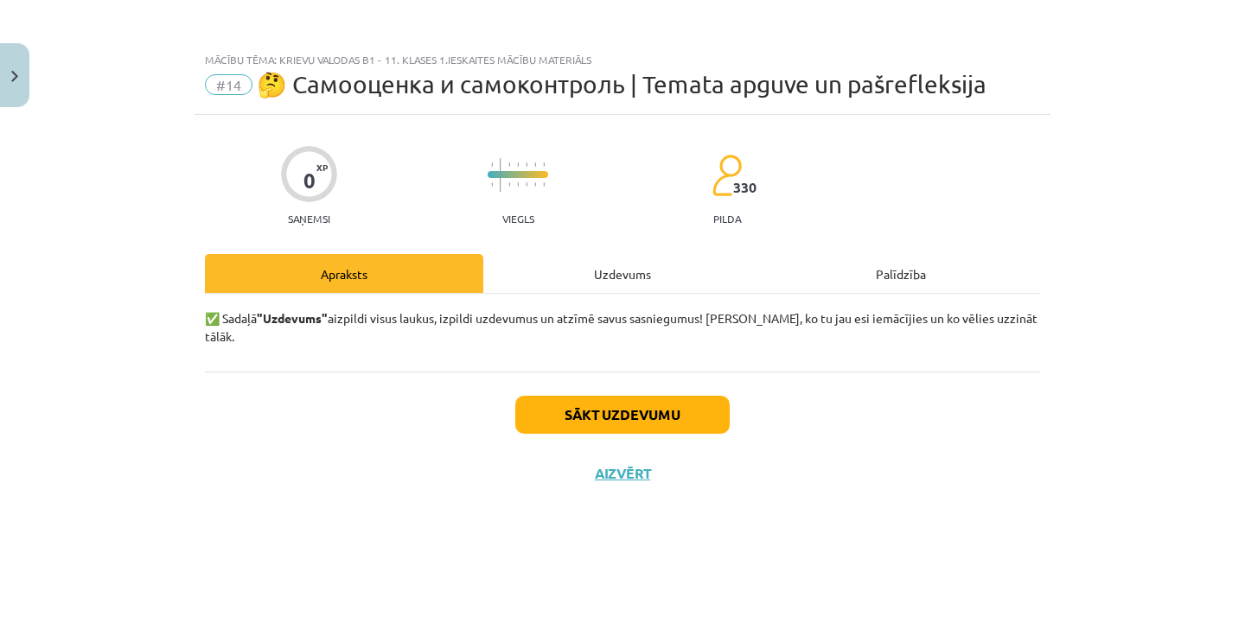
scroll to position [0, 0]
click at [630, 277] on div "Uzdevums" at bounding box center [622, 273] width 278 height 39
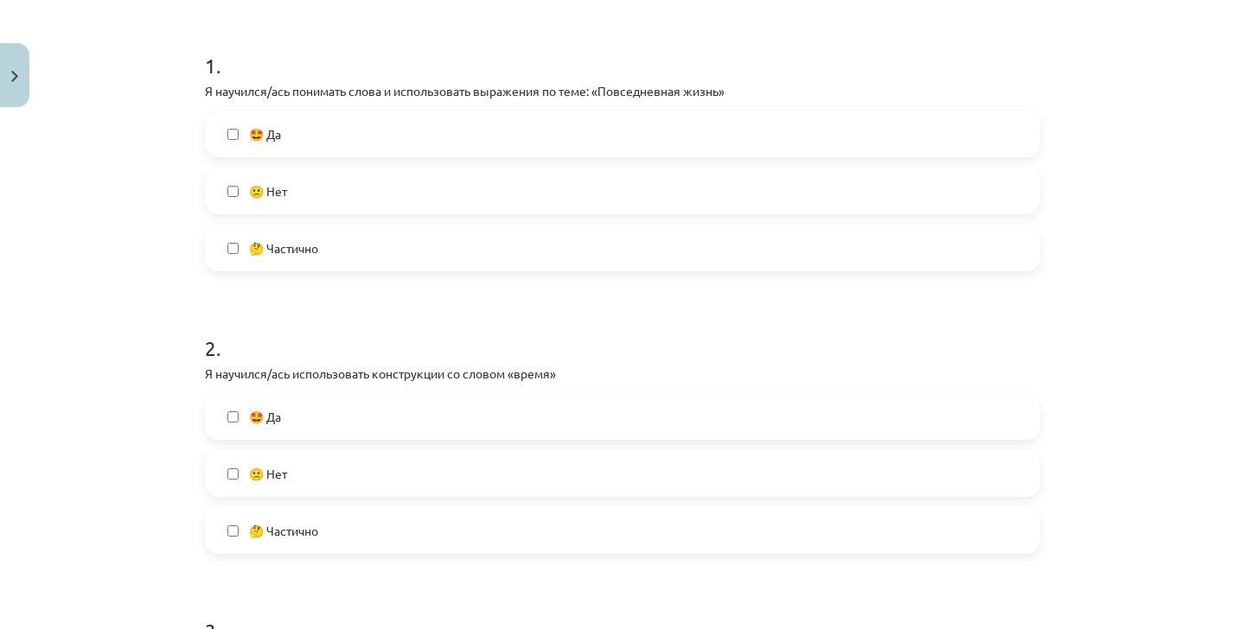
scroll to position [318, 0]
click at [382, 129] on label "🤩 Да" at bounding box center [623, 136] width 832 height 43
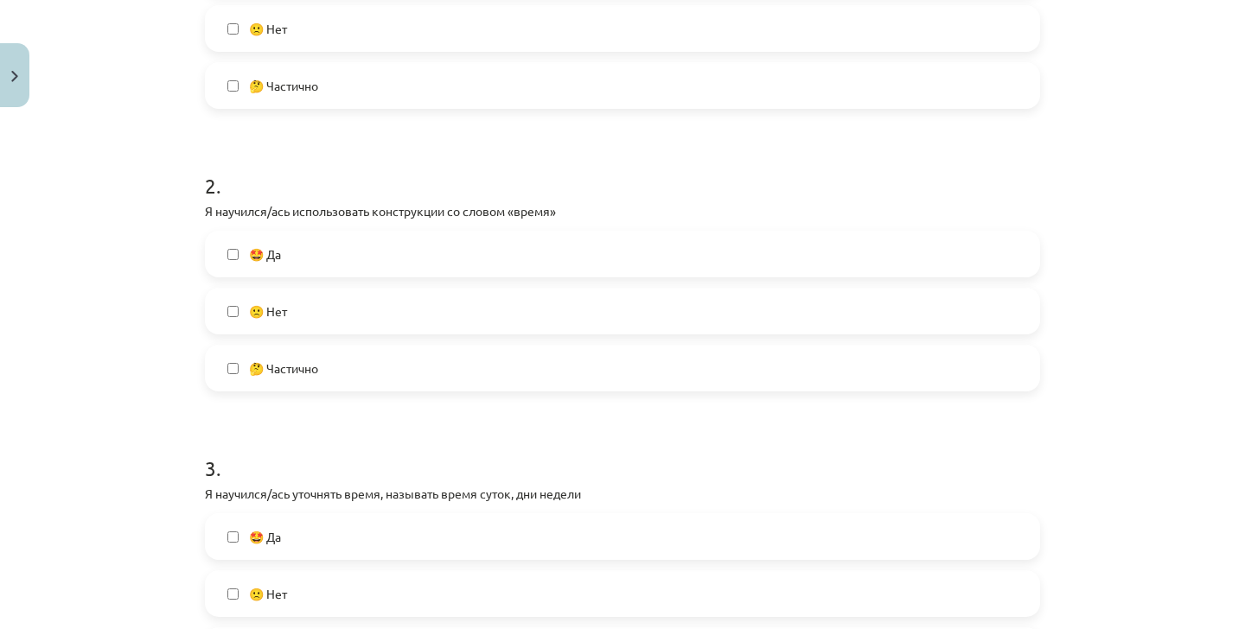
scroll to position [488, 0]
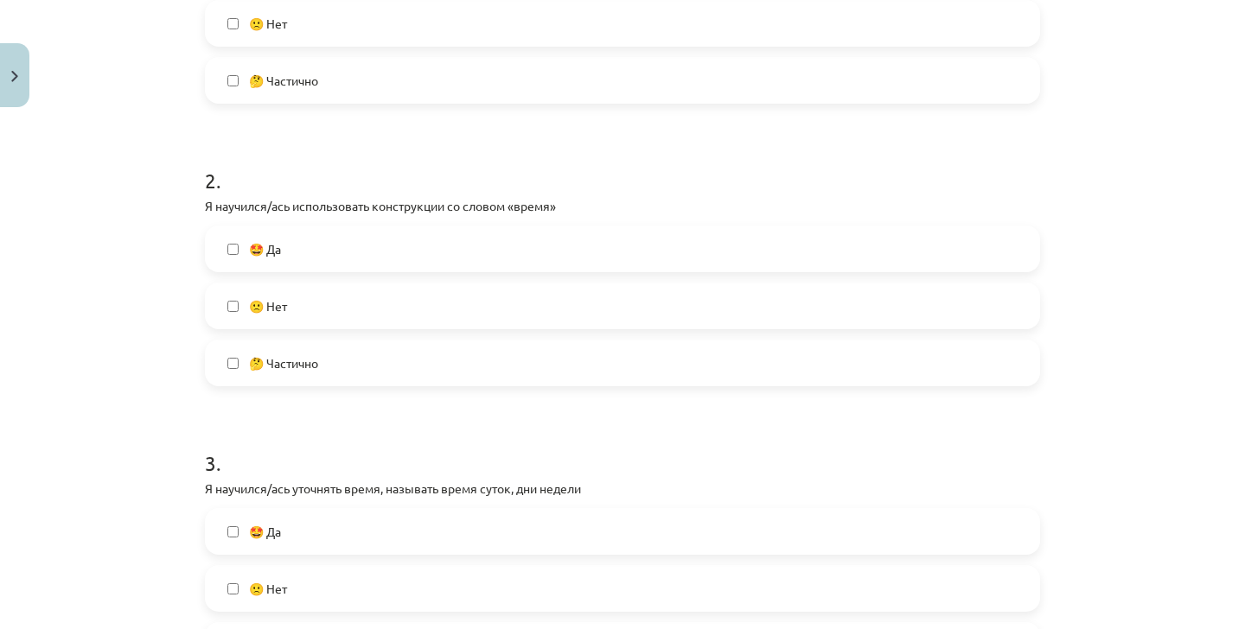
click at [320, 267] on label "🤩 Да" at bounding box center [623, 248] width 832 height 43
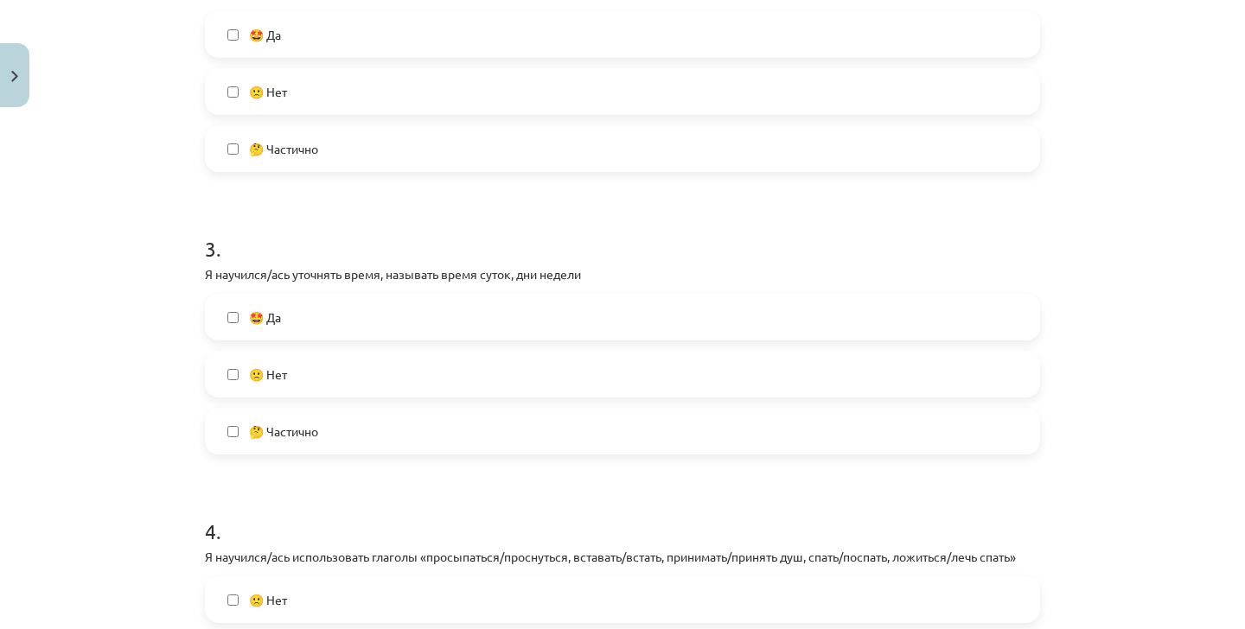
scroll to position [704, 0]
click at [290, 316] on label "🤩 Да" at bounding box center [623, 316] width 832 height 43
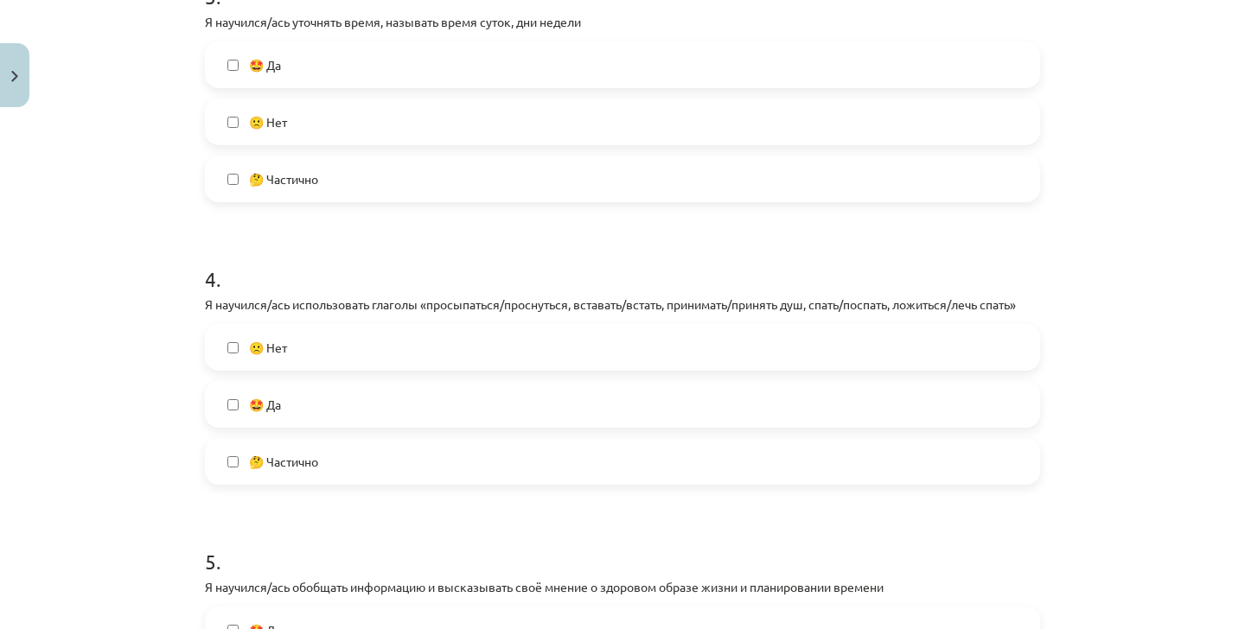
scroll to position [971, 0]
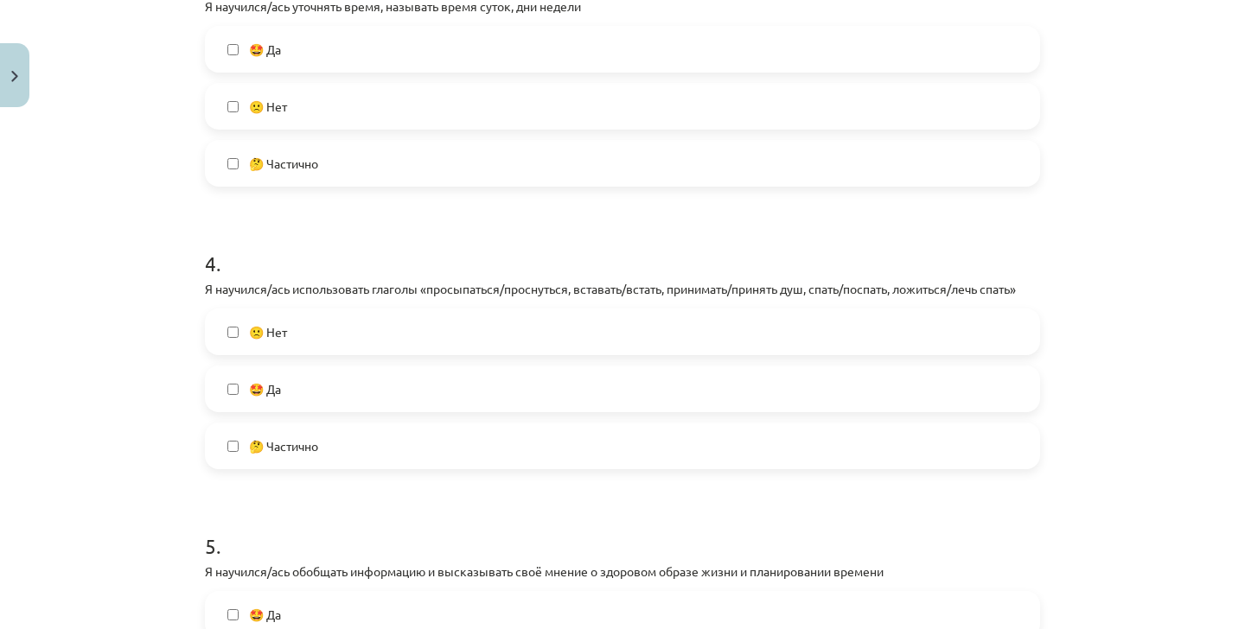
click at [289, 383] on label "🤩 Да" at bounding box center [623, 388] width 832 height 43
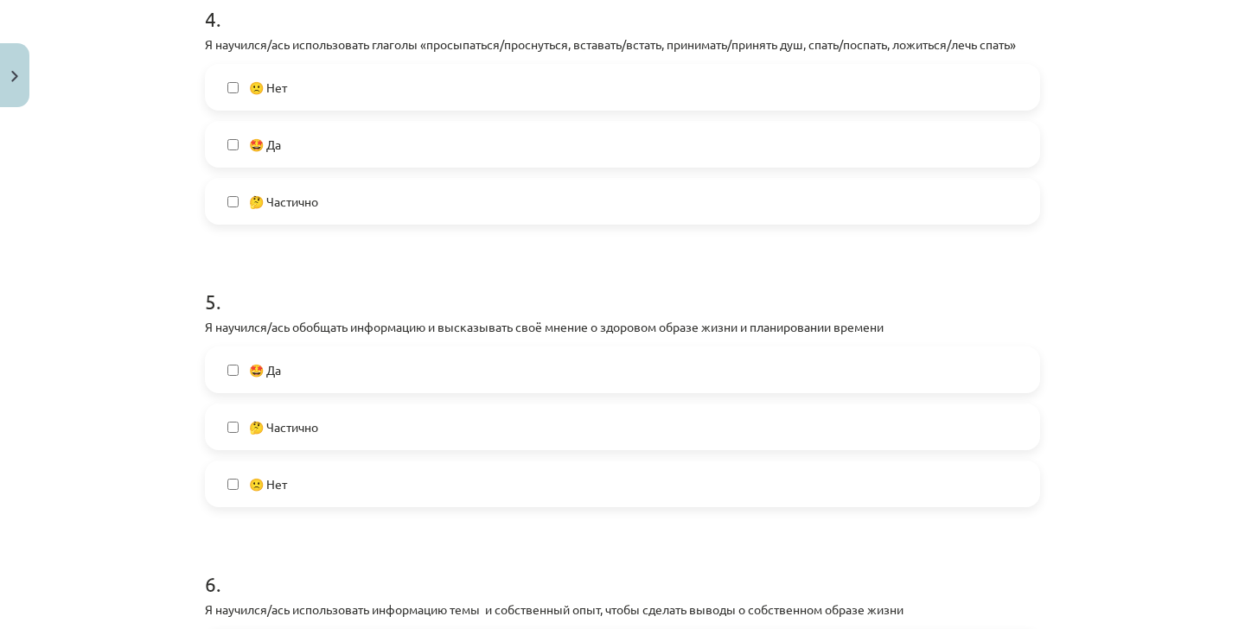
scroll to position [1216, 0]
click at [277, 365] on span "🤩 Да" at bounding box center [265, 369] width 32 height 18
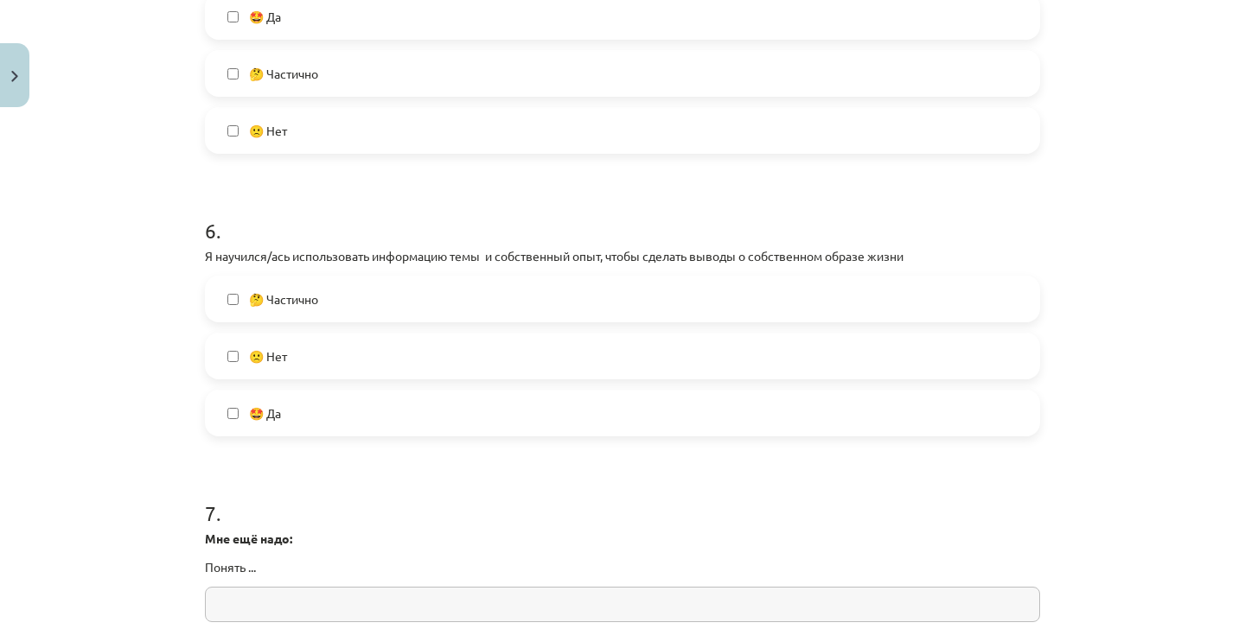
scroll to position [1567, 0]
click at [301, 418] on label "🤩 Да" at bounding box center [623, 414] width 832 height 43
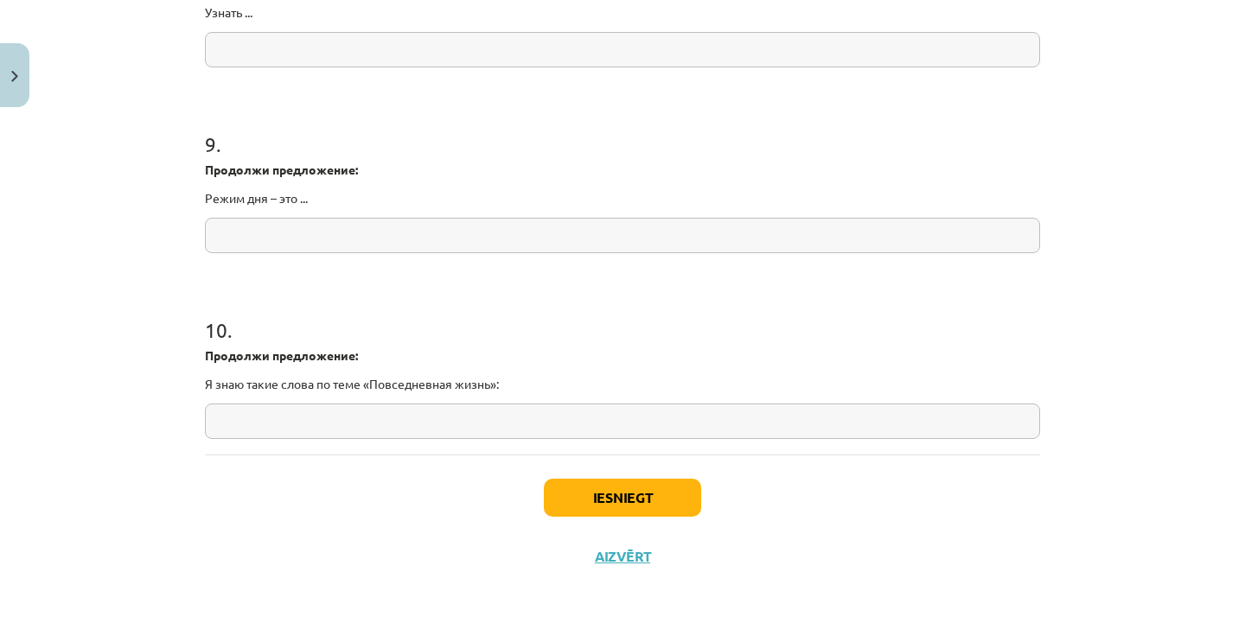
scroll to position [2312, 0]
click at [629, 488] on button "Iesniegt" at bounding box center [622, 498] width 157 height 38
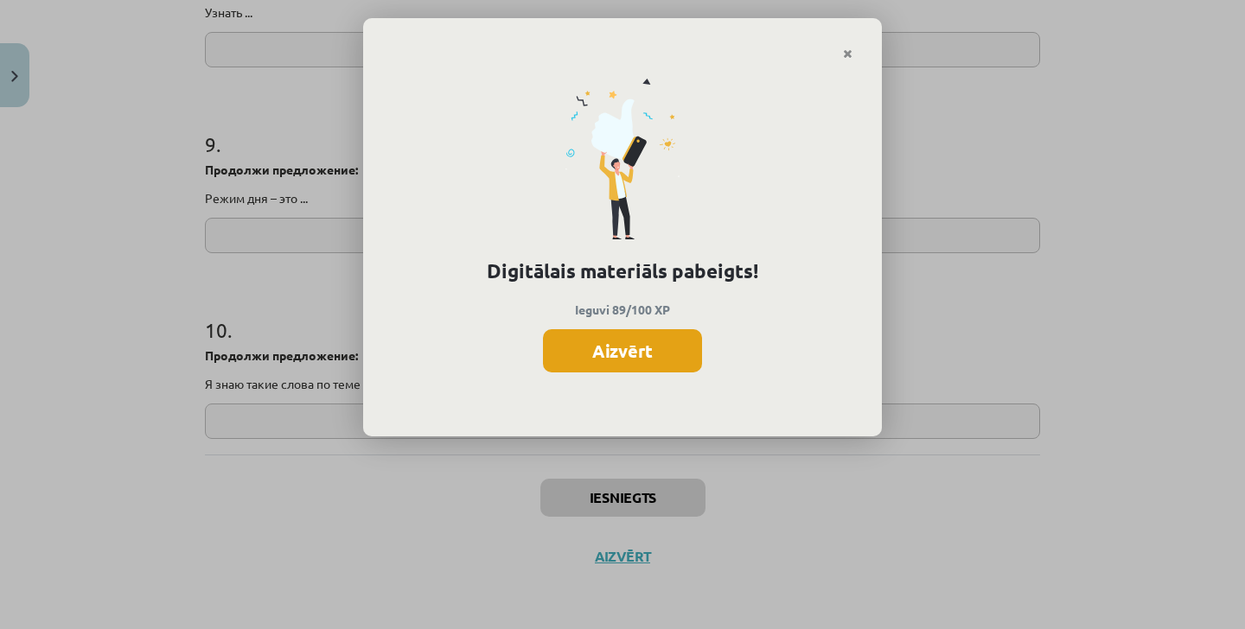
click at [641, 334] on button "Aizvērt" at bounding box center [622, 350] width 159 height 43
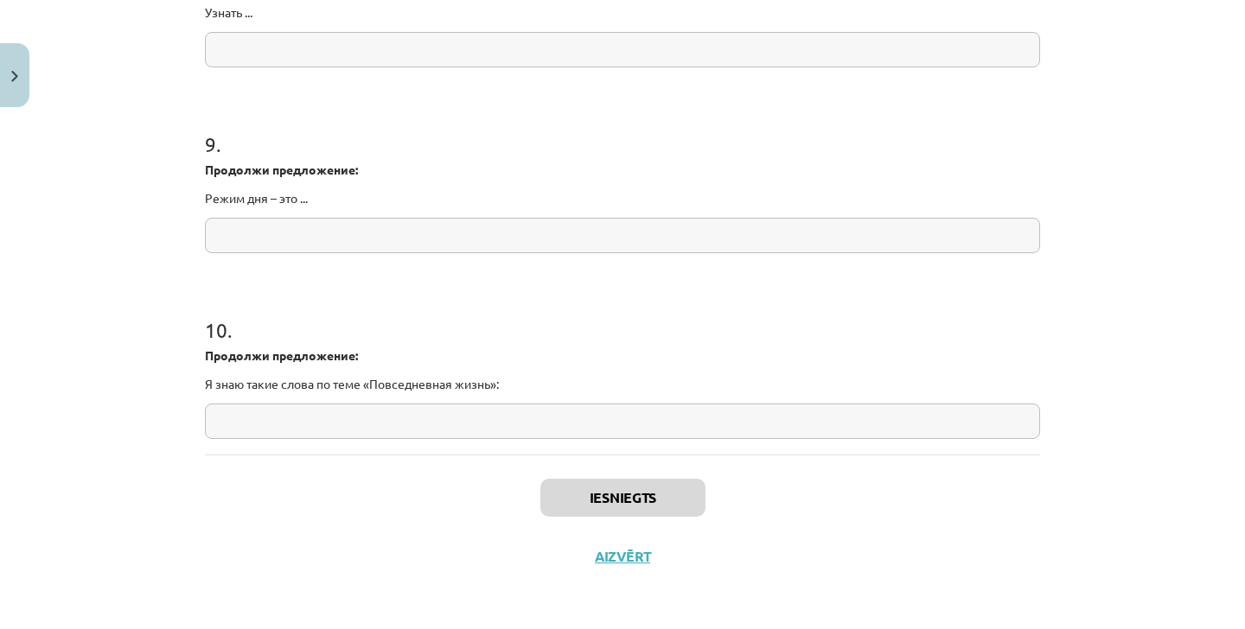
click at [603, 543] on div "Iesniegts Aizvērt" at bounding box center [622, 515] width 835 height 121
click at [602, 554] on button "Aizvērt" at bounding box center [623, 556] width 66 height 17
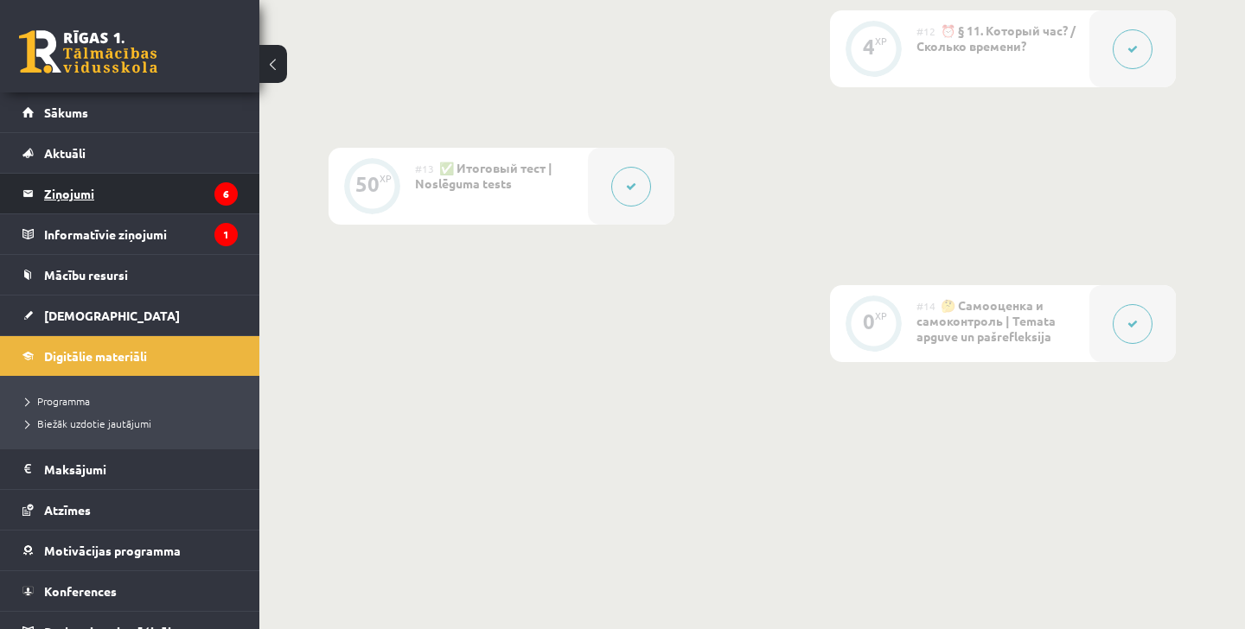
click at [99, 196] on legend "Ziņojumi 6" at bounding box center [141, 194] width 194 height 40
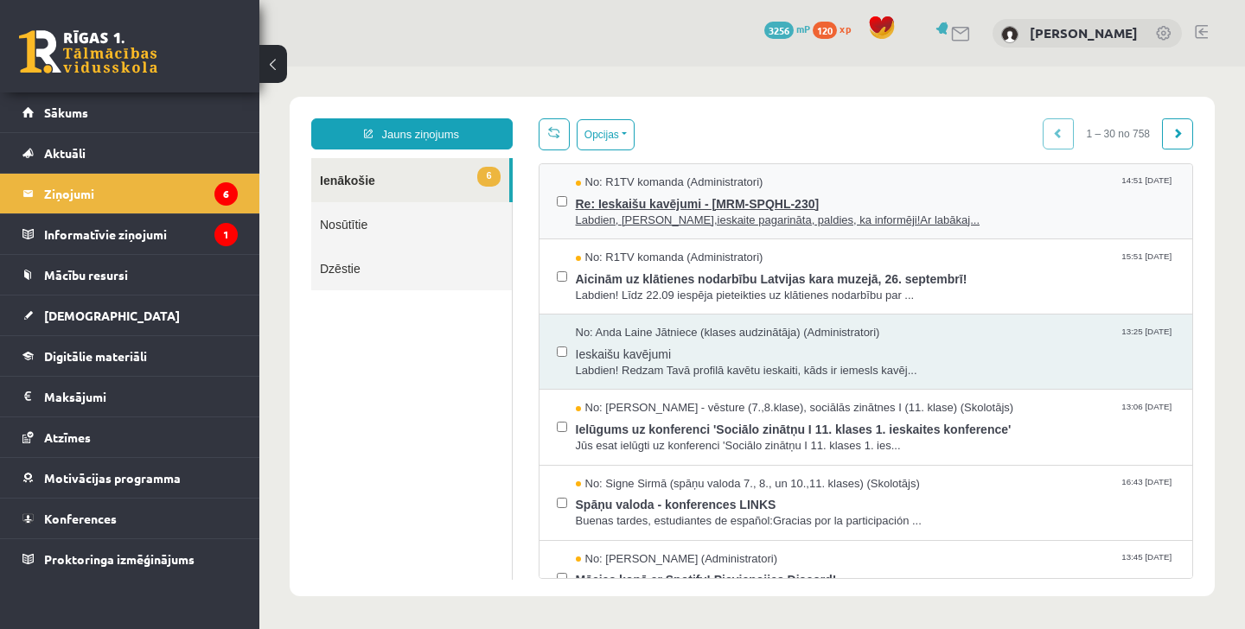
click at [734, 222] on span "Labdien, Emīl,ieskaite pagarināta, paldies, ka informēji!Ar labākaj..." at bounding box center [876, 221] width 600 height 16
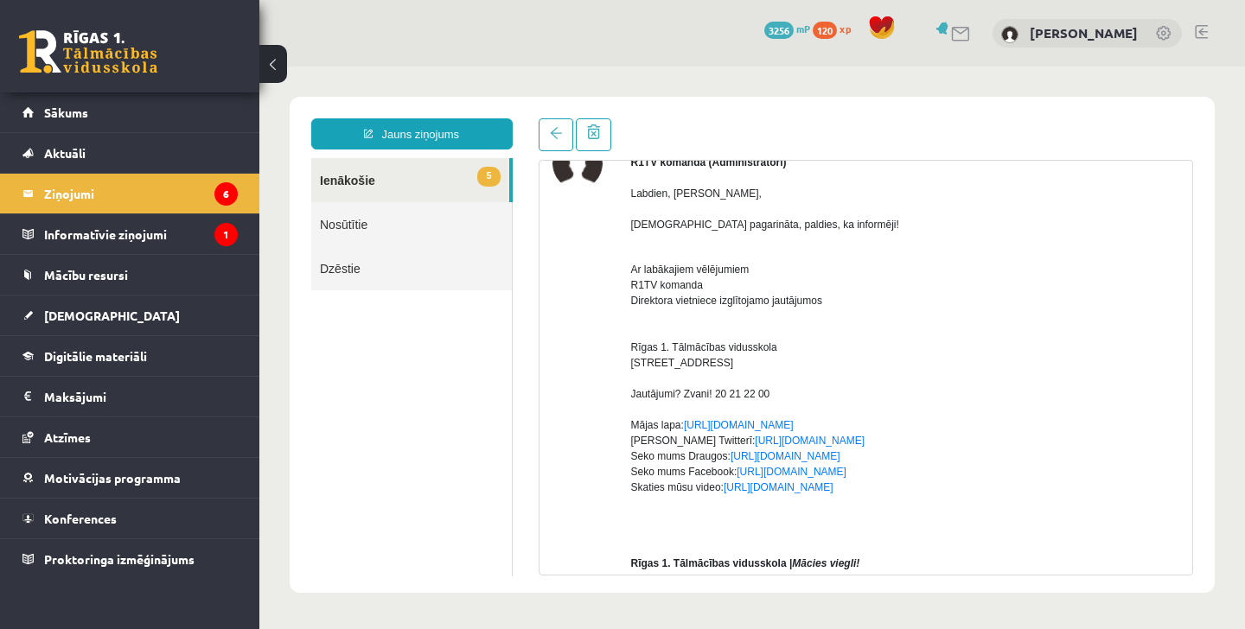
scroll to position [93, 0]
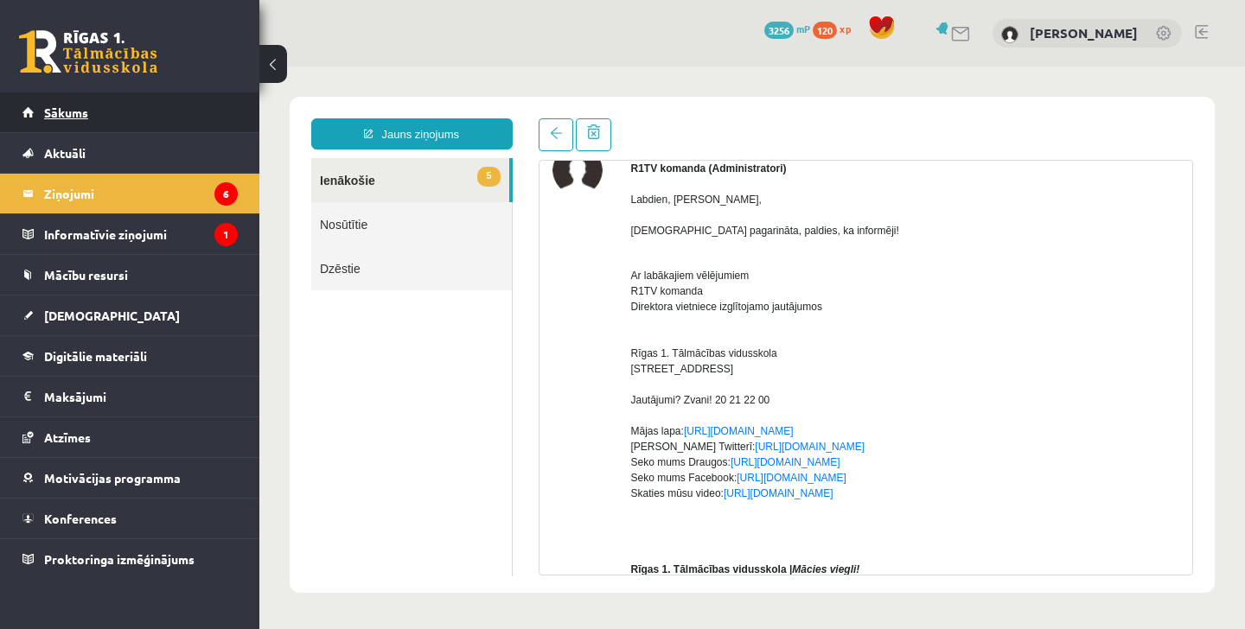
click at [169, 124] on link "Sākums" at bounding box center [129, 112] width 215 height 40
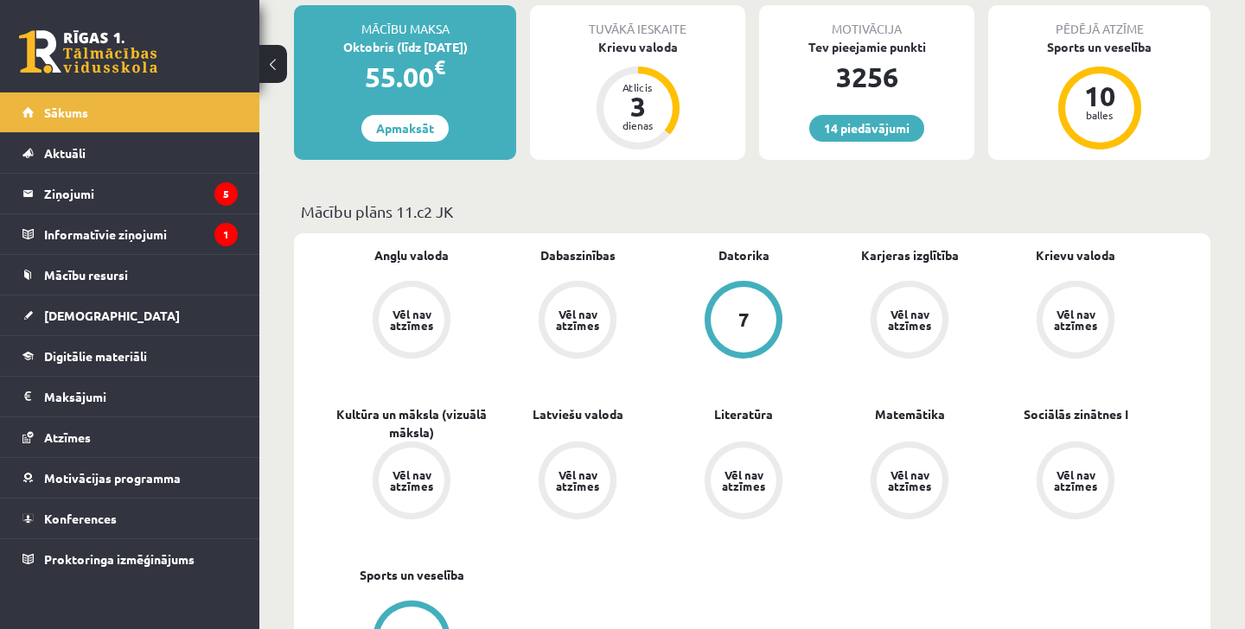
scroll to position [421, 0]
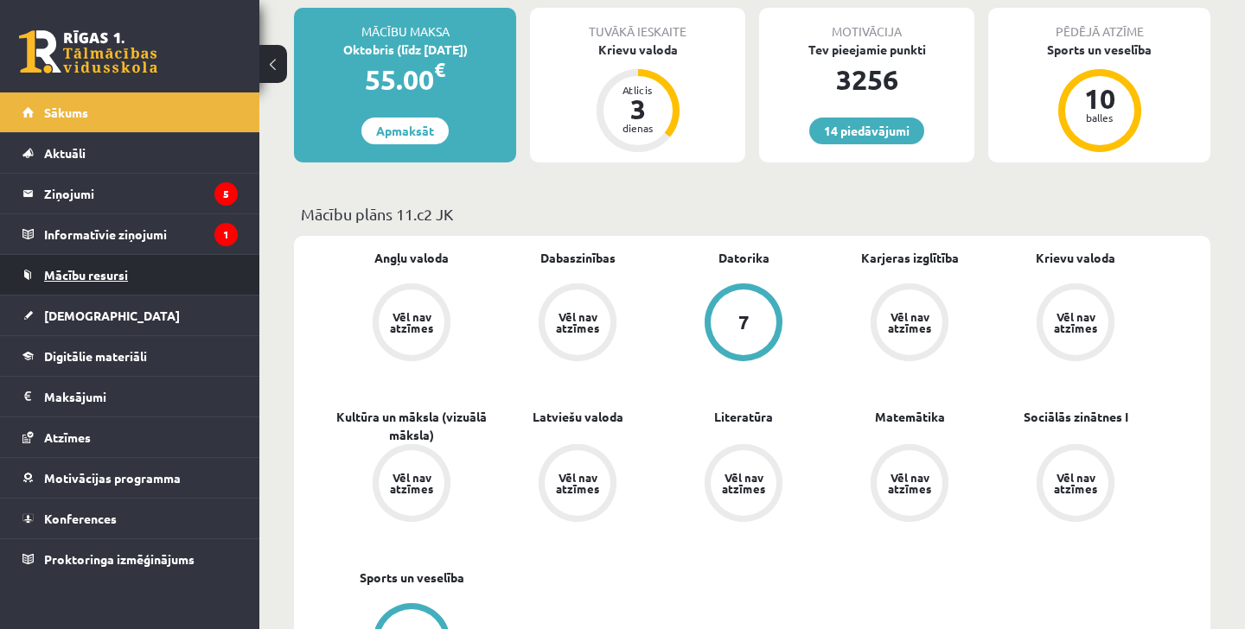
click at [127, 267] on link "Mācību resursi" at bounding box center [129, 275] width 215 height 40
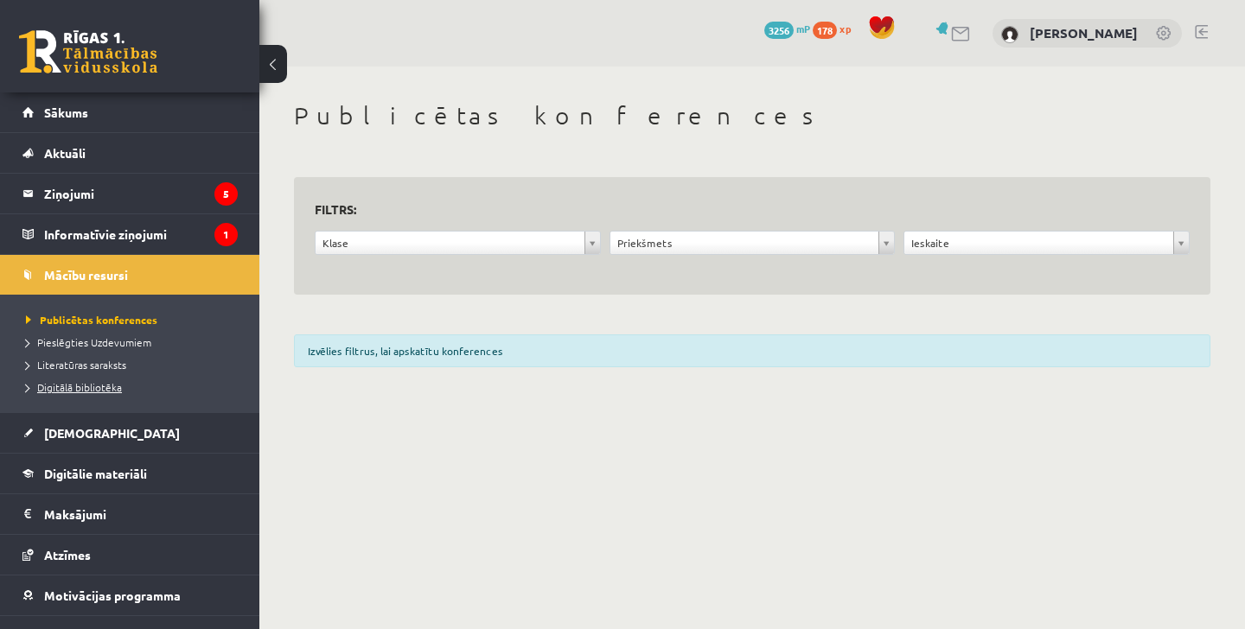
click at [83, 391] on span "Digitālā bibliotēka" at bounding box center [74, 387] width 96 height 14
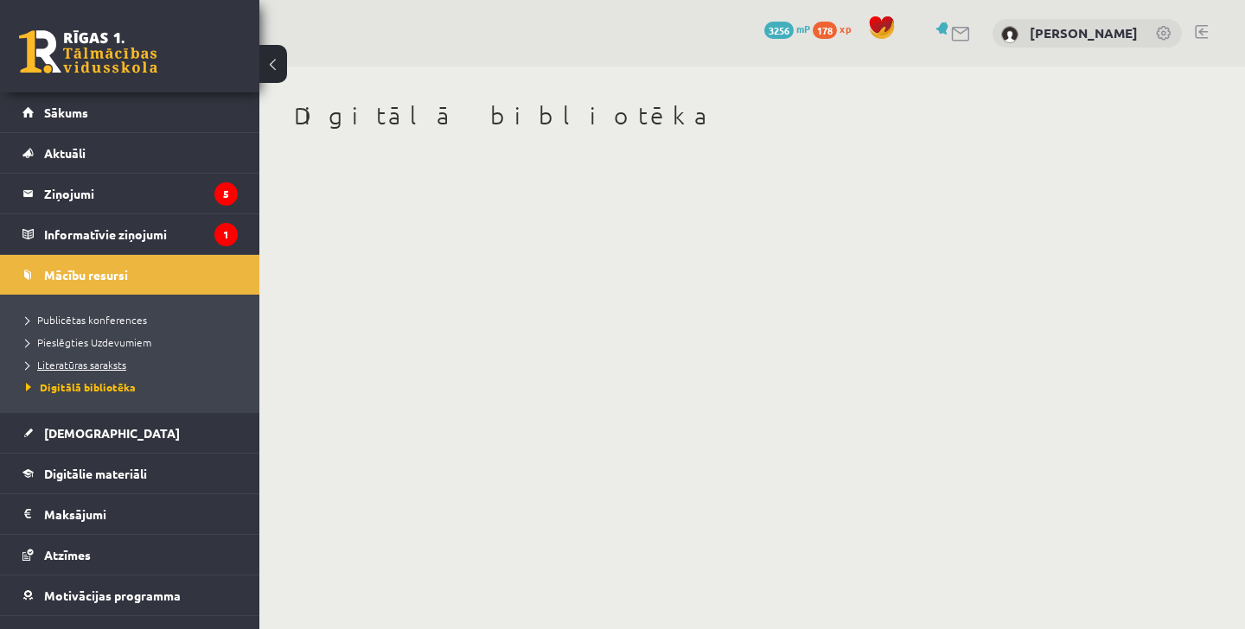
click at [88, 361] on span "Literatūras saraksts" at bounding box center [76, 365] width 100 height 14
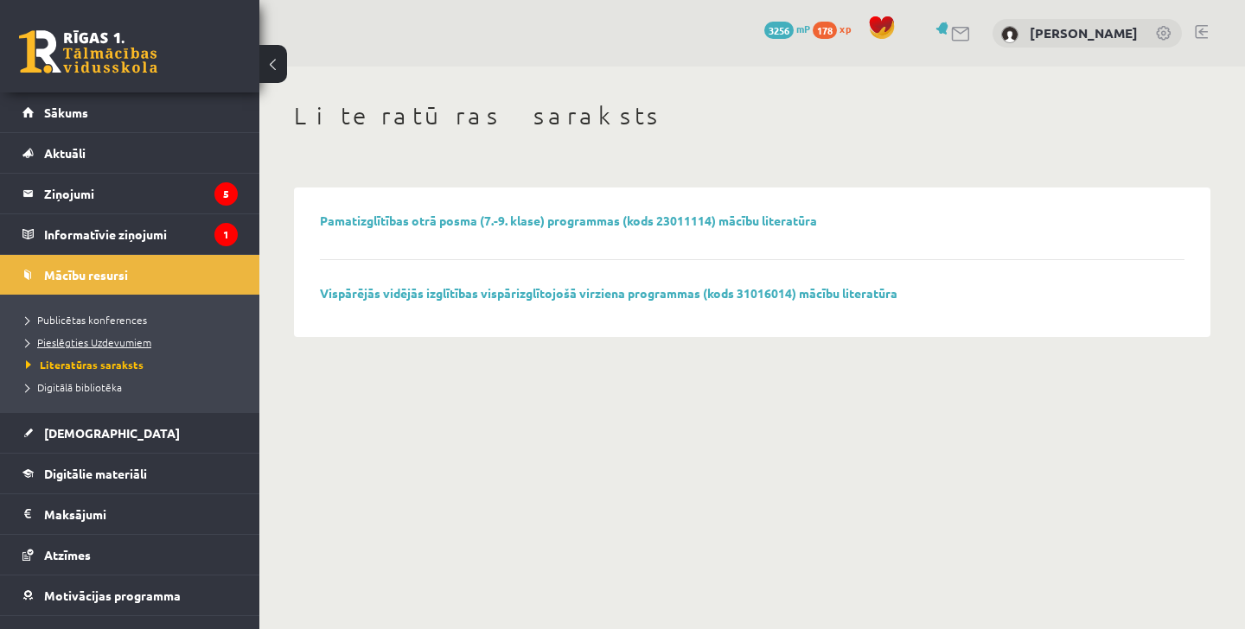
click at [89, 340] on span "Pieslēgties Uzdevumiem" at bounding box center [88, 342] width 125 height 14
click at [103, 318] on span "Publicētas konferences" at bounding box center [86, 320] width 121 height 14
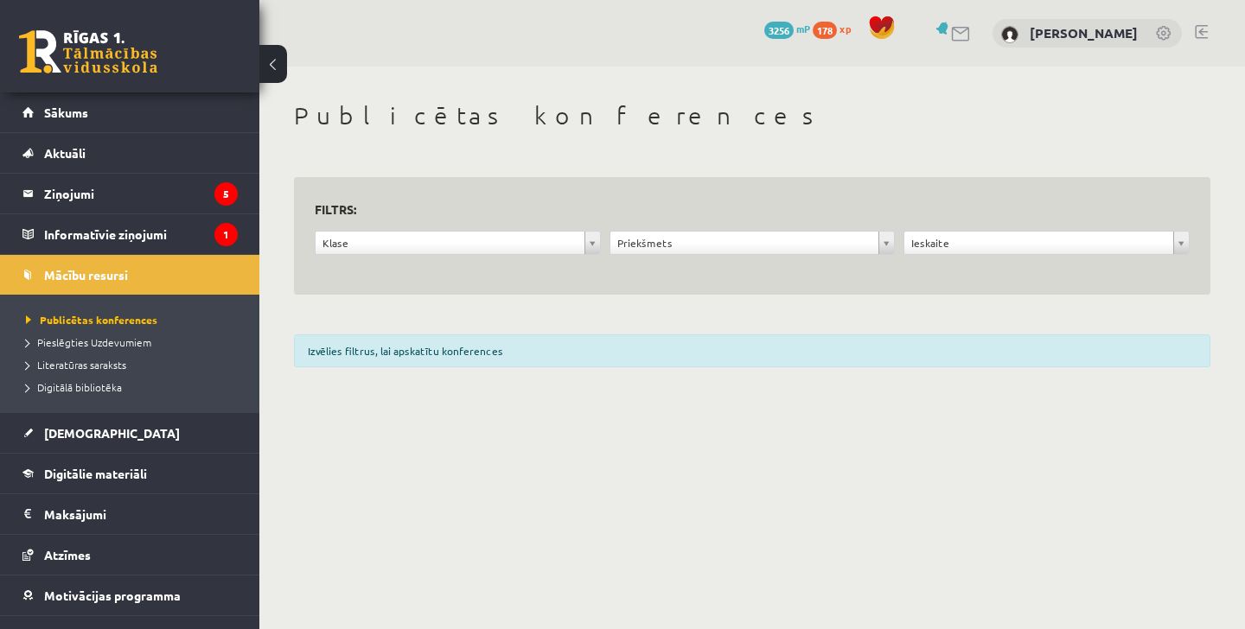
click at [488, 253] on div "Klase" at bounding box center [458, 243] width 286 height 24
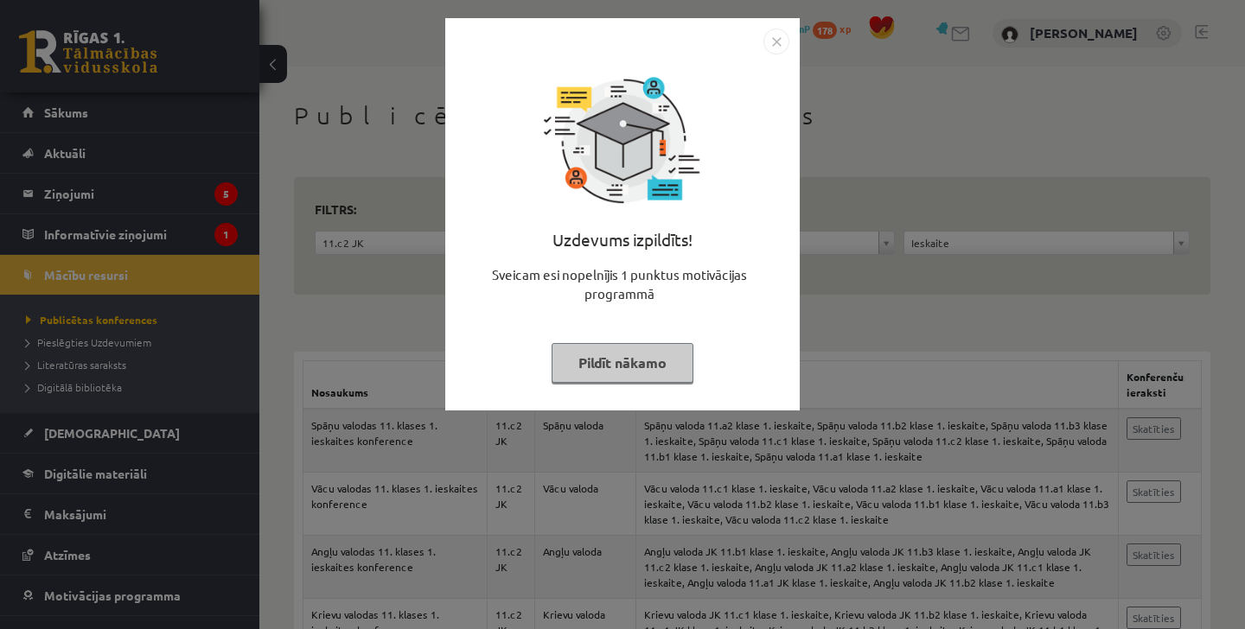
click at [781, 41] on img "Close" at bounding box center [776, 42] width 26 height 26
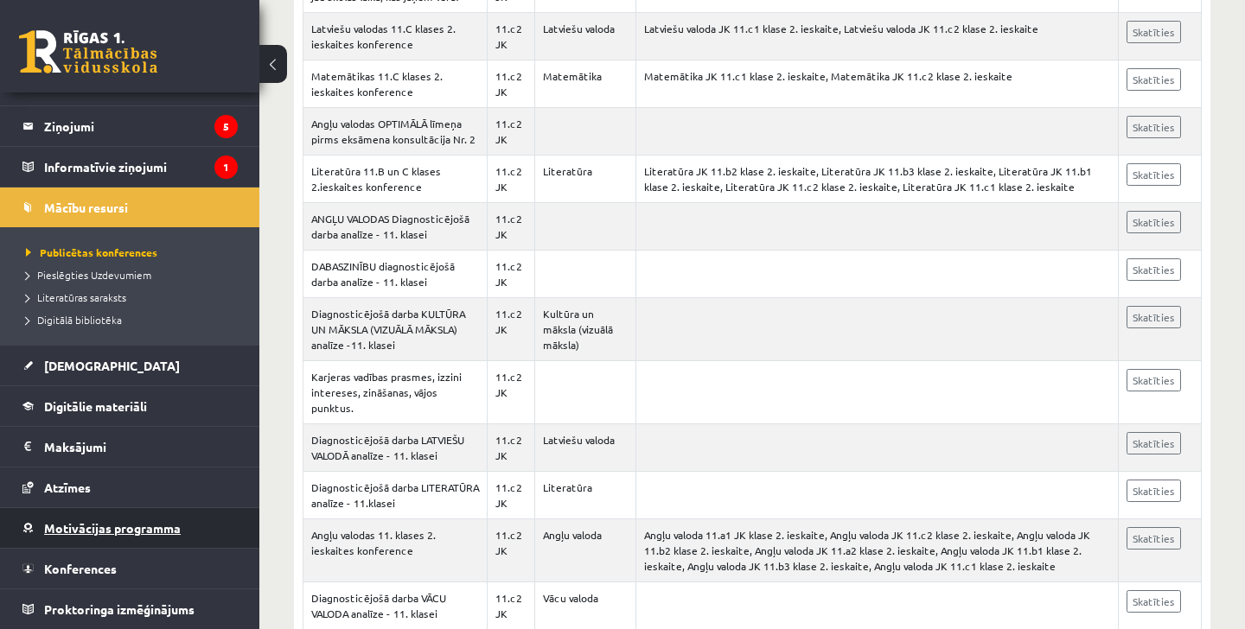
scroll to position [67, 0]
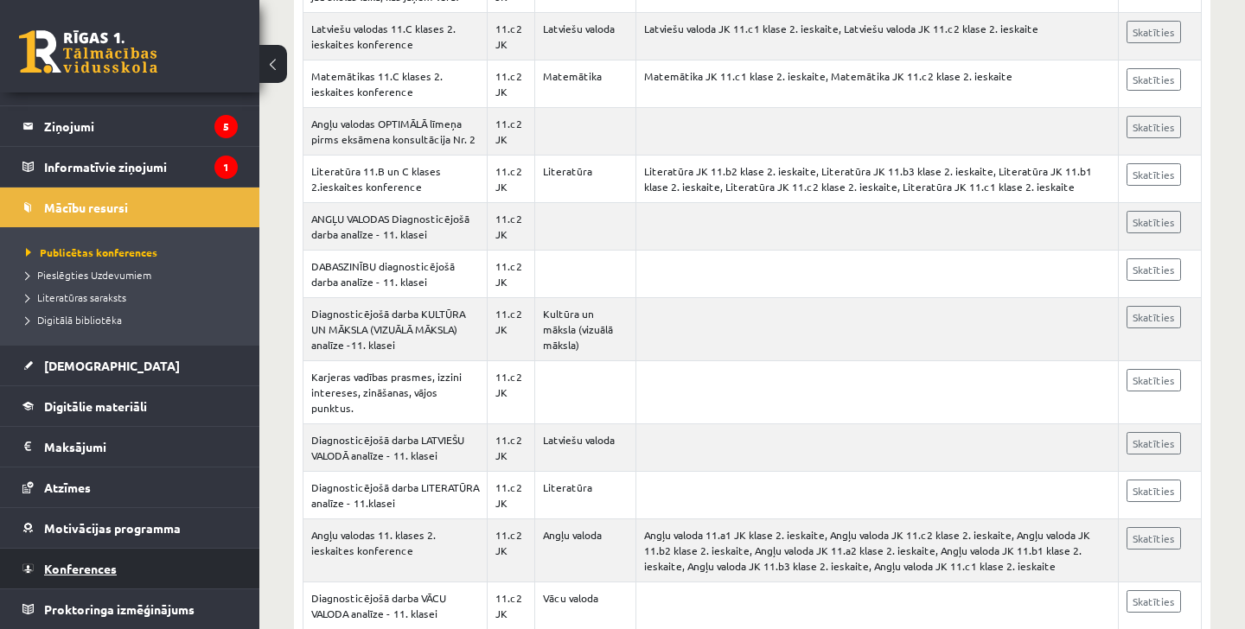
click at [124, 569] on link "Konferences" at bounding box center [129, 569] width 215 height 40
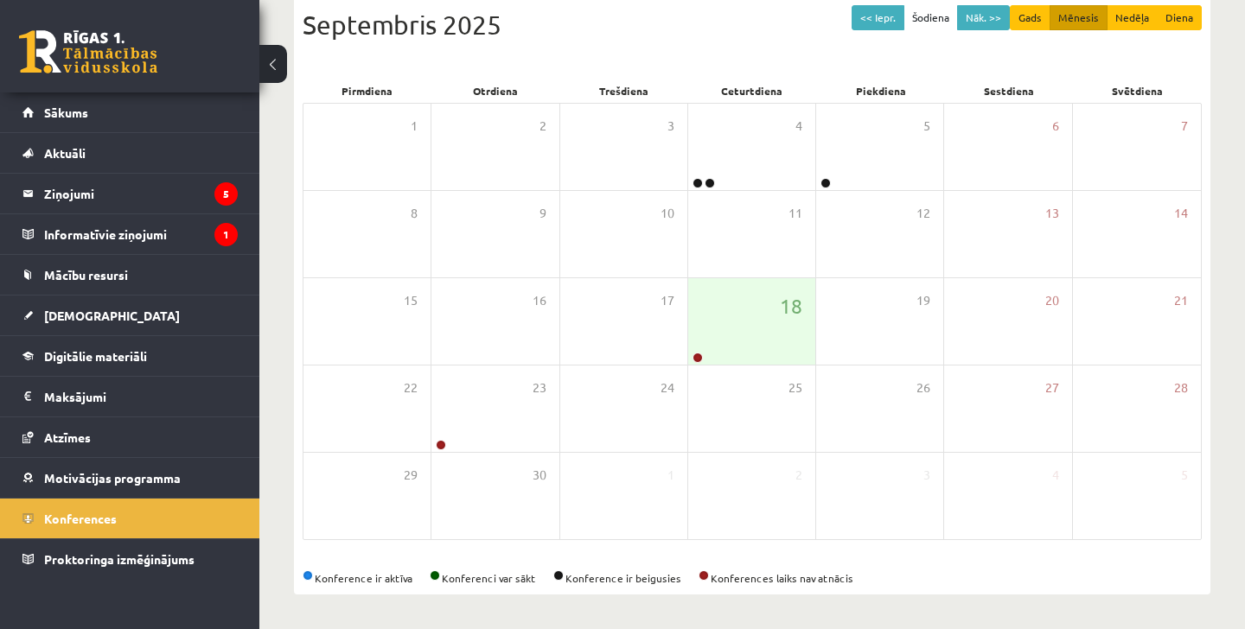
scroll to position [196, 0]
click at [732, 341] on div "18" at bounding box center [751, 321] width 127 height 86
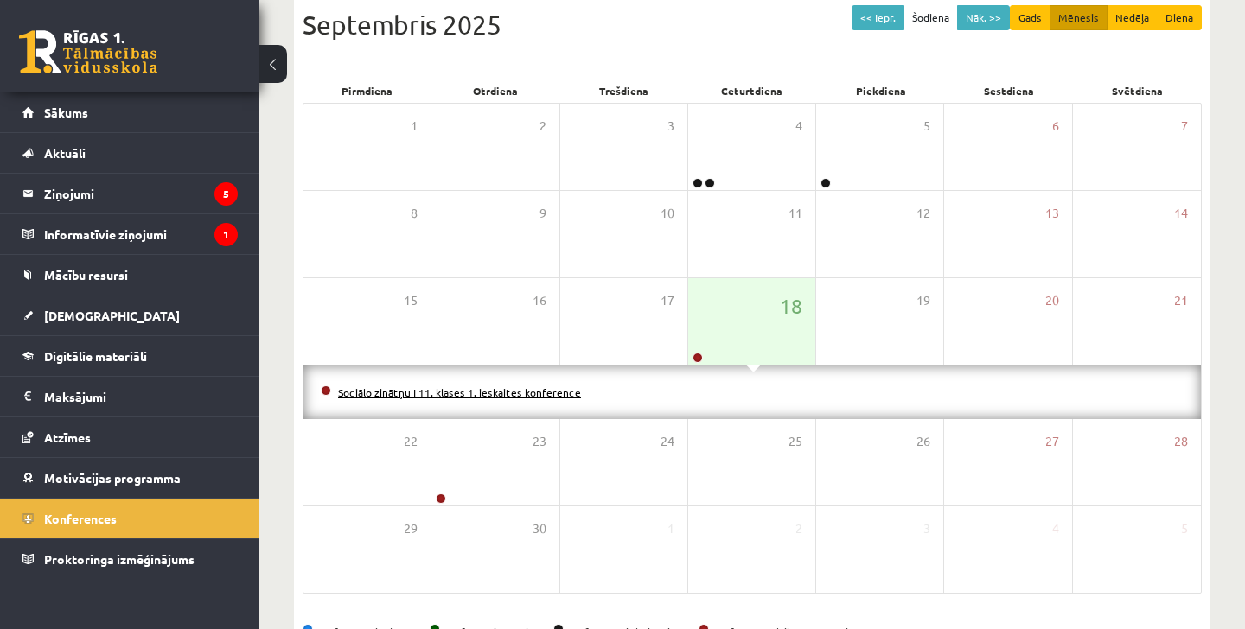
click at [553, 393] on link "Sociālo zinātņu I 11. klases 1. ieskaites konference" at bounding box center [459, 393] width 243 height 14
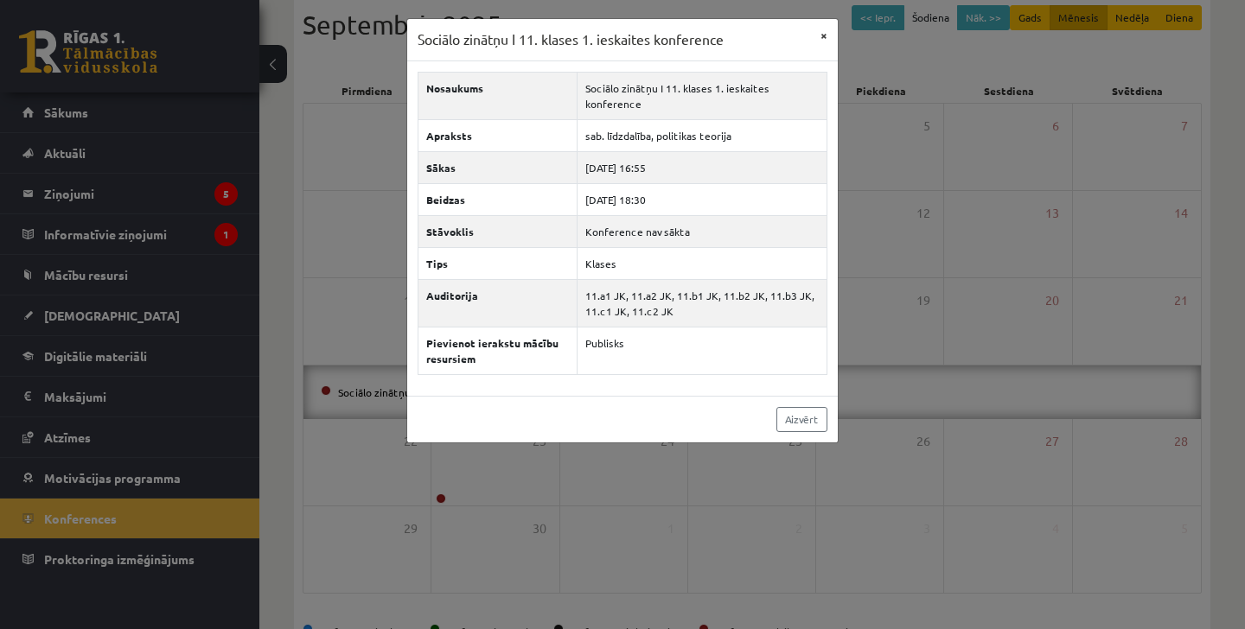
click at [819, 28] on button "×" at bounding box center [824, 35] width 28 height 33
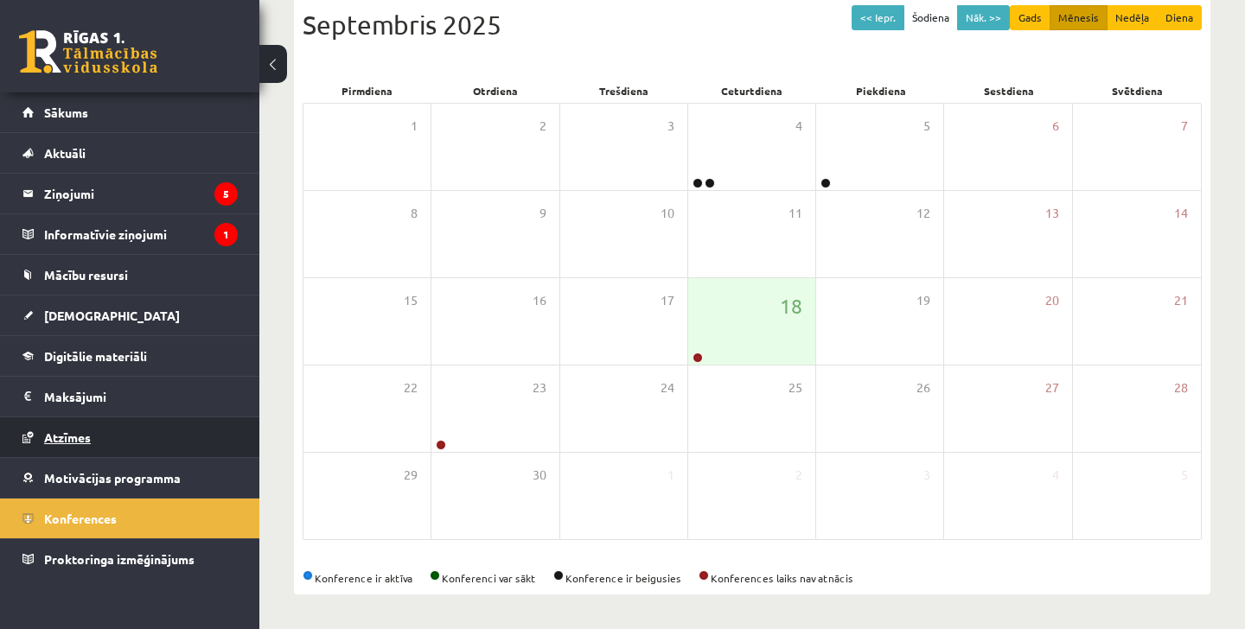
click at [122, 448] on link "Atzīmes" at bounding box center [129, 438] width 215 height 40
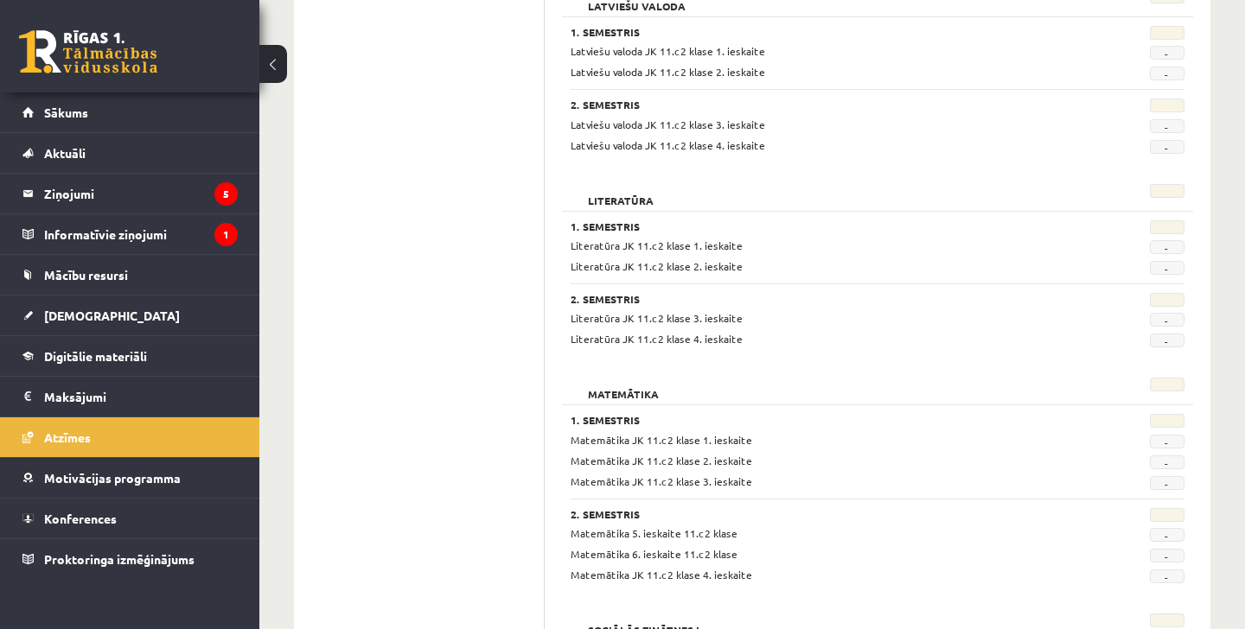
scroll to position [1268, 0]
click at [196, 252] on legend "Informatīvie ziņojumi 1" at bounding box center [141, 234] width 194 height 40
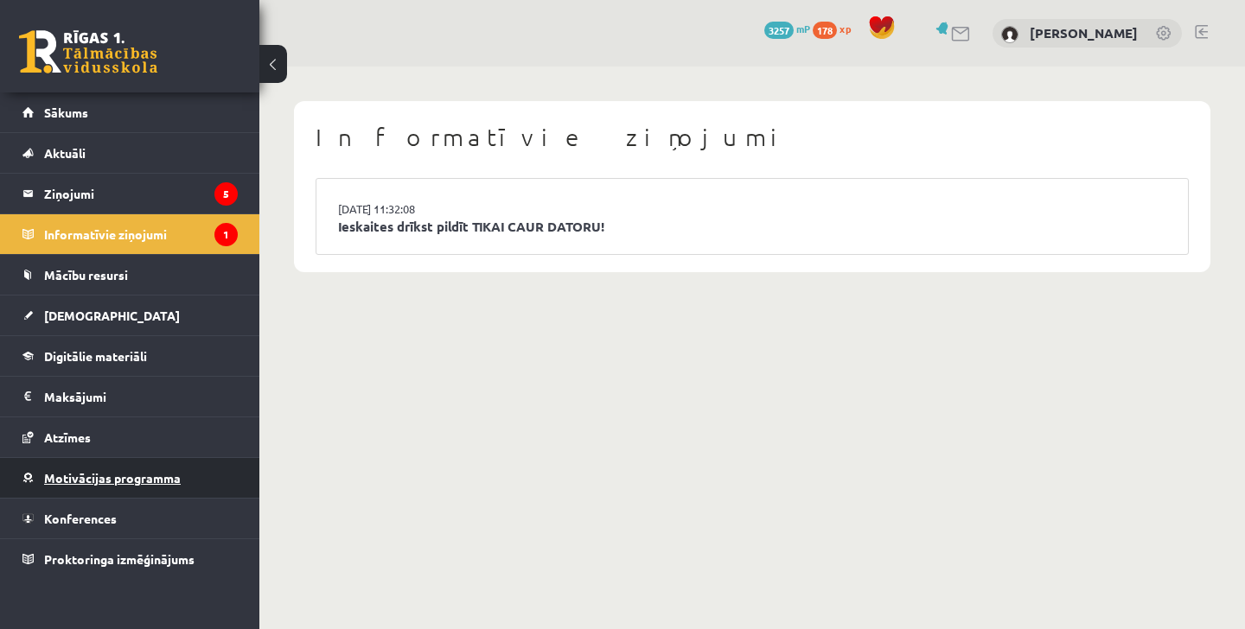
click at [111, 492] on link "Motivācijas programma" at bounding box center [129, 478] width 215 height 40
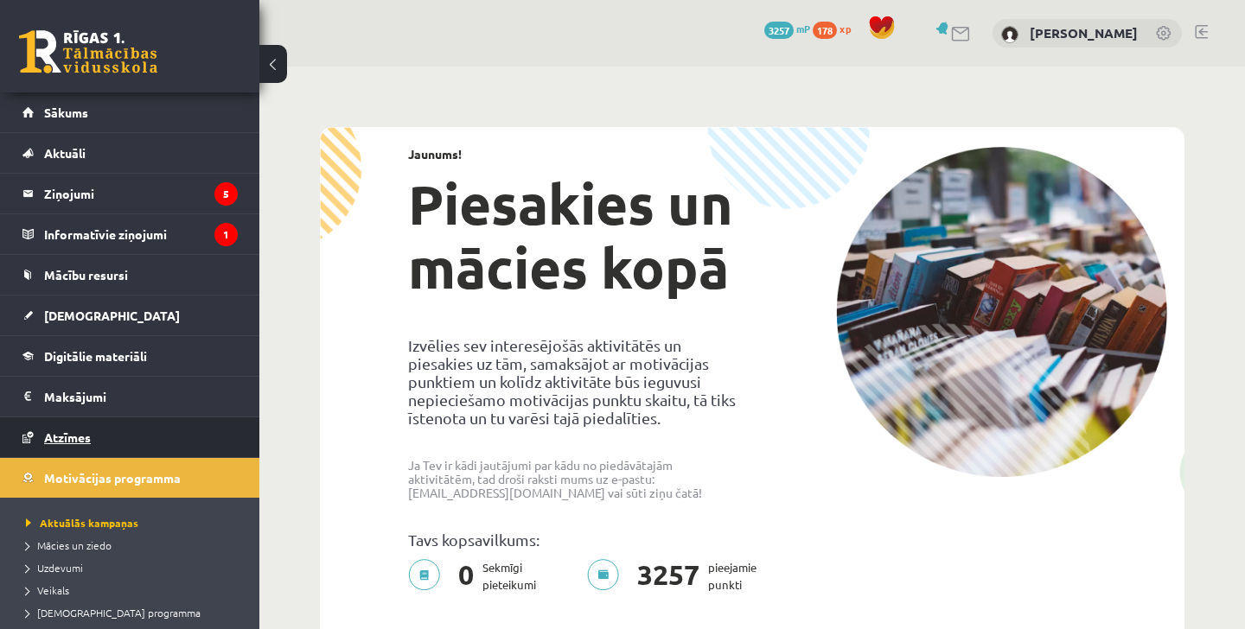
click at [107, 448] on link "Atzīmes" at bounding box center [129, 438] width 215 height 40
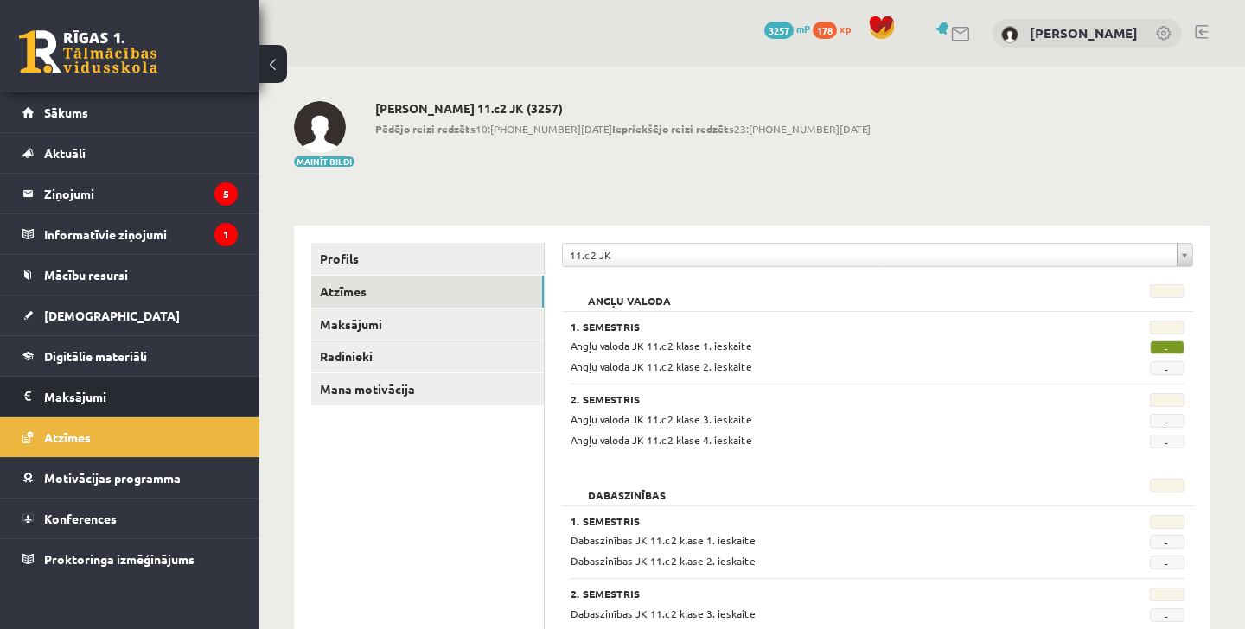
click at [135, 390] on legend "Maksājumi 0" at bounding box center [141, 397] width 194 height 40
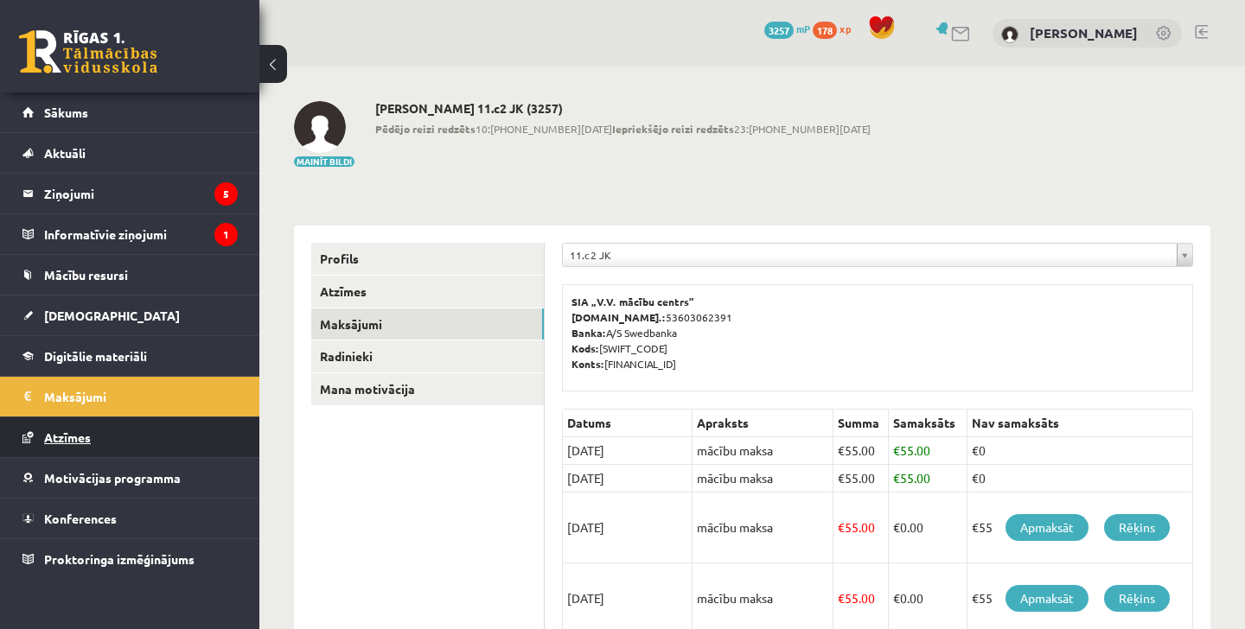
click at [129, 453] on link "Atzīmes" at bounding box center [129, 438] width 215 height 40
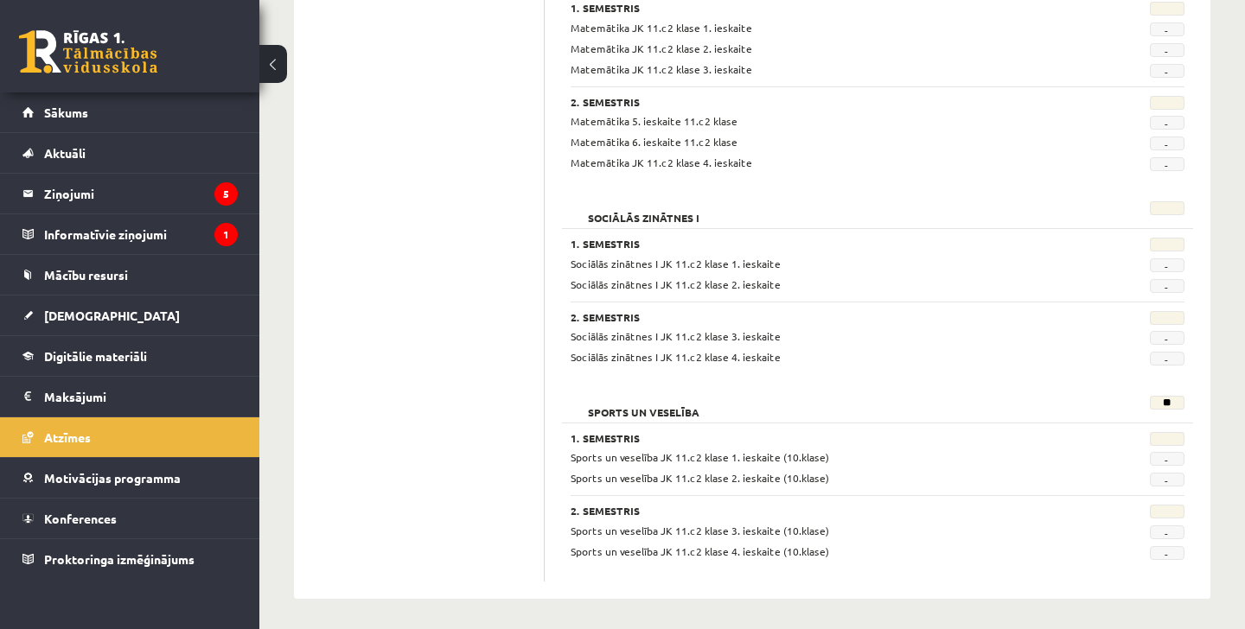
scroll to position [1676, 0]
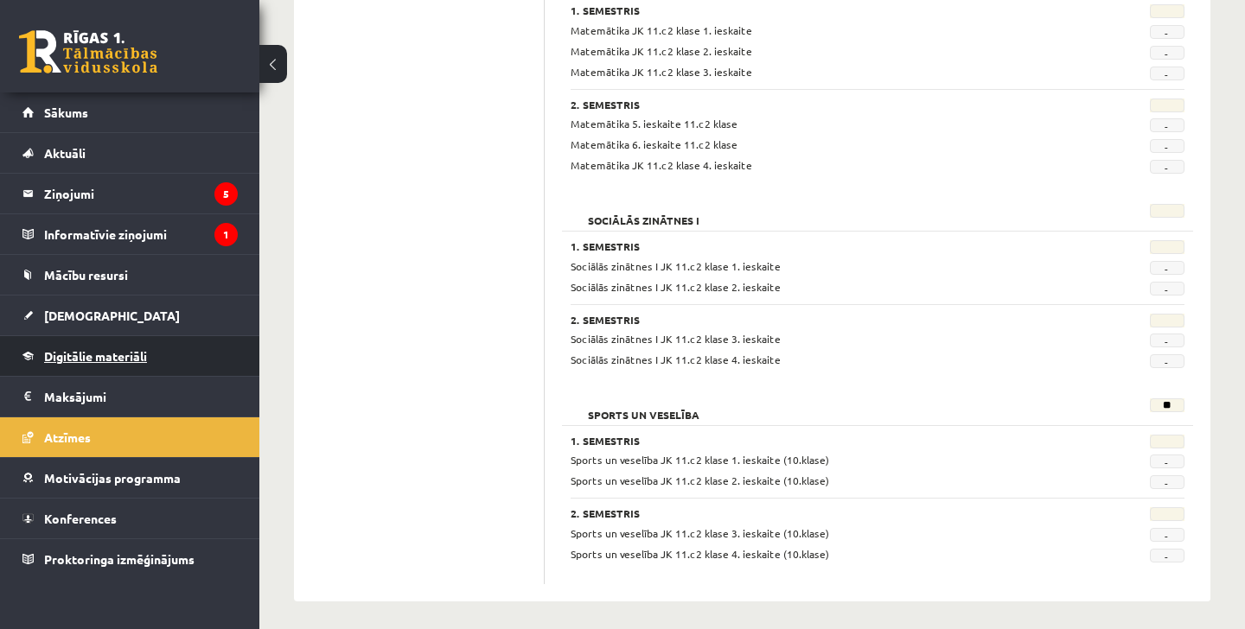
click at [102, 356] on span "Digitālie materiāli" at bounding box center [95, 356] width 103 height 16
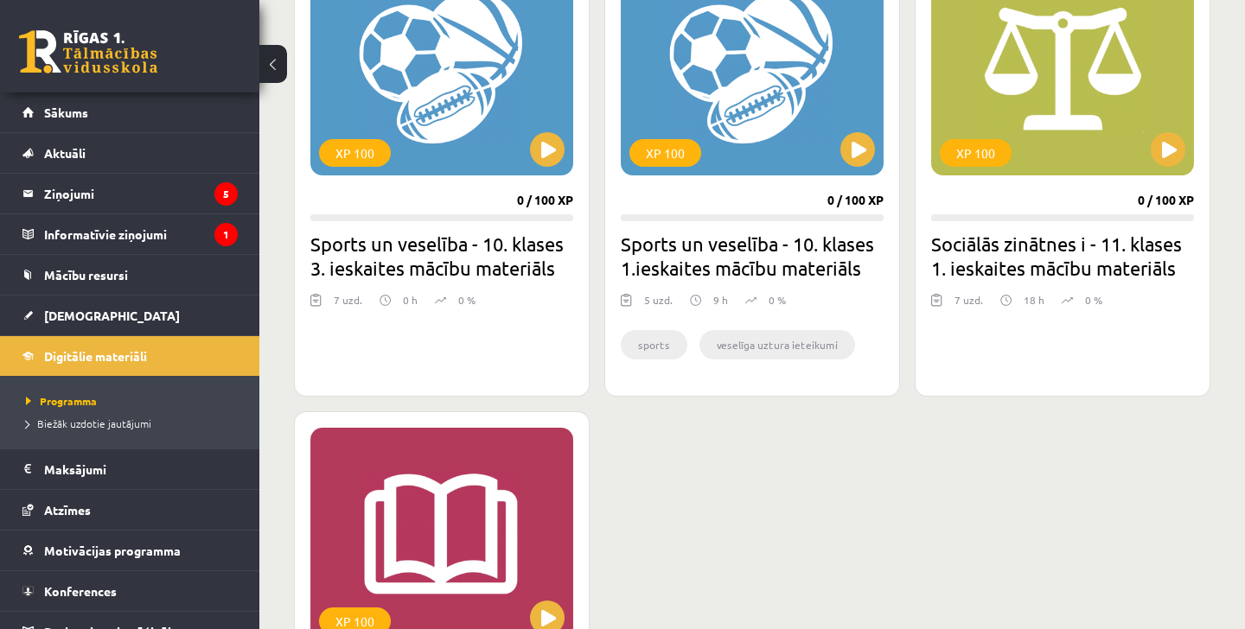
scroll to position [1645, 0]
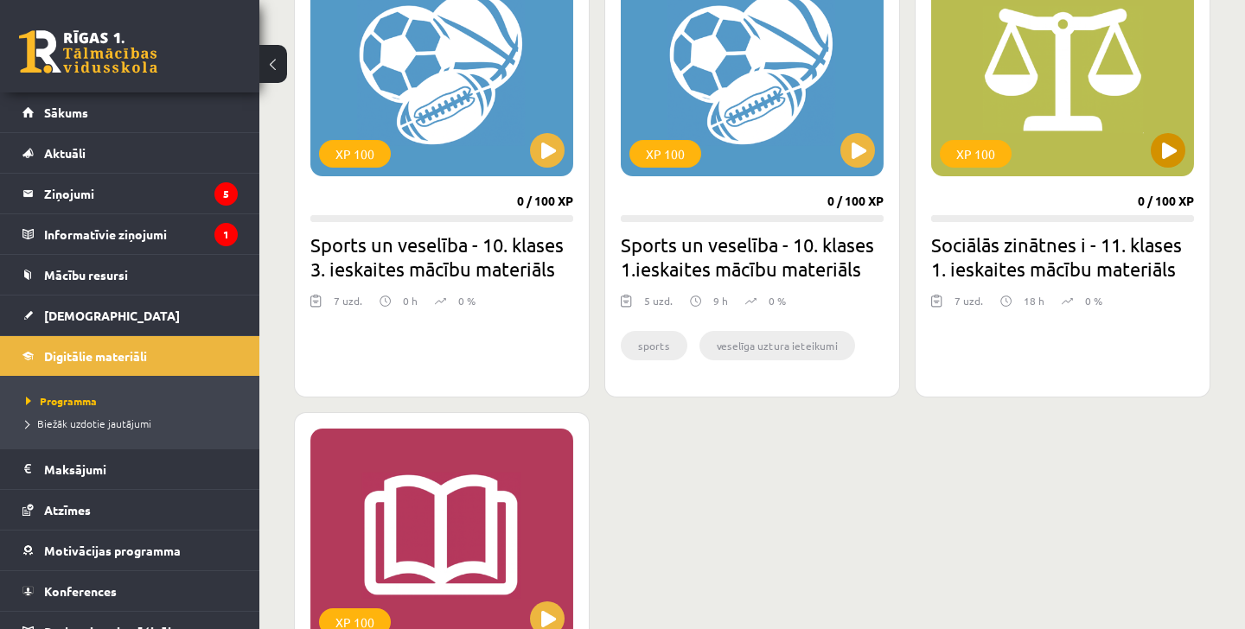
click at [1181, 138] on button at bounding box center [1168, 150] width 35 height 35
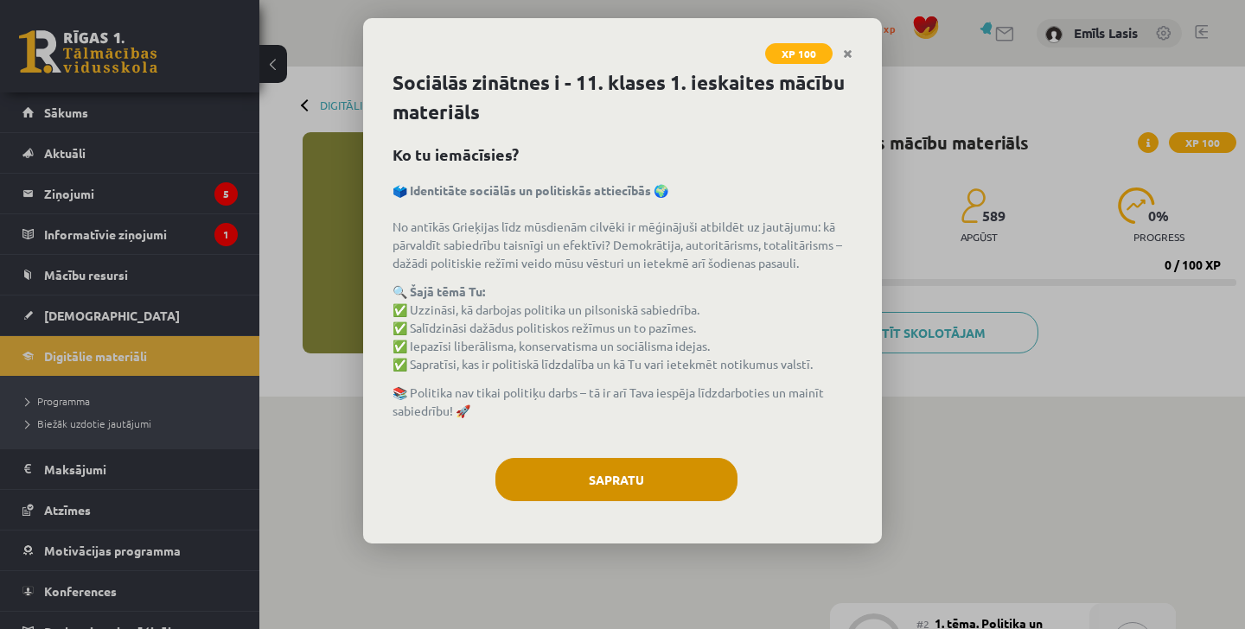
click at [577, 468] on button "Sapratu" at bounding box center [616, 479] width 242 height 43
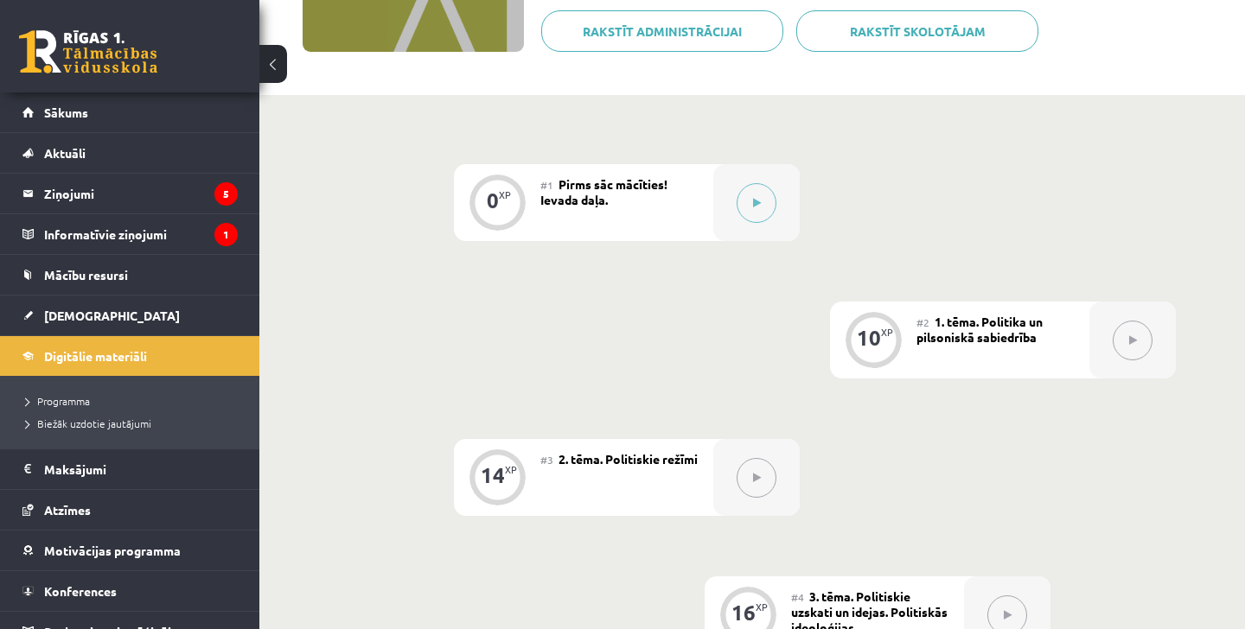
scroll to position [304, 0]
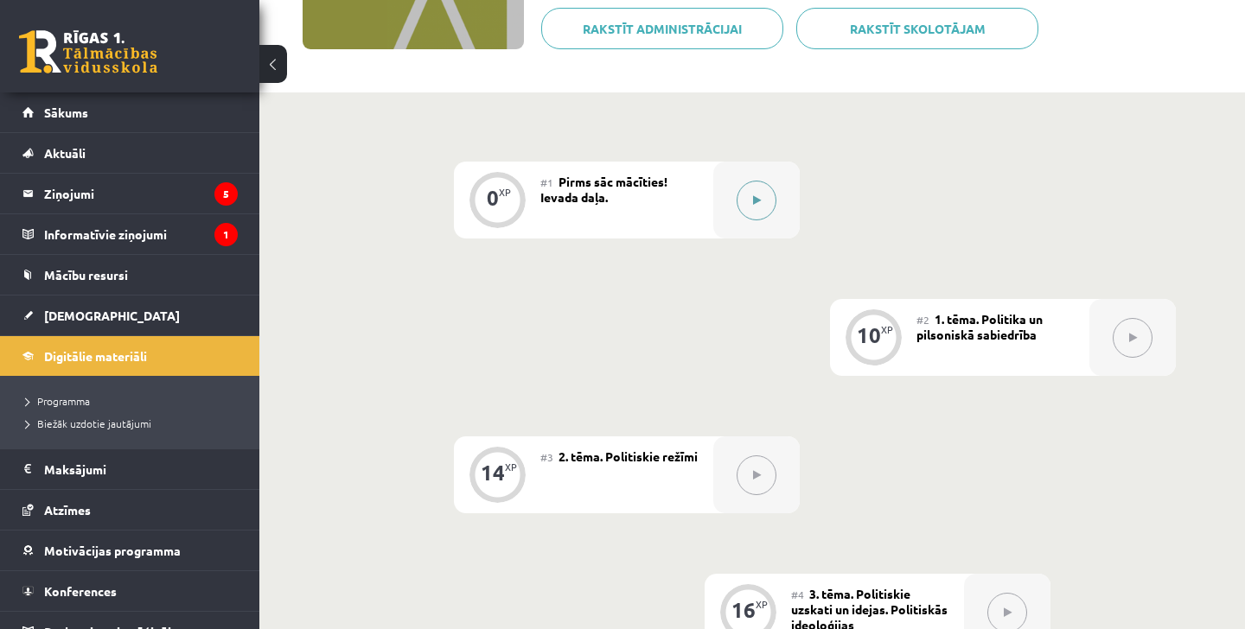
click at [767, 200] on button at bounding box center [756, 201] width 40 height 40
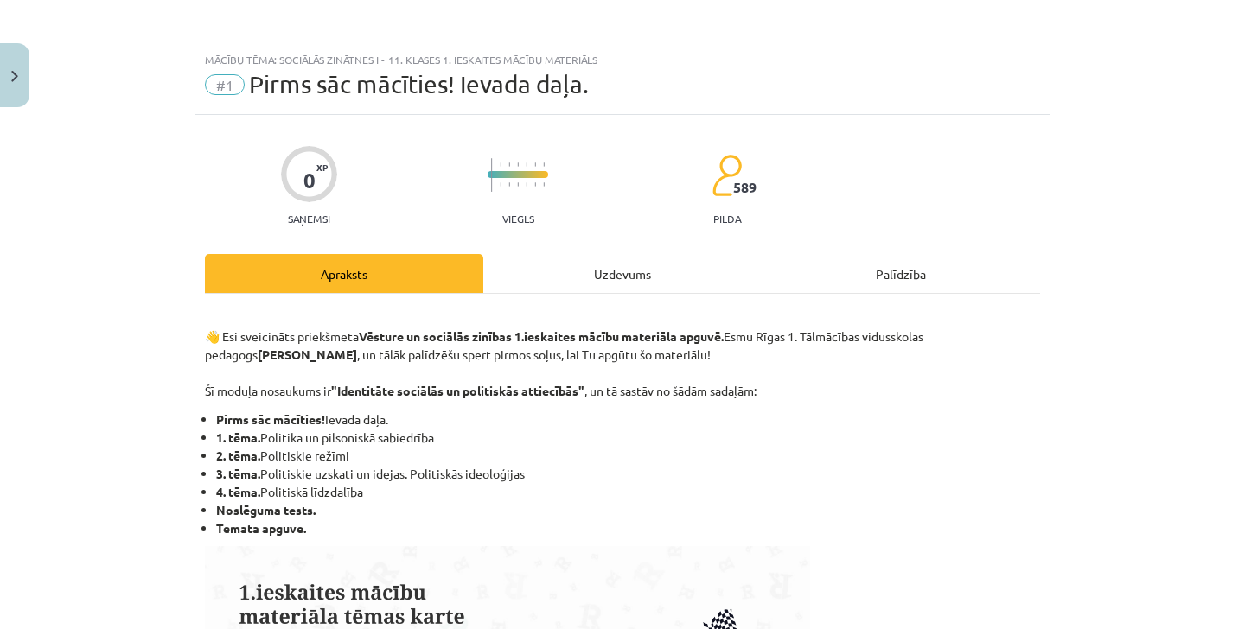
click at [631, 264] on div "Uzdevums" at bounding box center [622, 273] width 278 height 39
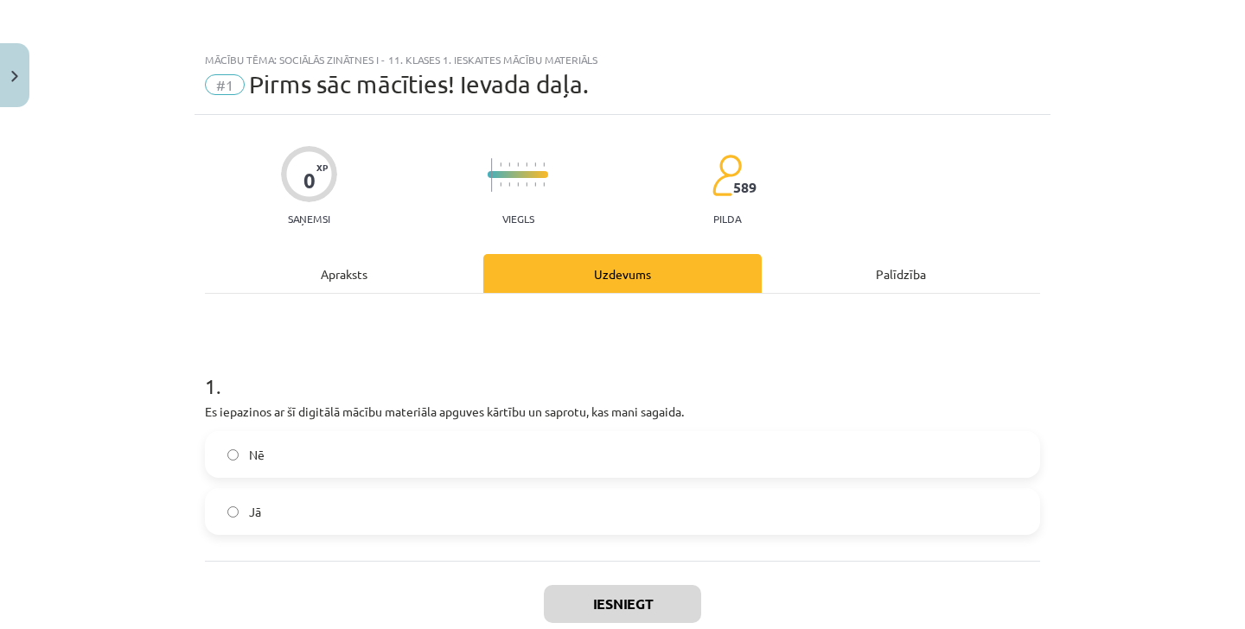
scroll to position [43, 0]
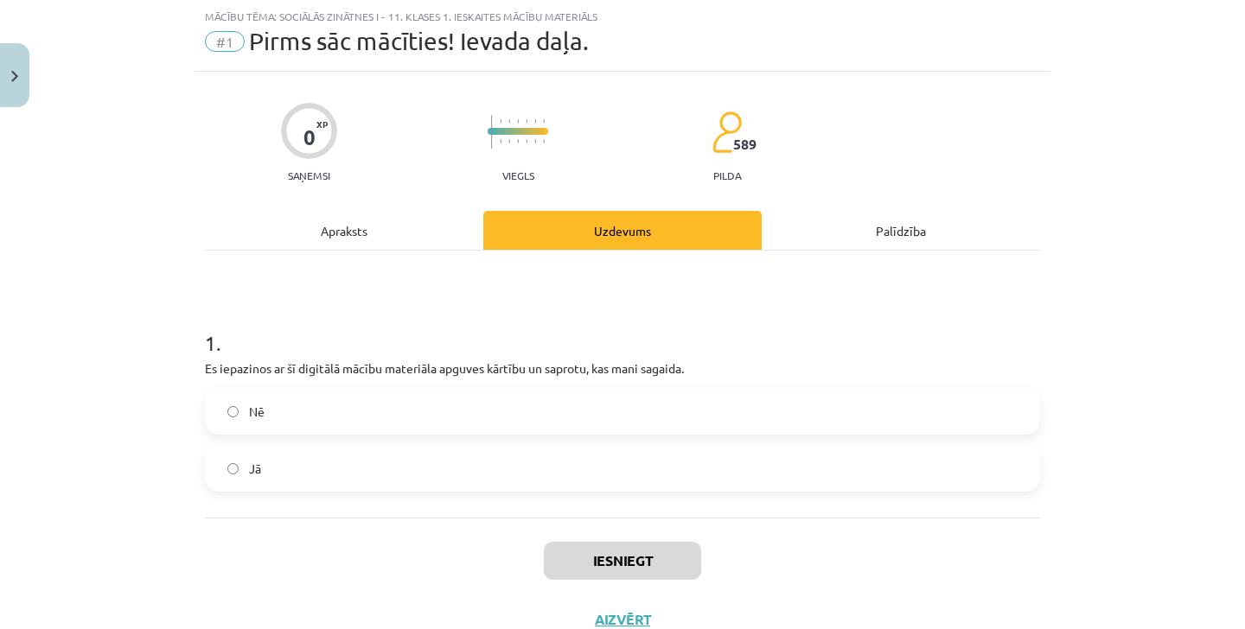
click at [347, 445] on div "Jā" at bounding box center [622, 468] width 835 height 47
click at [340, 477] on label "Jā" at bounding box center [623, 468] width 832 height 43
click at [675, 552] on button "Iesniegt" at bounding box center [622, 561] width 157 height 38
click at [430, 229] on div "Apraksts" at bounding box center [344, 230] width 278 height 39
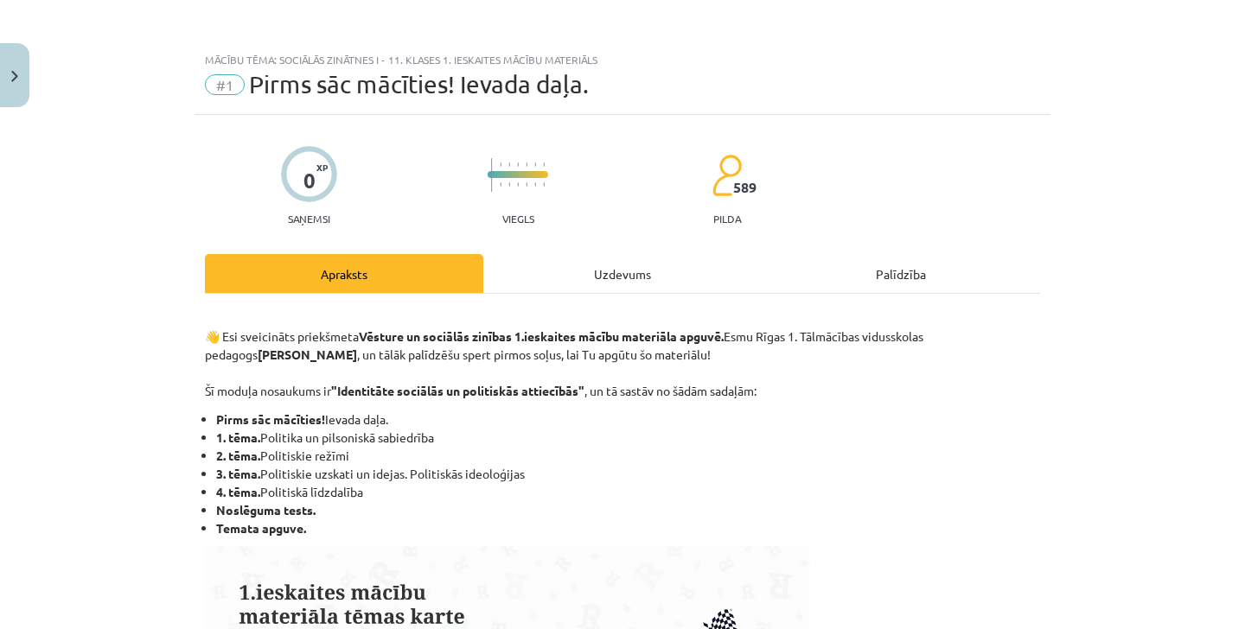
scroll to position [0, 0]
click at [590, 265] on div "Uzdevums" at bounding box center [622, 273] width 278 height 39
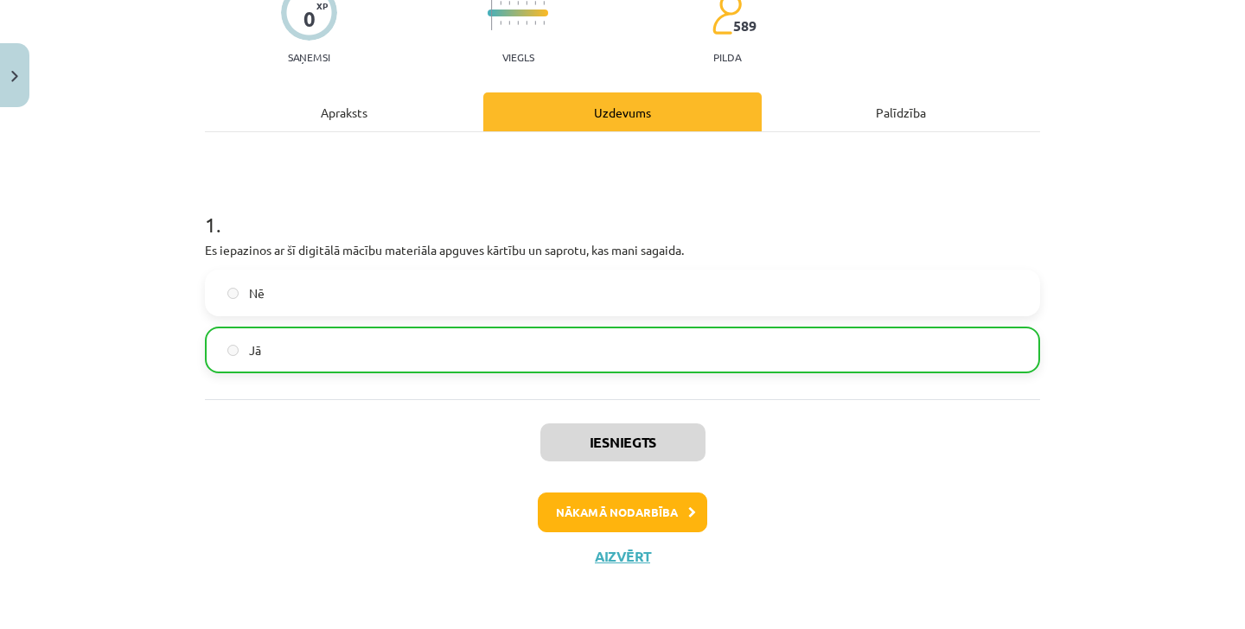
click at [670, 525] on button "Nākamā nodarbība" at bounding box center [622, 513] width 169 height 40
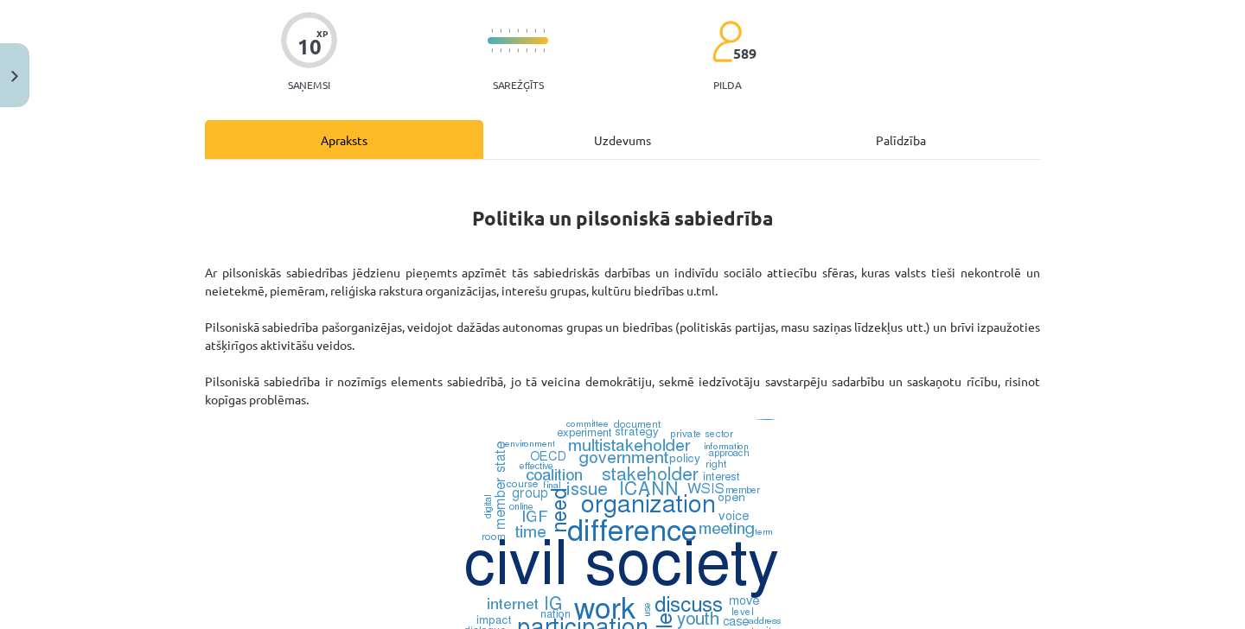
scroll to position [131, 0]
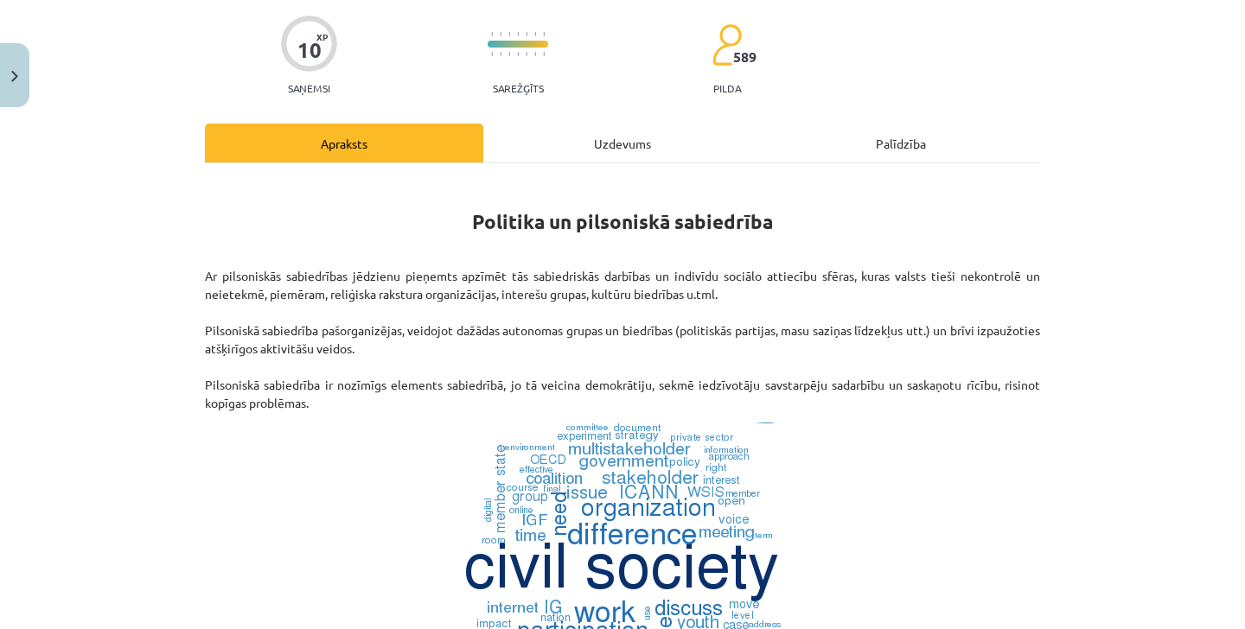
click at [634, 159] on div "Uzdevums" at bounding box center [622, 143] width 278 height 39
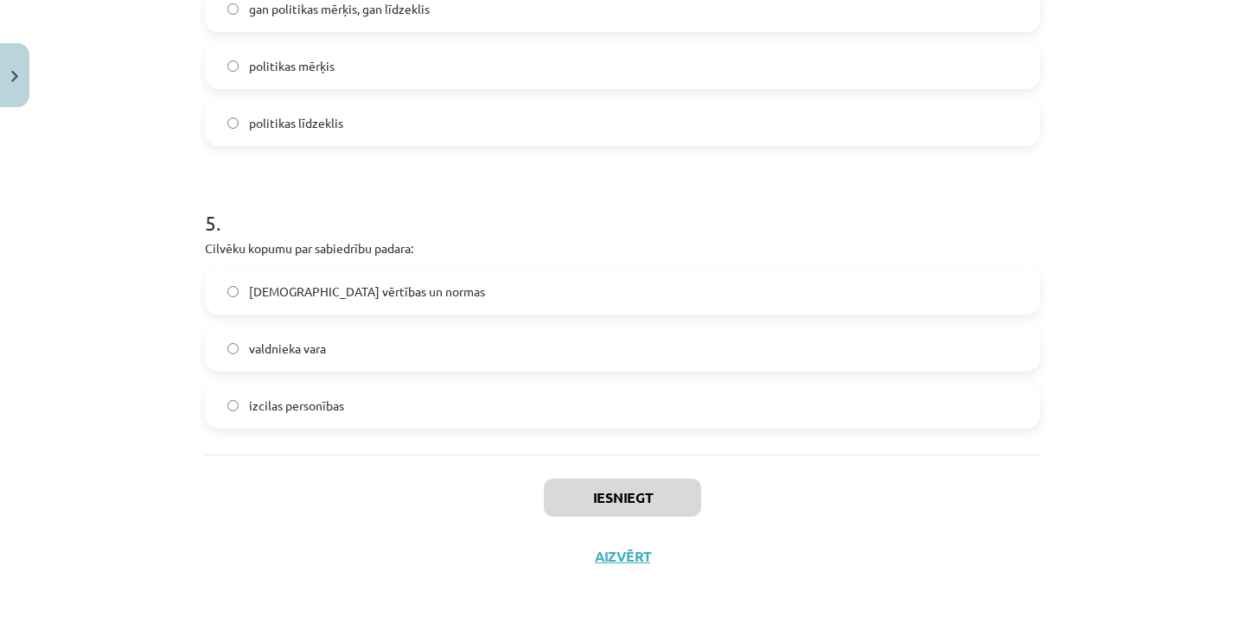
scroll to position [1297, 0]
click at [647, 551] on button "Aizvērt" at bounding box center [623, 556] width 66 height 17
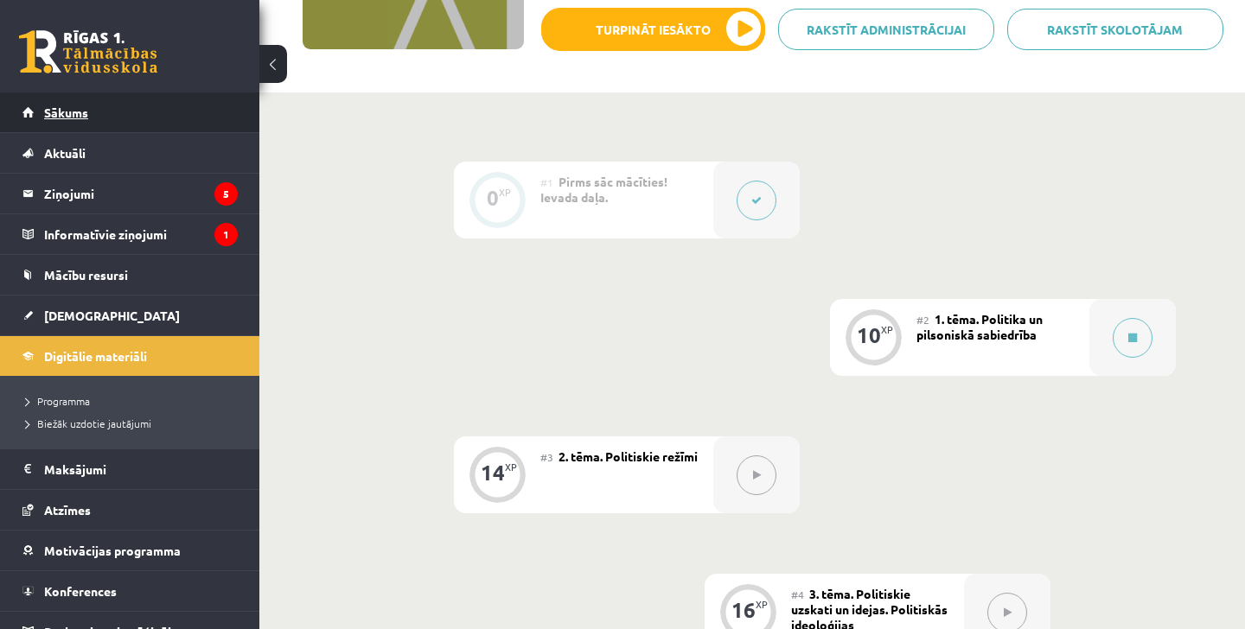
click at [207, 102] on link "Sākums" at bounding box center [129, 112] width 215 height 40
